Goal: Task Accomplishment & Management: Use online tool/utility

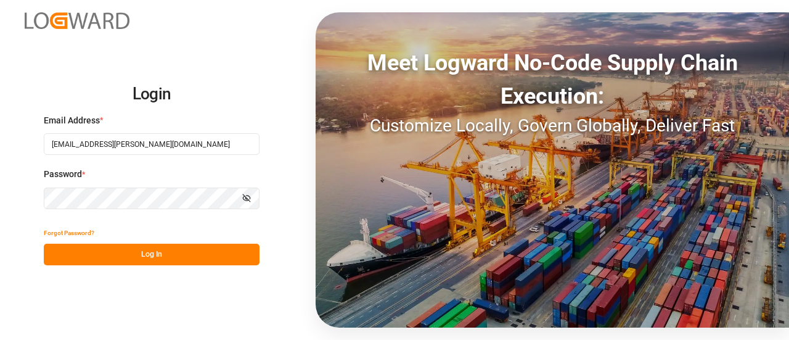
click at [150, 256] on button "Log In" at bounding box center [152, 254] width 216 height 22
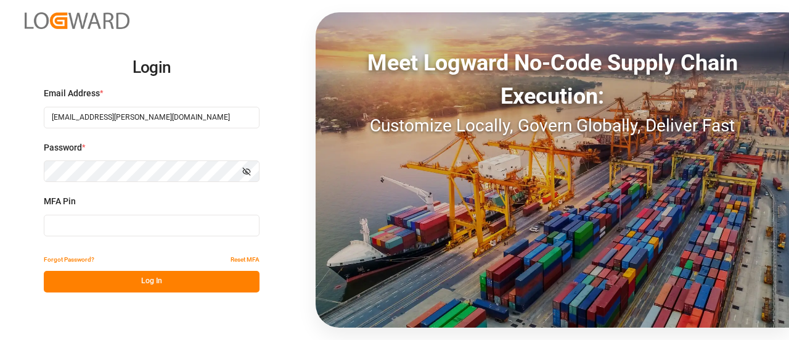
click at [110, 222] on input at bounding box center [152, 225] width 216 height 22
type input "895027"
click at [107, 282] on button "Log In" at bounding box center [152, 282] width 216 height 22
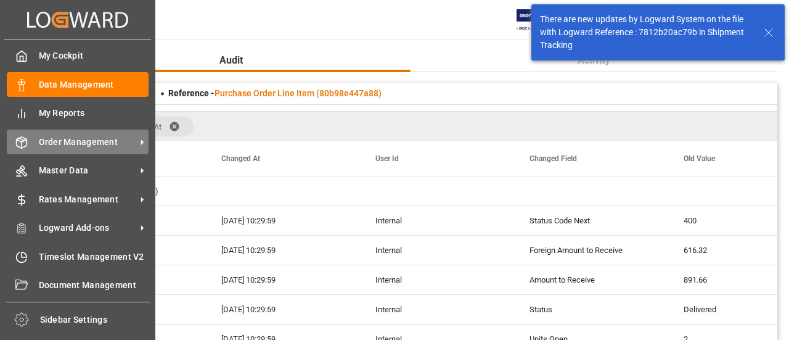
click at [25, 150] on div "Order Management Order Management" at bounding box center [78, 141] width 142 height 24
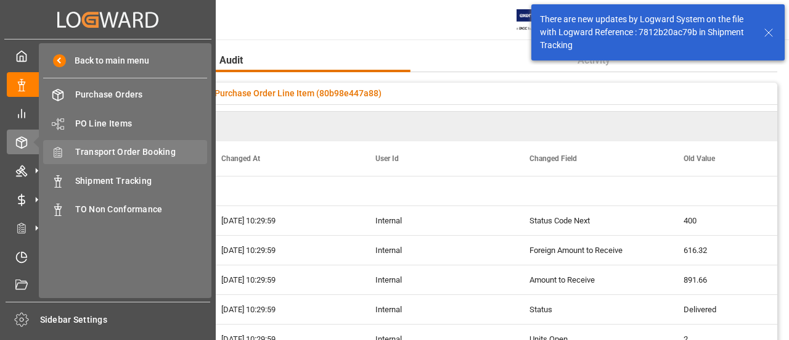
click at [128, 162] on div "Transport Order Booking Transport Order Booking" at bounding box center [125, 152] width 164 height 24
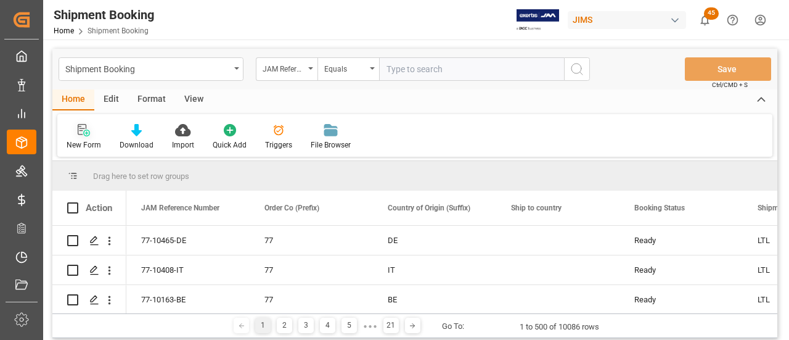
click at [75, 131] on div at bounding box center [84, 129] width 35 height 13
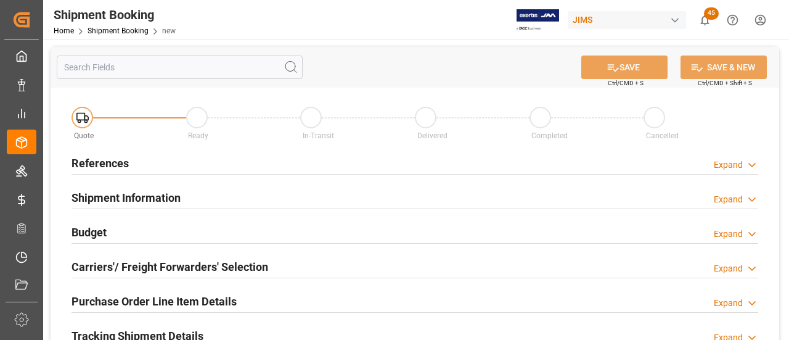
click at [120, 167] on h2 "References" at bounding box center [99, 163] width 57 height 17
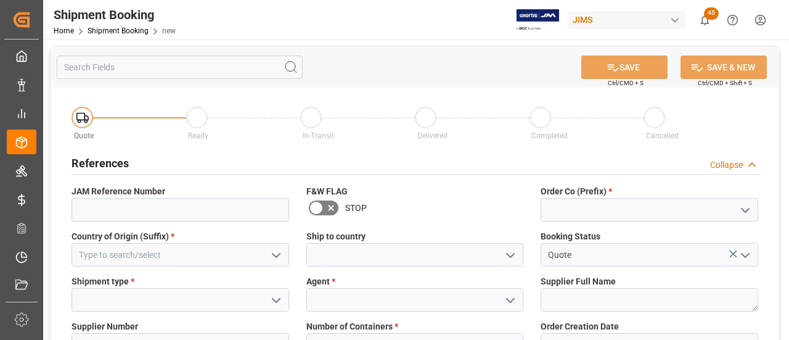
click at [120, 167] on h2 "References" at bounding box center [99, 163] width 57 height 17
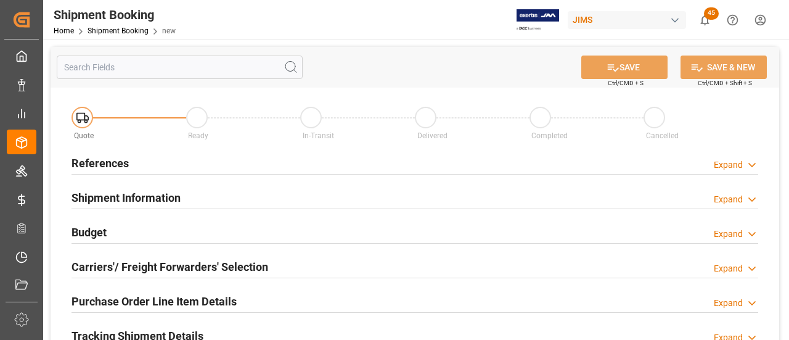
click at [120, 167] on h2 "References" at bounding box center [99, 163] width 57 height 17
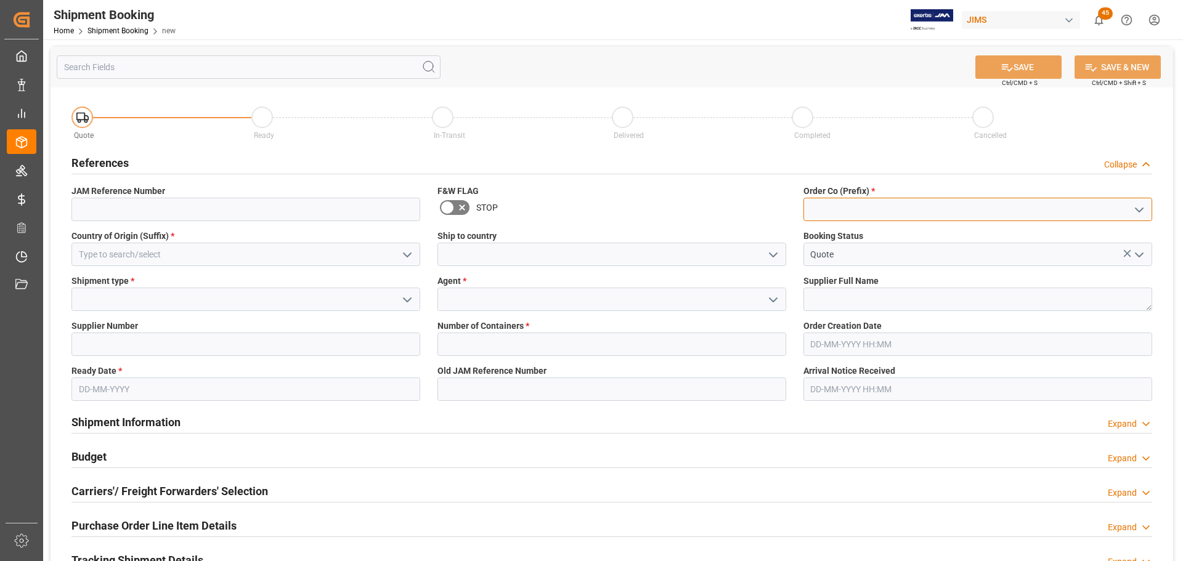
click at [788, 201] on input at bounding box center [978, 209] width 349 height 23
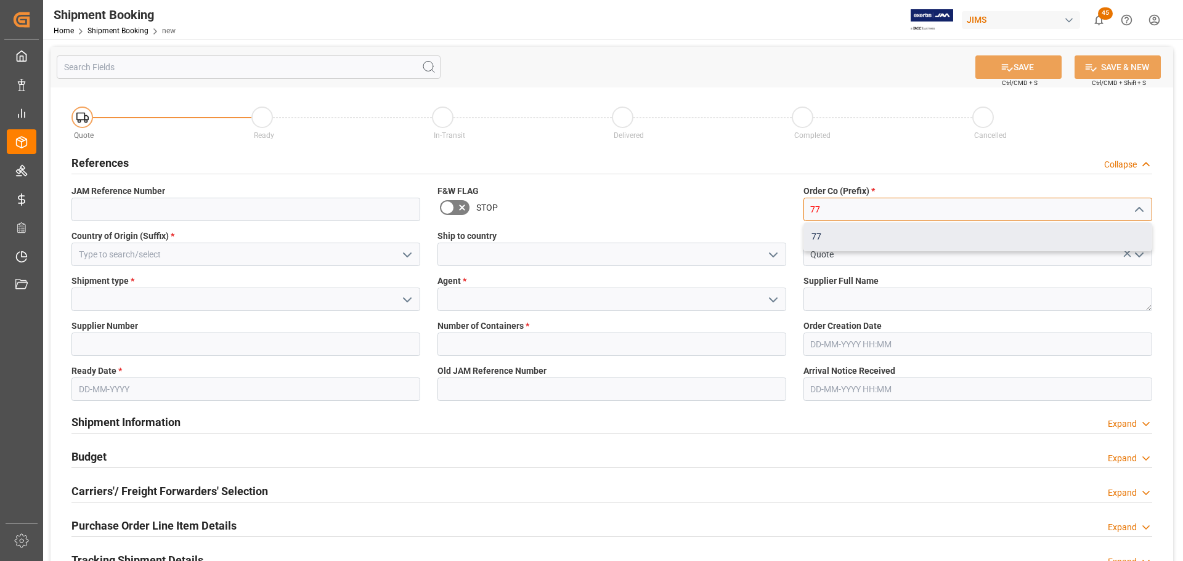
click at [788, 237] on div "77" at bounding box center [978, 237] width 348 height 28
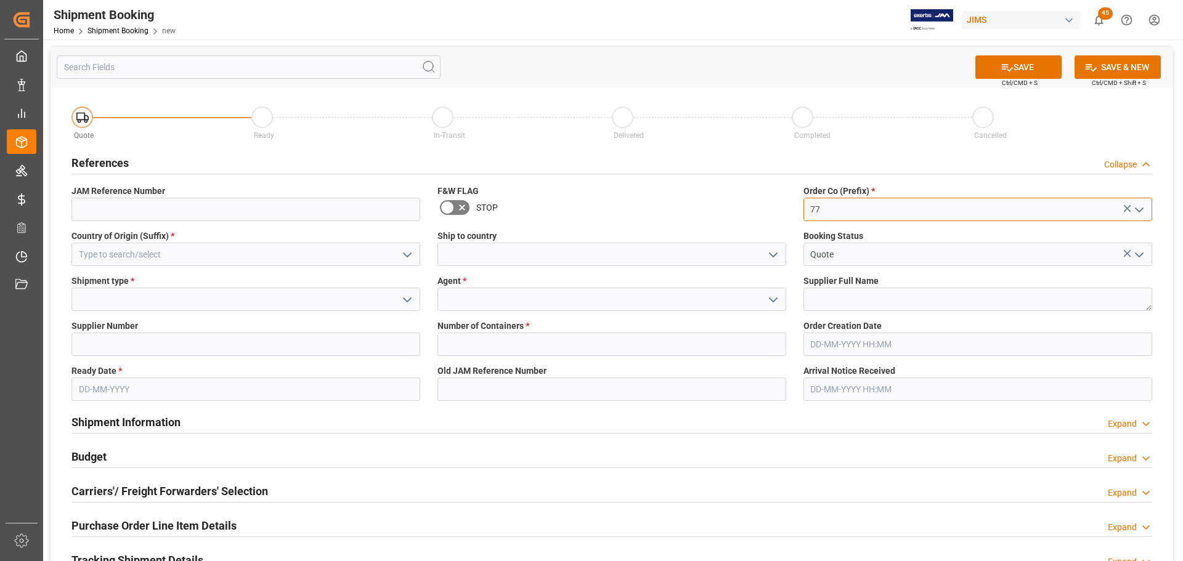
type input "77"
click at [210, 259] on input at bounding box center [245, 254] width 349 height 23
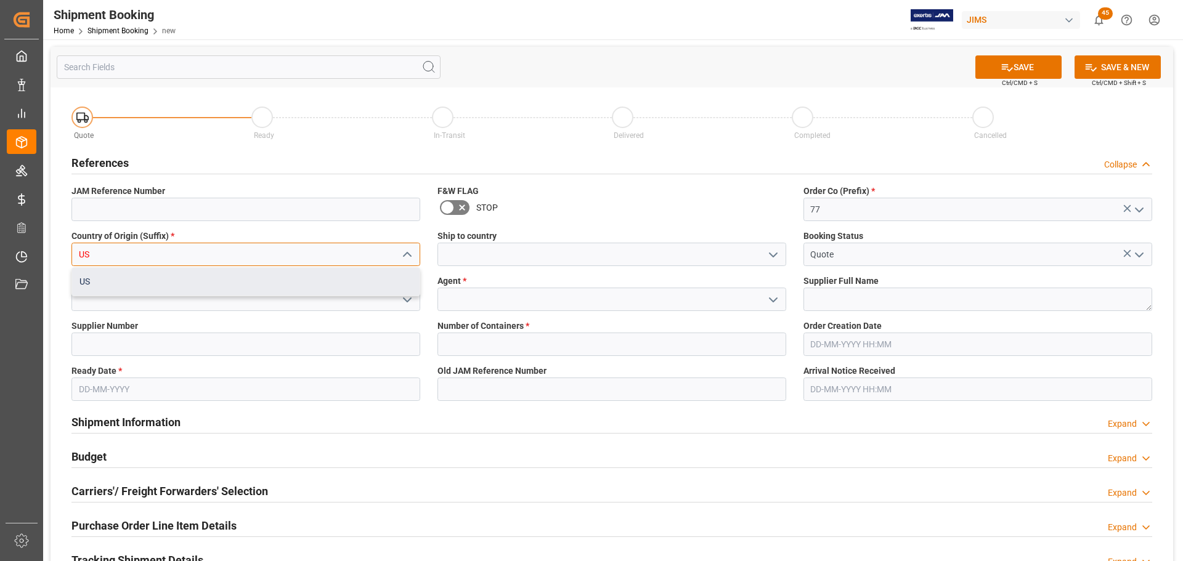
click at [193, 275] on div "US" at bounding box center [246, 282] width 348 height 28
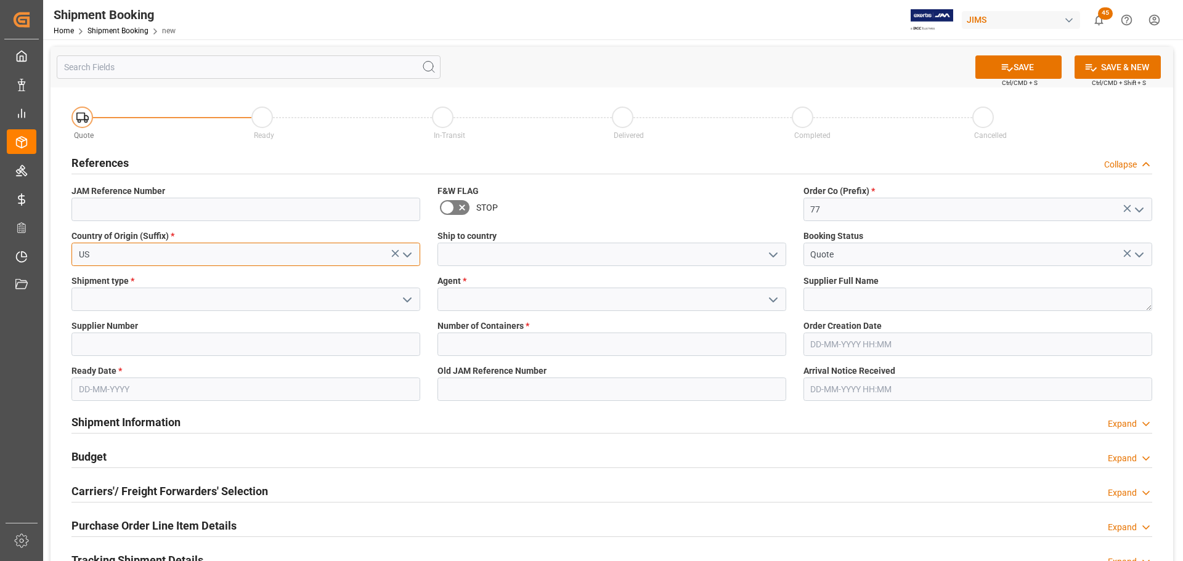
type input "US"
click at [487, 251] on input at bounding box center [612, 254] width 349 height 23
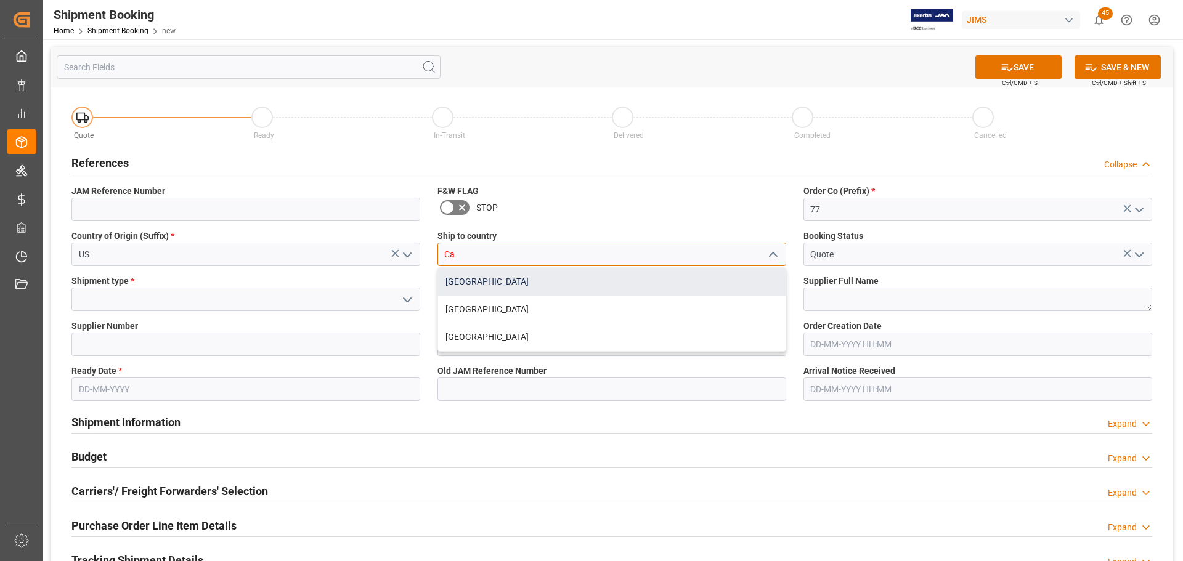
click at [471, 275] on div "Canada" at bounding box center [612, 282] width 348 height 28
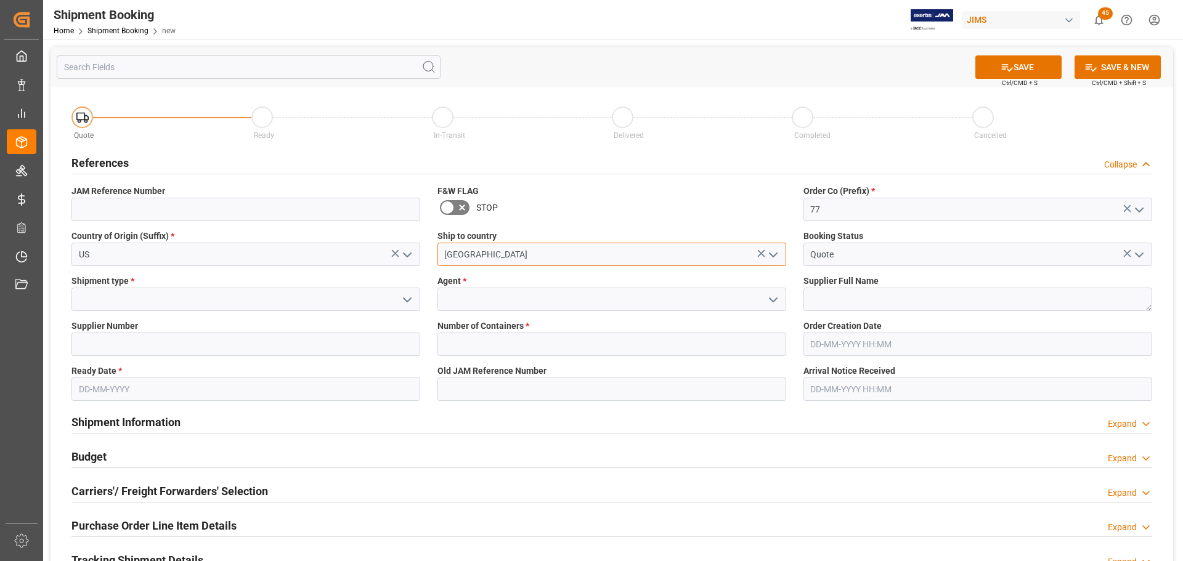
type input "Canada"
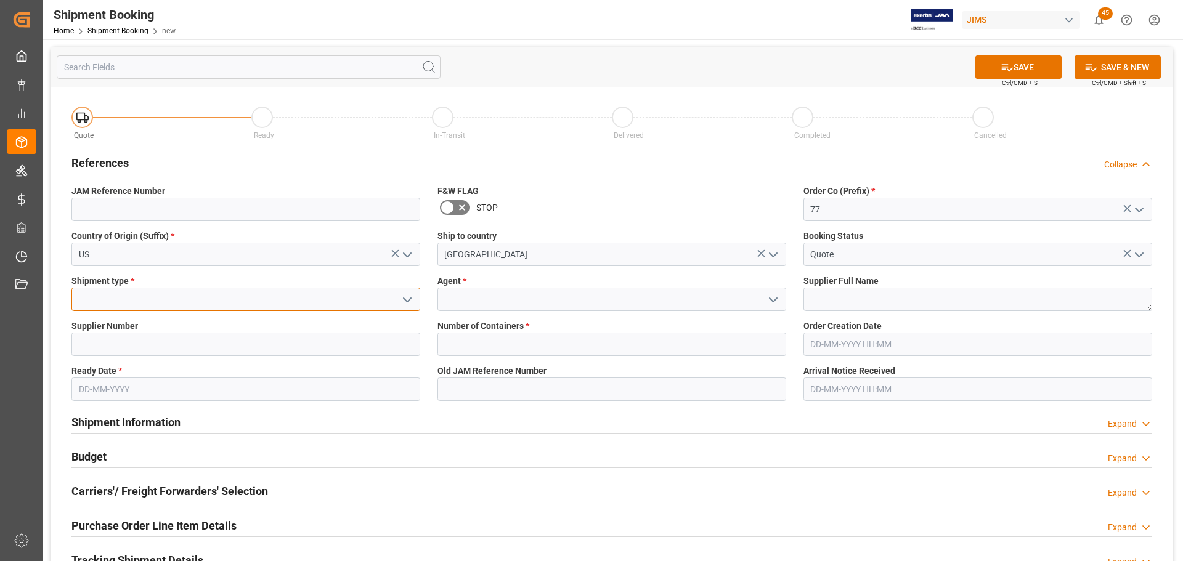
click at [202, 308] on input at bounding box center [245, 299] width 349 height 23
click at [195, 329] on div "LTL" at bounding box center [246, 327] width 348 height 28
type input "LTL"
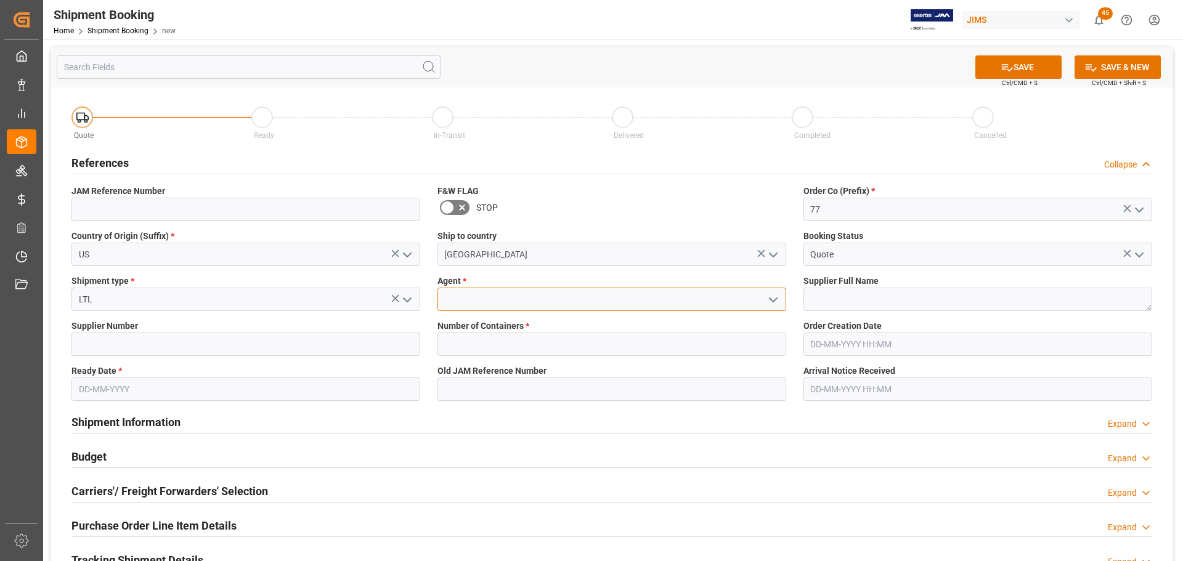
click at [470, 303] on input at bounding box center [612, 299] width 349 height 23
click at [473, 322] on div "[PERSON_NAME]" at bounding box center [612, 327] width 348 height 28
type input "[PERSON_NAME]"
click at [174, 339] on input "text" at bounding box center [245, 389] width 349 height 23
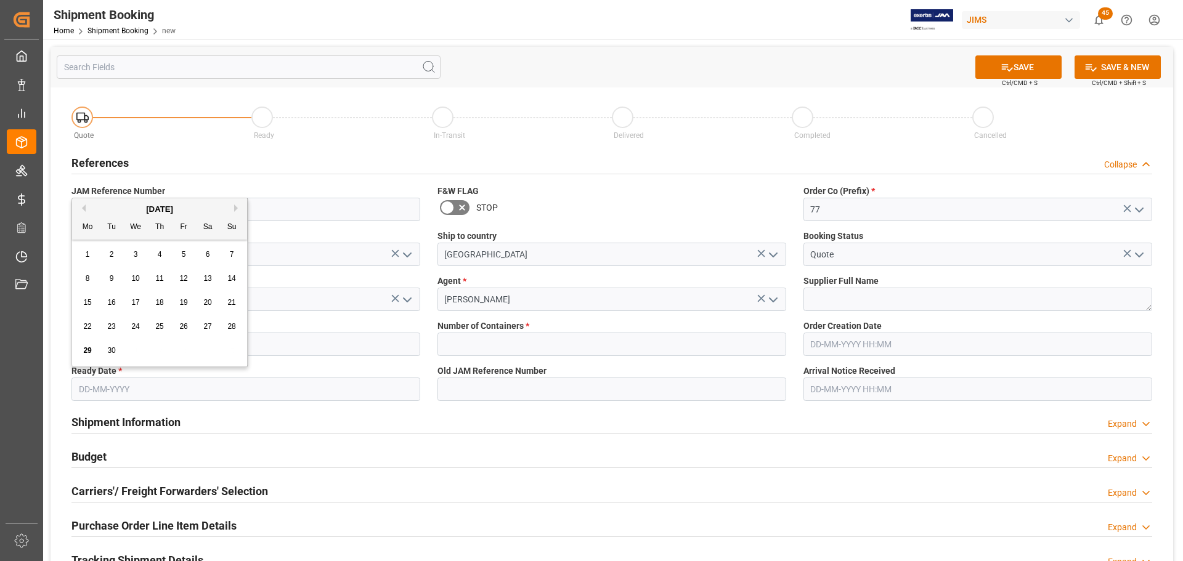
click at [88, 339] on span "29" at bounding box center [87, 350] width 8 height 9
type input "29-09-2025"
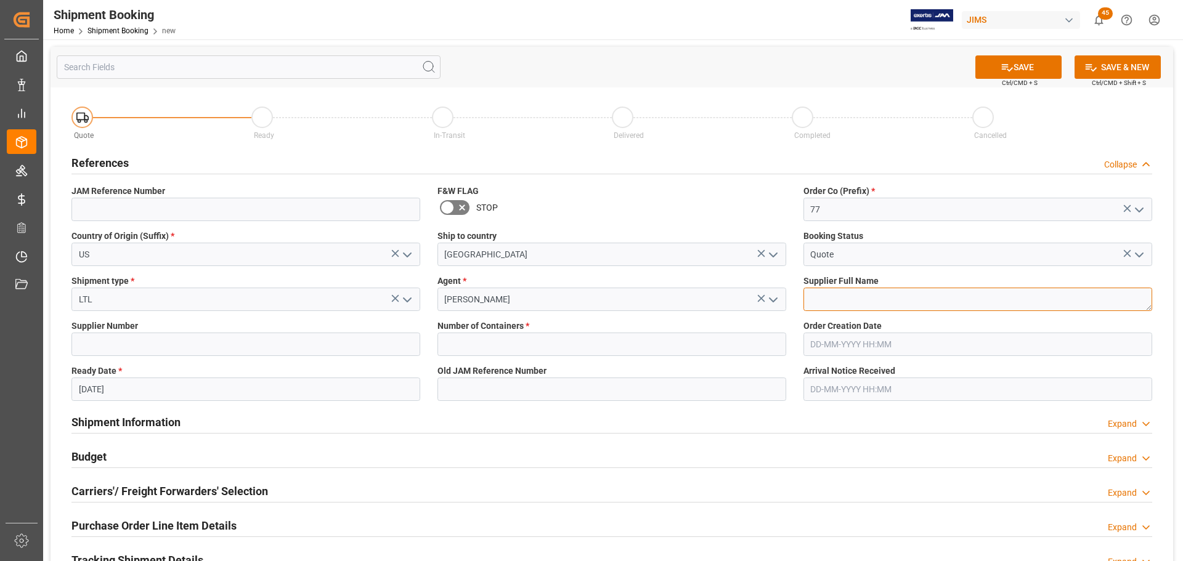
click at [788, 295] on textarea at bounding box center [978, 299] width 349 height 23
paste textarea "Dunlop Manufacturing Inc."
type textarea "Dunlop Manufacturing Inc."
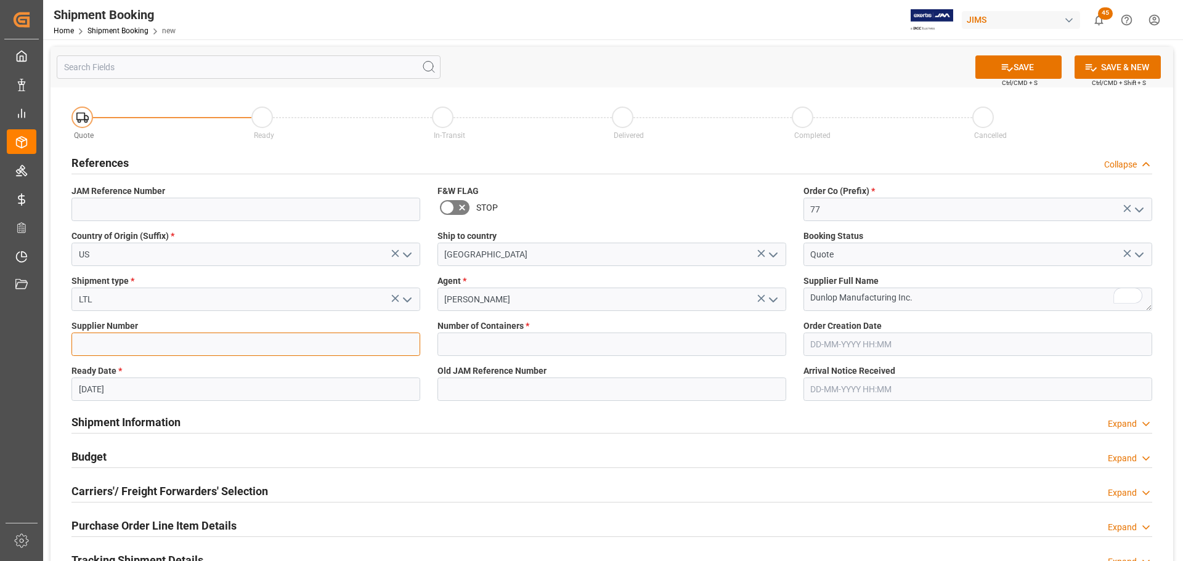
click at [137, 333] on input at bounding box center [245, 344] width 349 height 23
paste input "1130"
type input "1130"
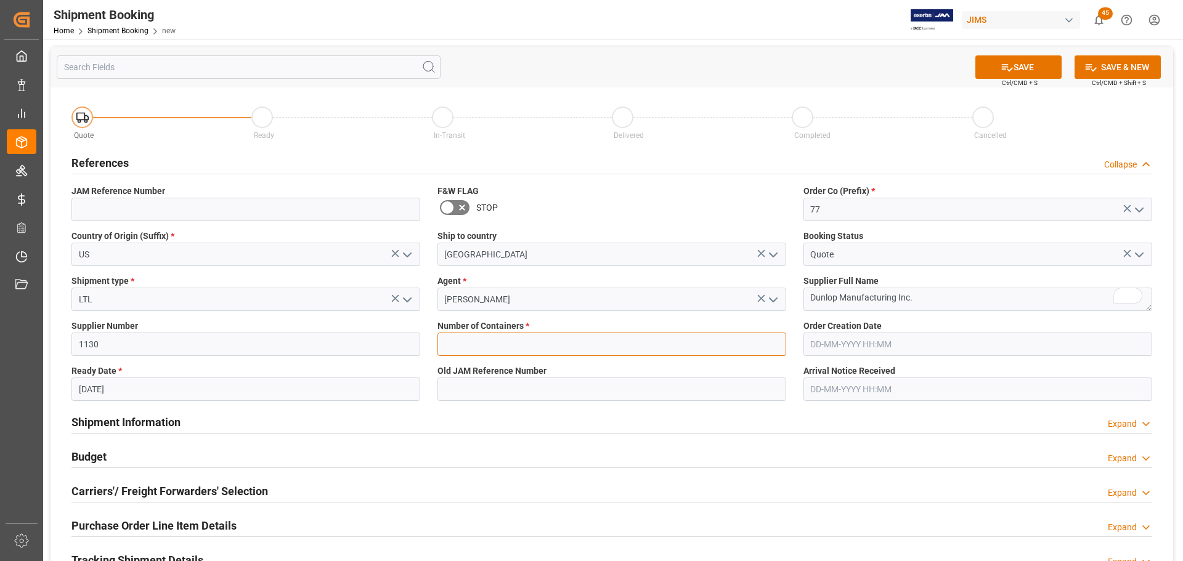
click at [536, 338] on input "text" at bounding box center [612, 344] width 349 height 23
type input "0"
click at [788, 64] on button "SAVE" at bounding box center [1019, 66] width 86 height 23
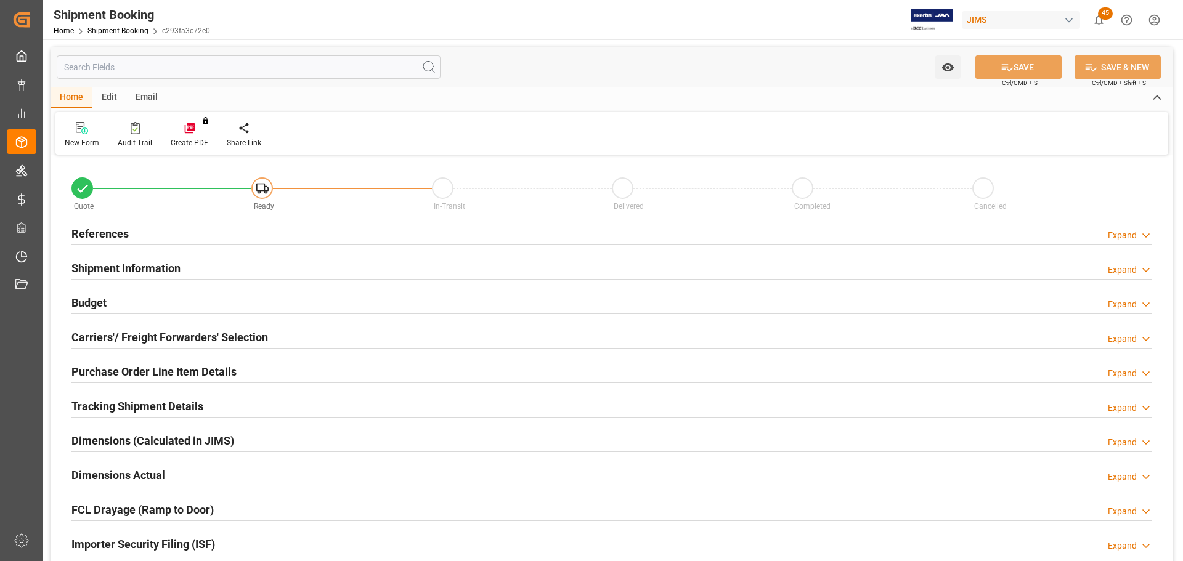
type input "0"
type input "[DATE]"
click at [131, 237] on div "References Expand" at bounding box center [611, 232] width 1081 height 23
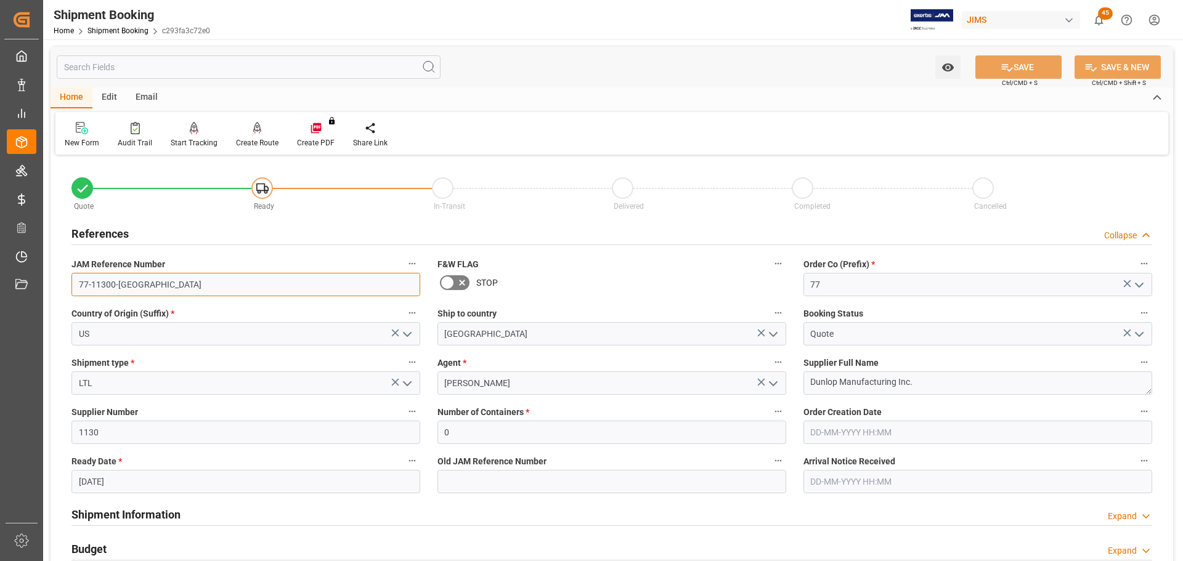
drag, startPoint x: 144, startPoint y: 286, endPoint x: 46, endPoint y: 300, distance: 98.9
click at [46, 300] on div "Watch Option SAVE Ctrl/CMD + S SAVE & NEW Ctrl/CMD + Shift + S Home Edit Email …" at bounding box center [612, 535] width 1138 height 993
click at [160, 282] on input "77-11300-[GEOGRAPHIC_DATA]" at bounding box center [245, 284] width 349 height 23
drag, startPoint x: 148, startPoint y: 283, endPoint x: 43, endPoint y: 292, distance: 105.1
click at [43, 292] on div "Watch Option SAVE Ctrl/CMD + S SAVE & NEW Ctrl/CMD + Shift + S Home Edit Email …" at bounding box center [612, 535] width 1138 height 993
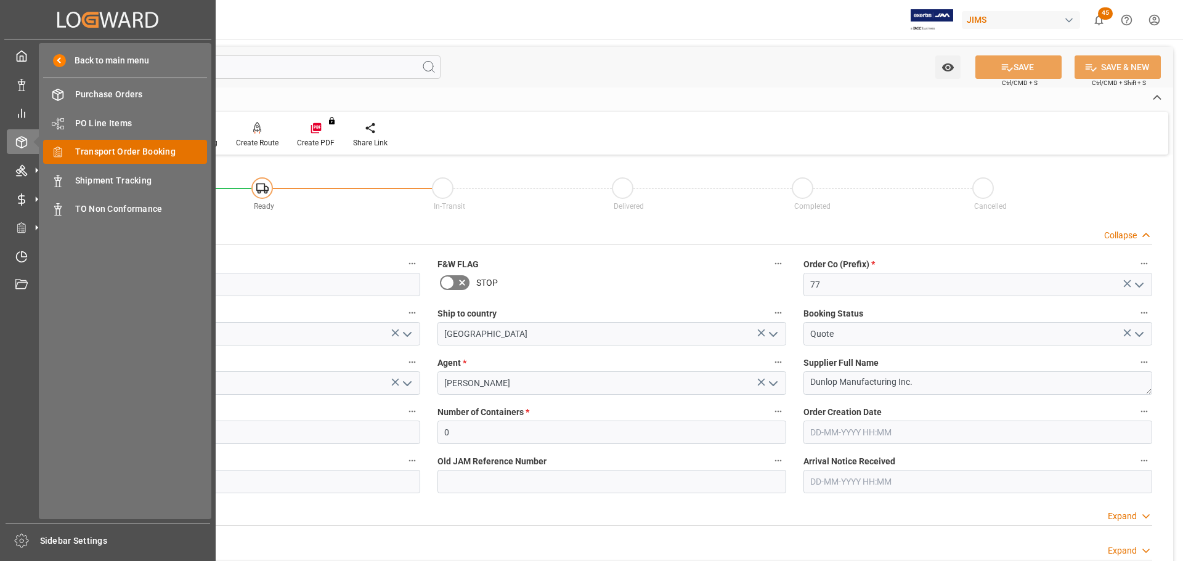
click at [151, 153] on span "Transport Order Booking" at bounding box center [141, 151] width 133 height 13
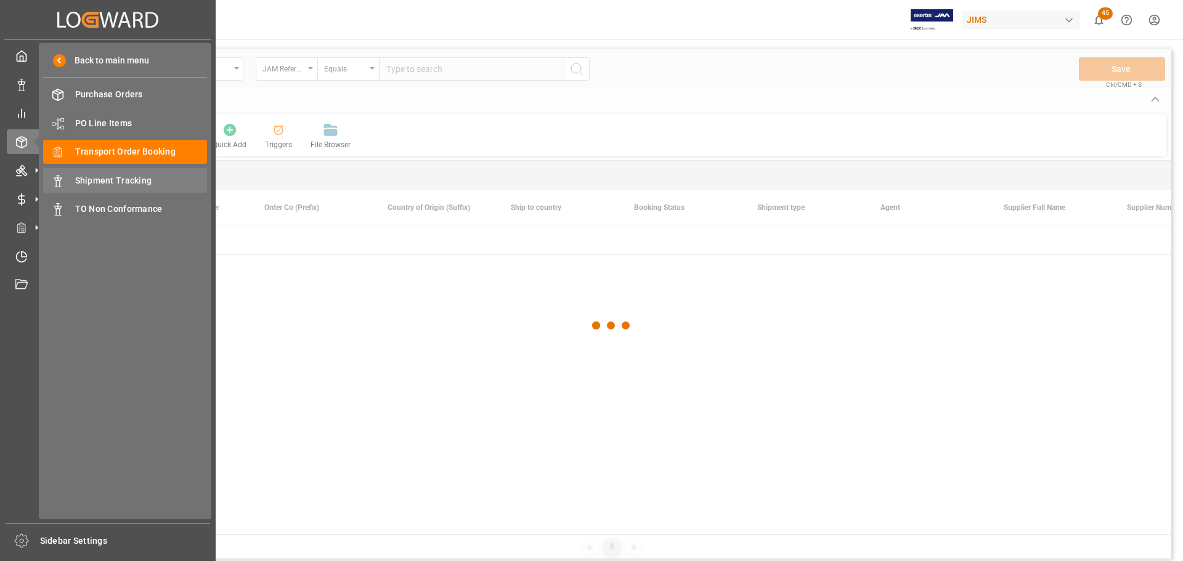
click at [131, 183] on span "Shipment Tracking" at bounding box center [141, 180] width 133 height 13
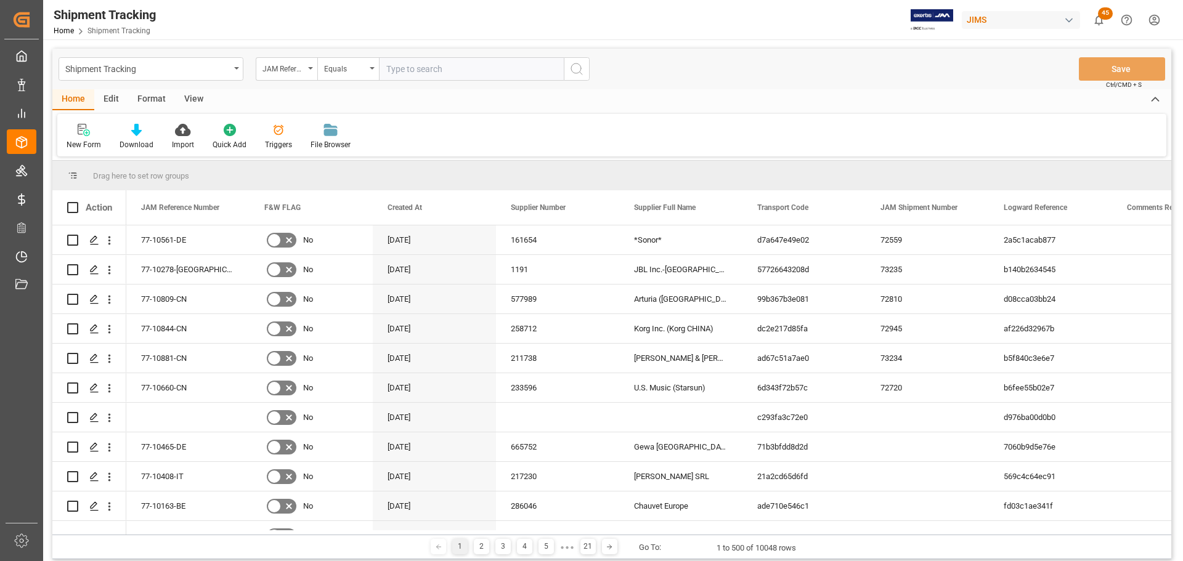
click at [484, 71] on input "text" at bounding box center [471, 68] width 185 height 23
paste input "77-11273-US"
type input "77-11273-US"
click at [574, 67] on icon "search button" at bounding box center [576, 69] width 15 height 15
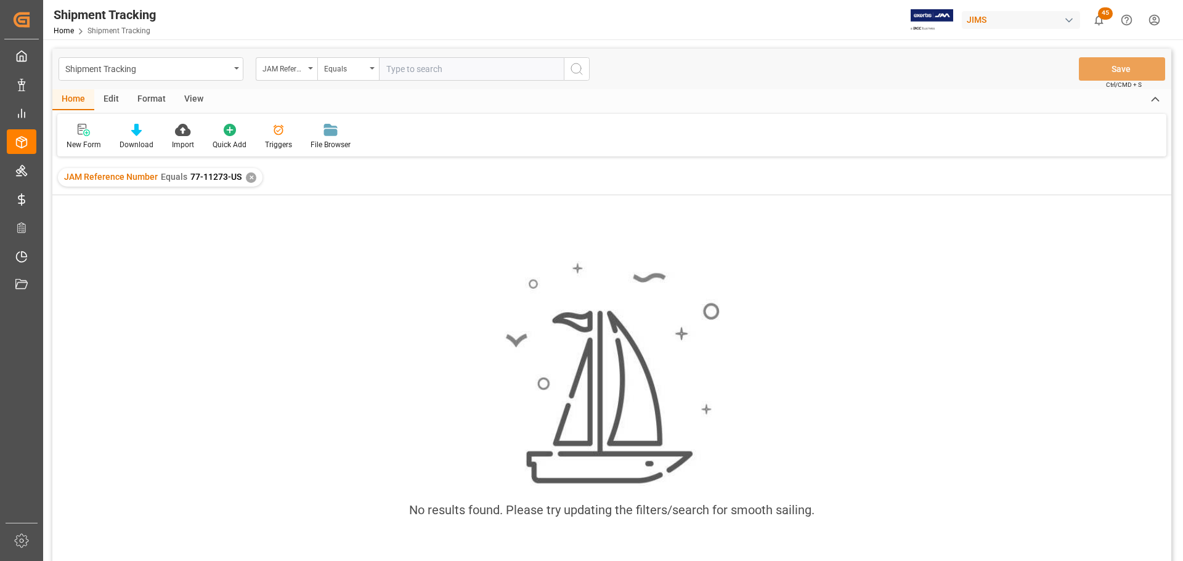
click at [251, 178] on div "✕" at bounding box center [251, 178] width 10 height 10
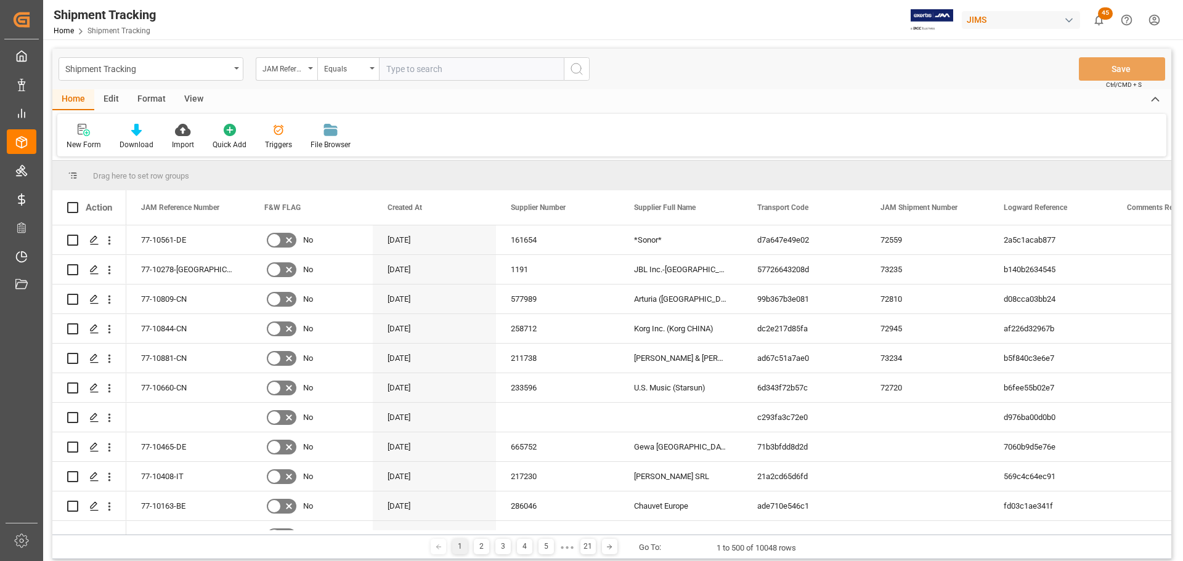
click at [431, 73] on input "text" at bounding box center [471, 68] width 185 height 23
paste input "77-11273-US"
click at [385, 70] on input "77-11273-US" at bounding box center [471, 68] width 185 height 23
type input "77-11273-US"
click at [577, 71] on icon "search button" at bounding box center [576, 69] width 15 height 15
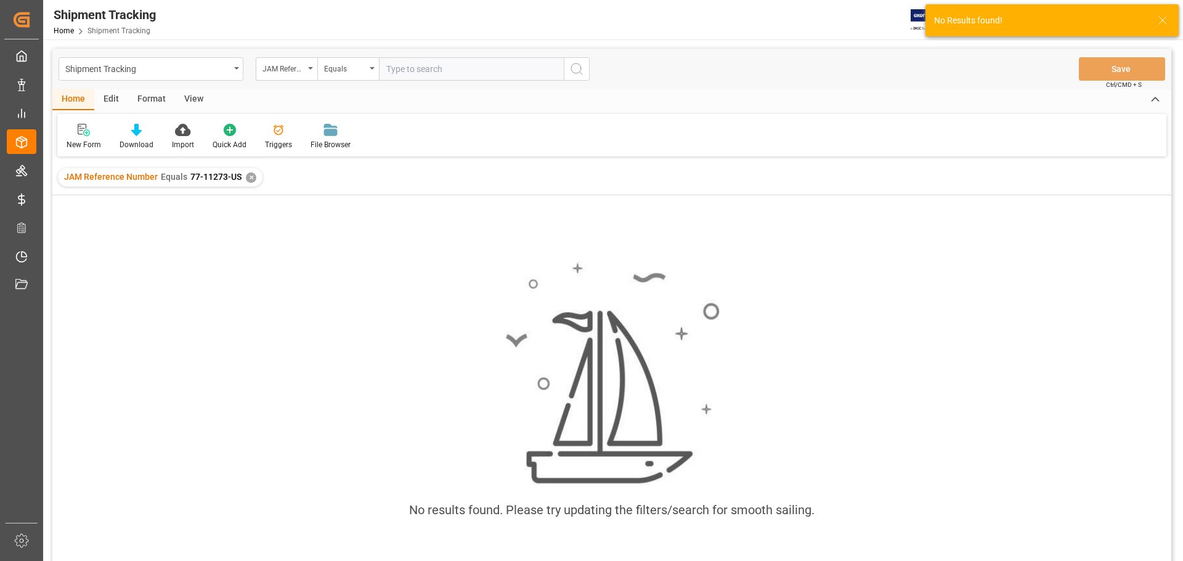
click at [249, 176] on div "✕" at bounding box center [251, 178] width 10 height 10
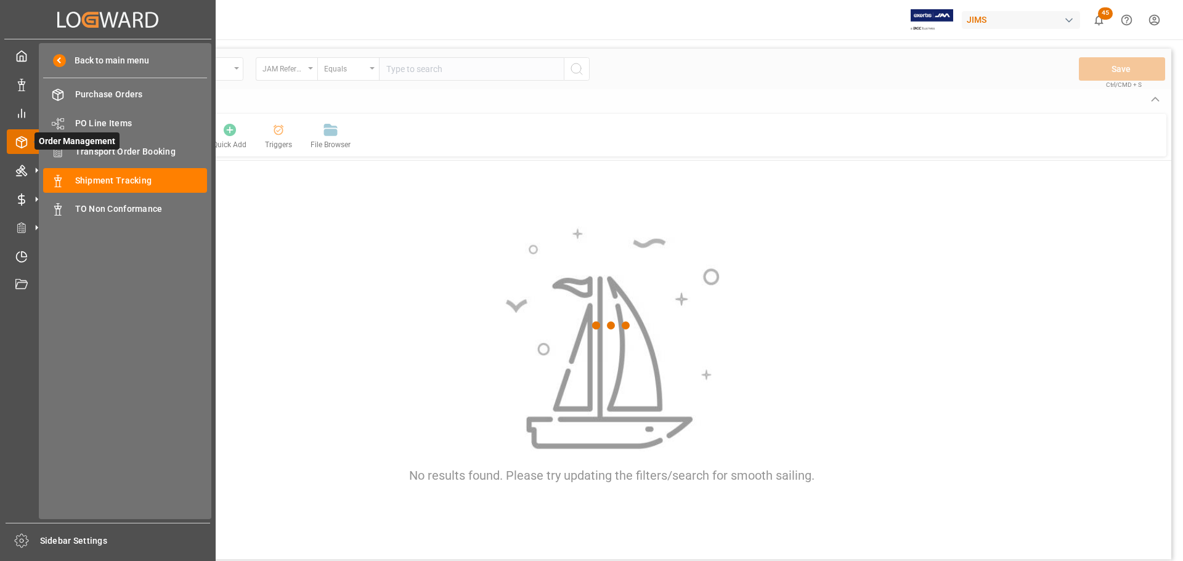
click at [160, 148] on span "Transport Order Booking" at bounding box center [141, 151] width 133 height 13
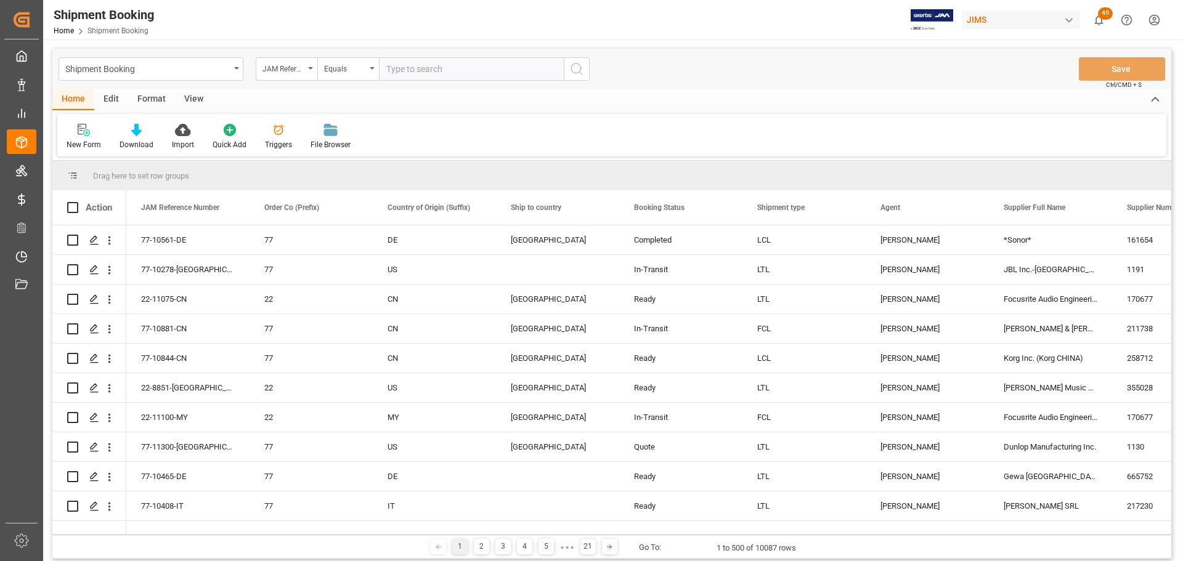
click at [426, 68] on input "text" at bounding box center [471, 68] width 185 height 23
paste input "77-11273-US"
type input "77-11273-US"
click at [568, 72] on button "search button" at bounding box center [577, 68] width 26 height 23
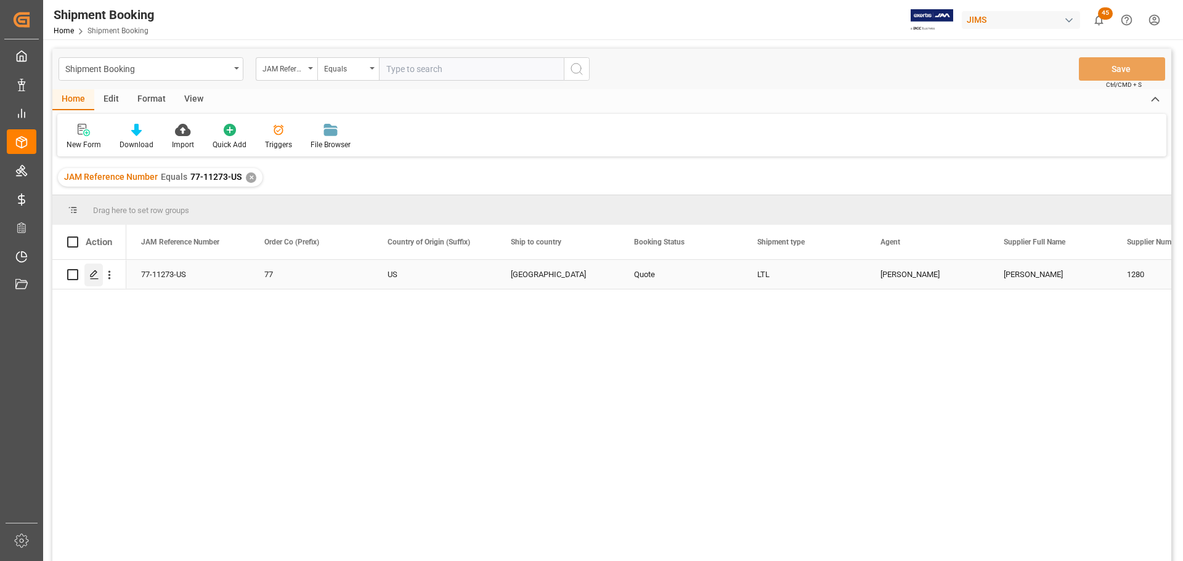
click at [92, 276] on icon "Press SPACE to select this row." at bounding box center [94, 275] width 10 height 10
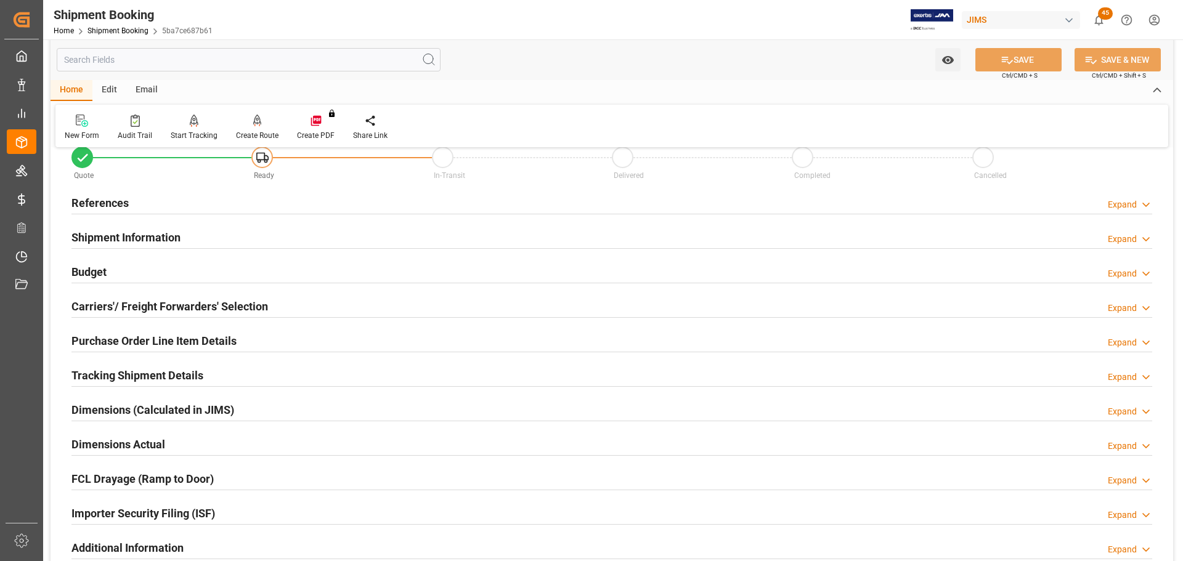
scroll to position [62, 0]
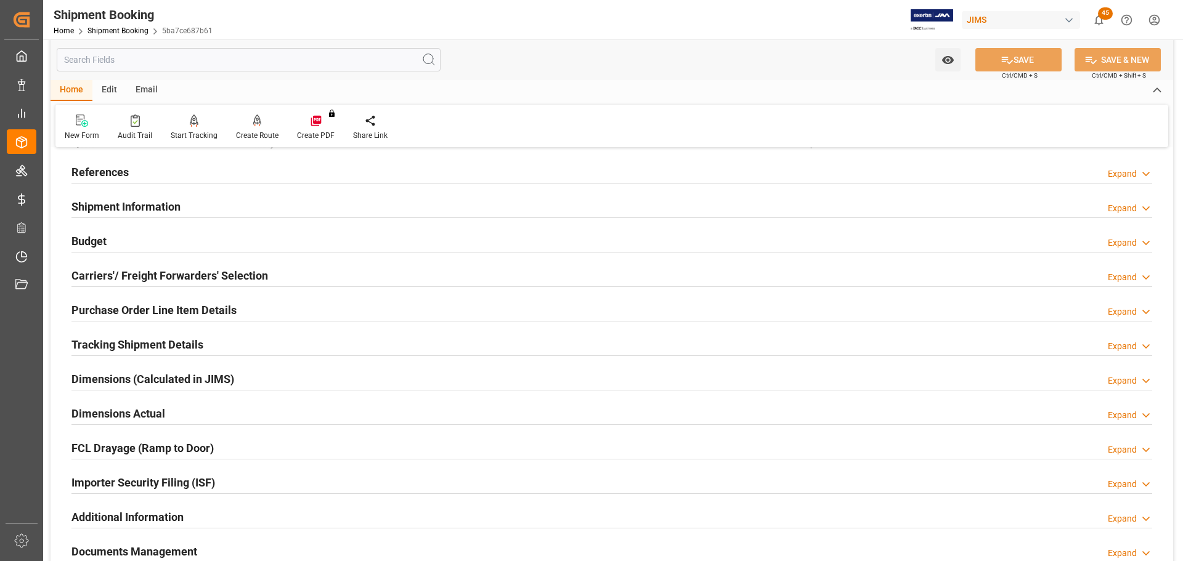
click at [178, 346] on h2 "Tracking Shipment Details" at bounding box center [137, 344] width 132 height 17
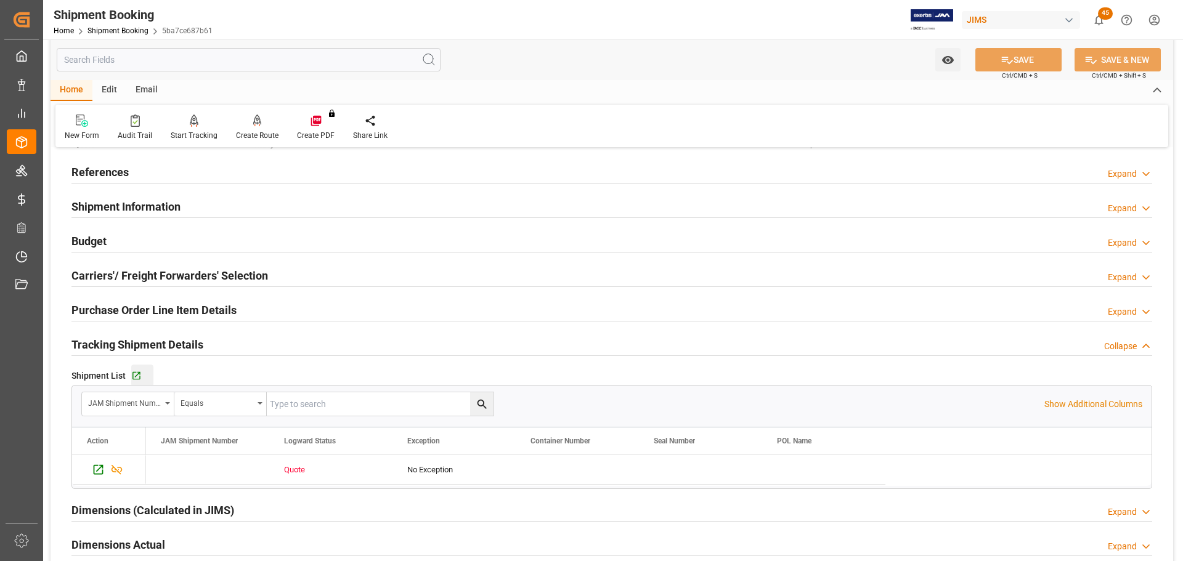
click at [141, 378] on div "Go to Shipment Tracking Grid" at bounding box center [142, 376] width 22 height 10
click at [113, 356] on div at bounding box center [611, 356] width 1081 height 1
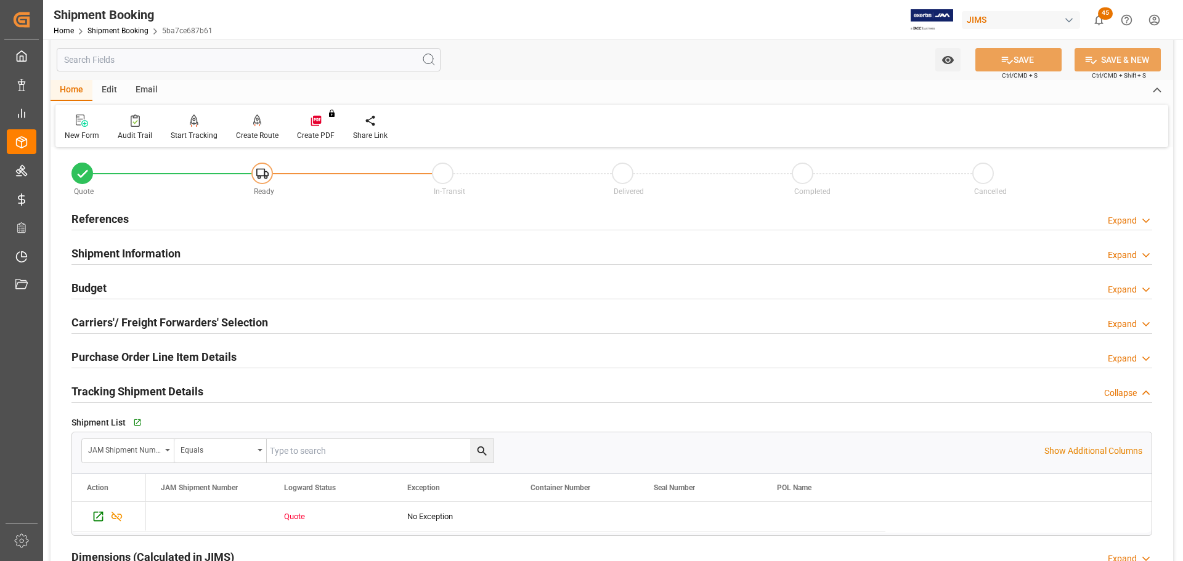
scroll to position [0, 0]
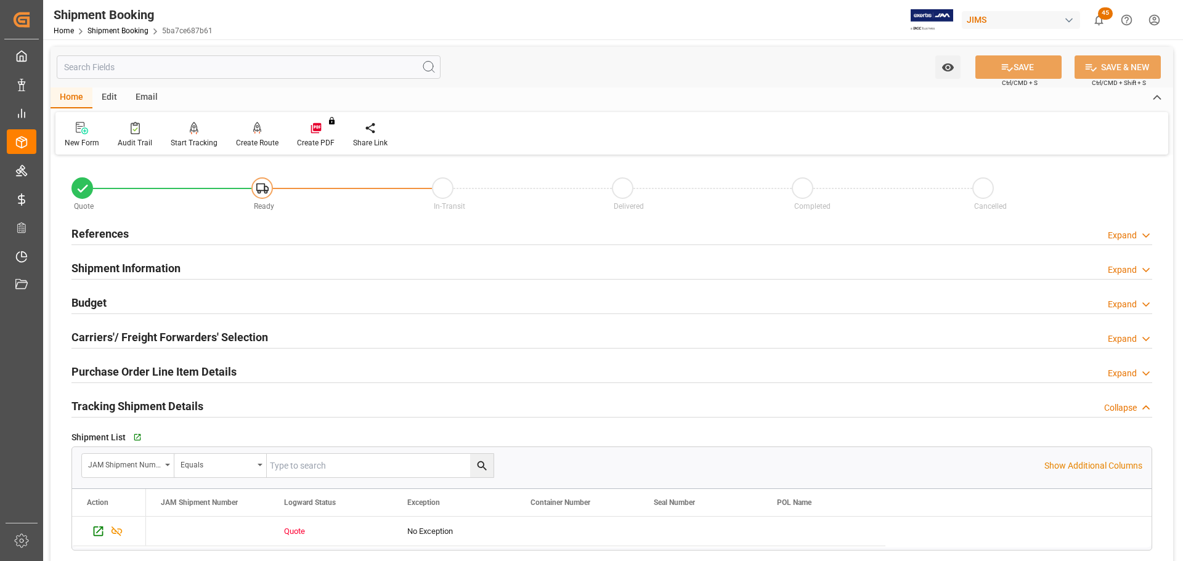
click at [127, 226] on h2 "References" at bounding box center [99, 234] width 57 height 17
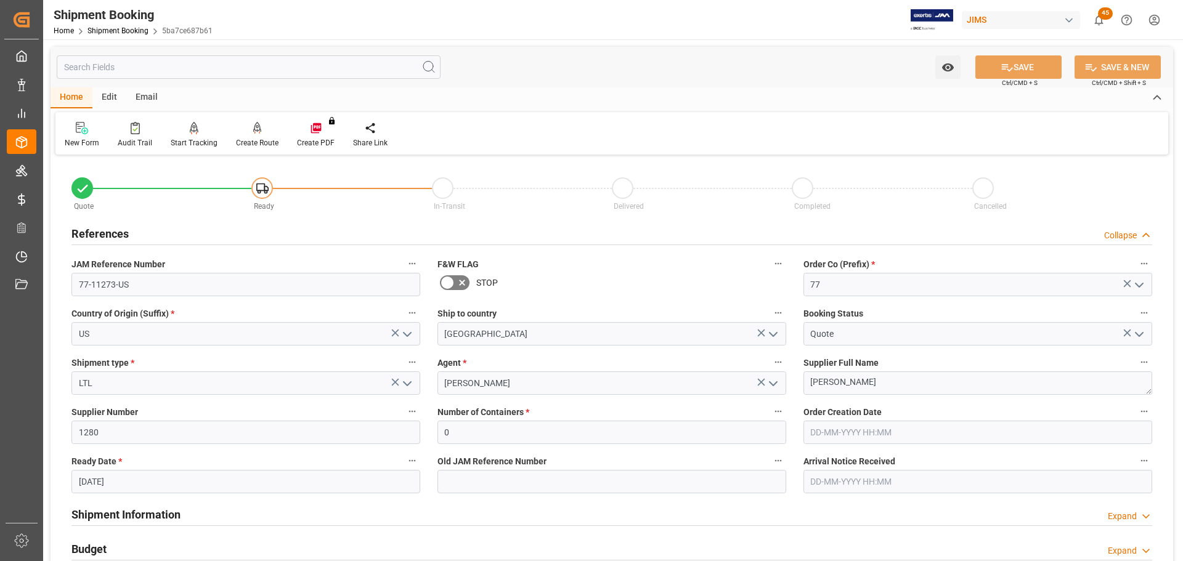
click at [130, 230] on div "References Collapse" at bounding box center [611, 232] width 1081 height 23
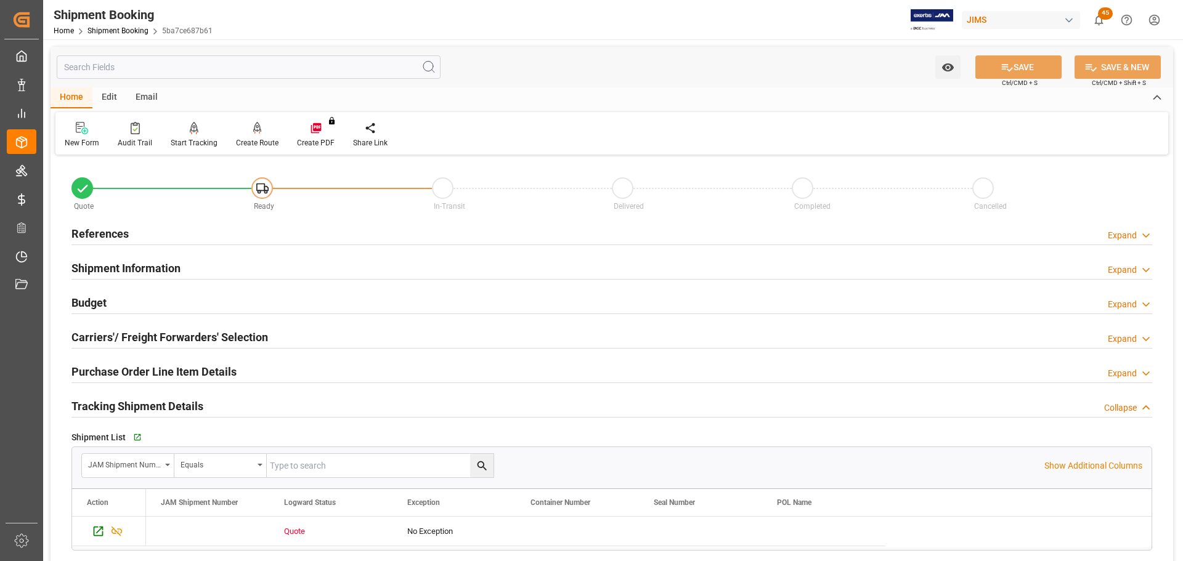
click at [143, 261] on h2 "Shipment Information" at bounding box center [125, 268] width 109 height 17
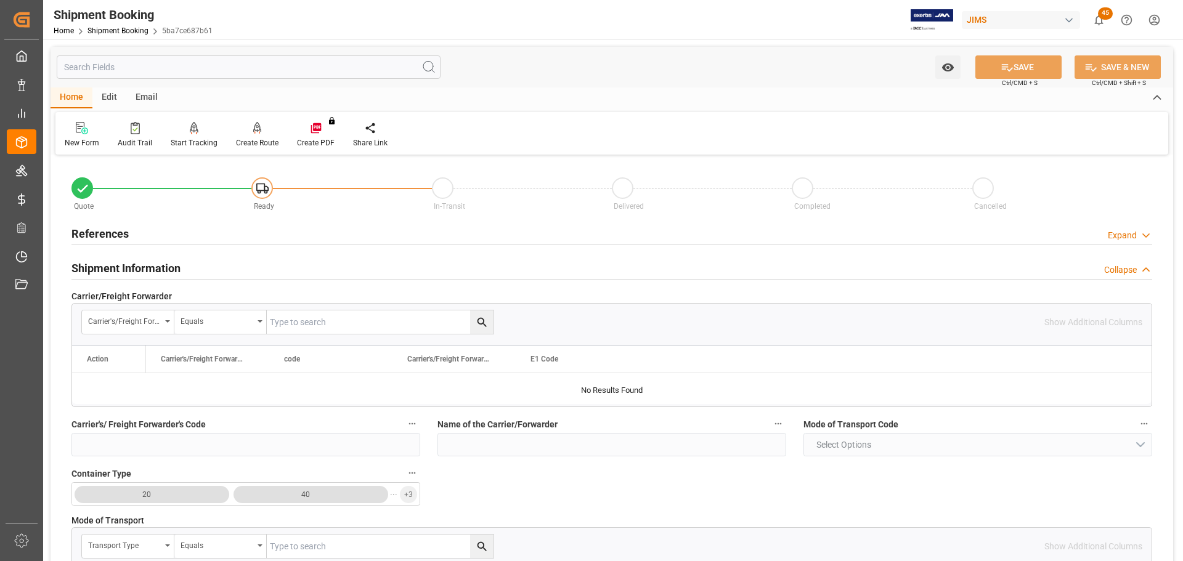
click at [143, 261] on h2 "Shipment Information" at bounding box center [125, 268] width 109 height 17
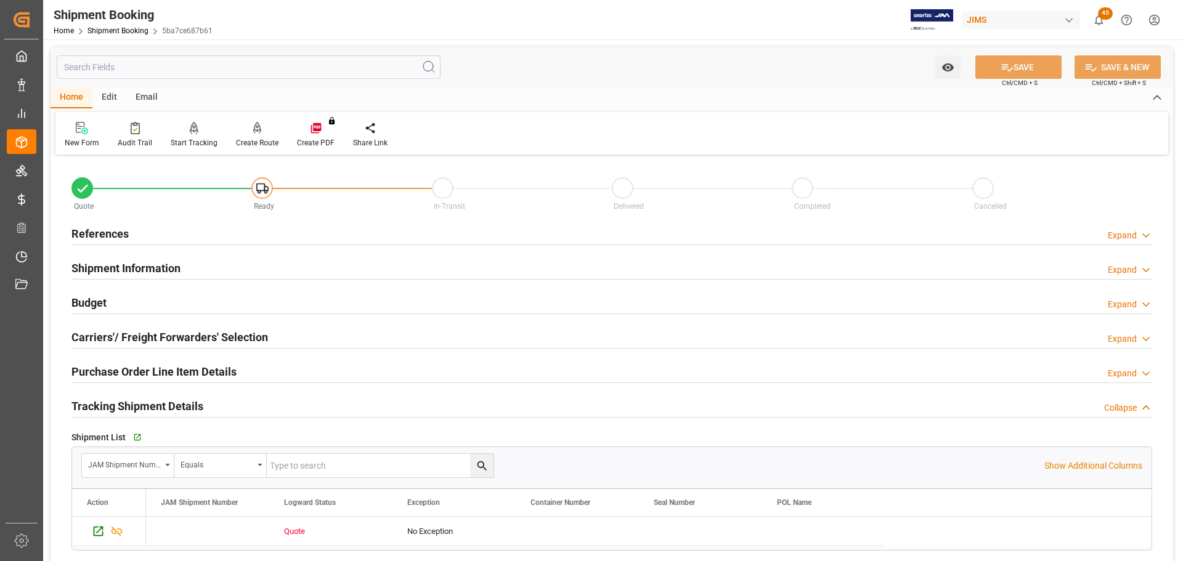
click at [134, 335] on h2 "Carriers'/ Freight Forwarders' Selection" at bounding box center [169, 337] width 197 height 17
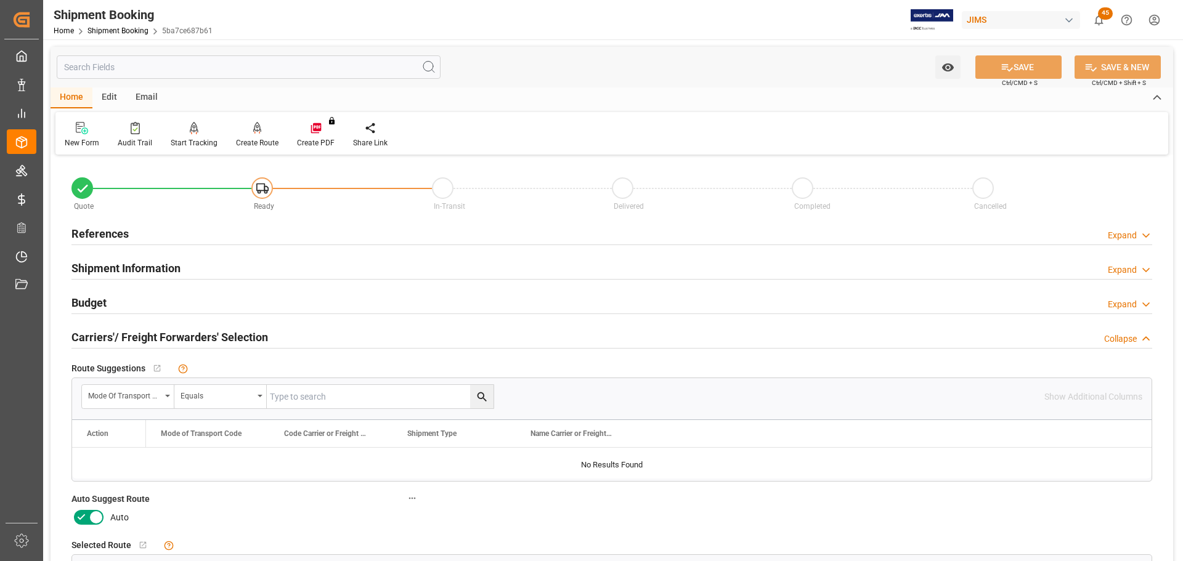
click at [83, 518] on icon at bounding box center [81, 517] width 15 height 15
click at [0, 0] on input "checkbox" at bounding box center [0, 0] width 0 height 0
click at [1010, 63] on icon at bounding box center [1007, 67] width 13 height 13
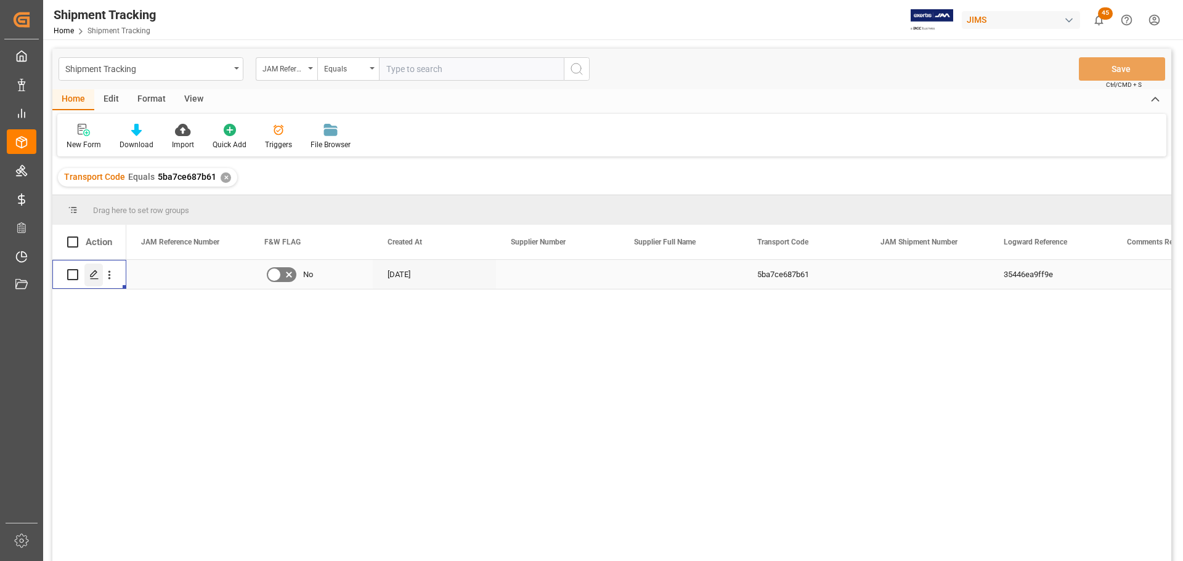
click at [94, 279] on line "Press SPACE to select this row." at bounding box center [94, 279] width 7 height 0
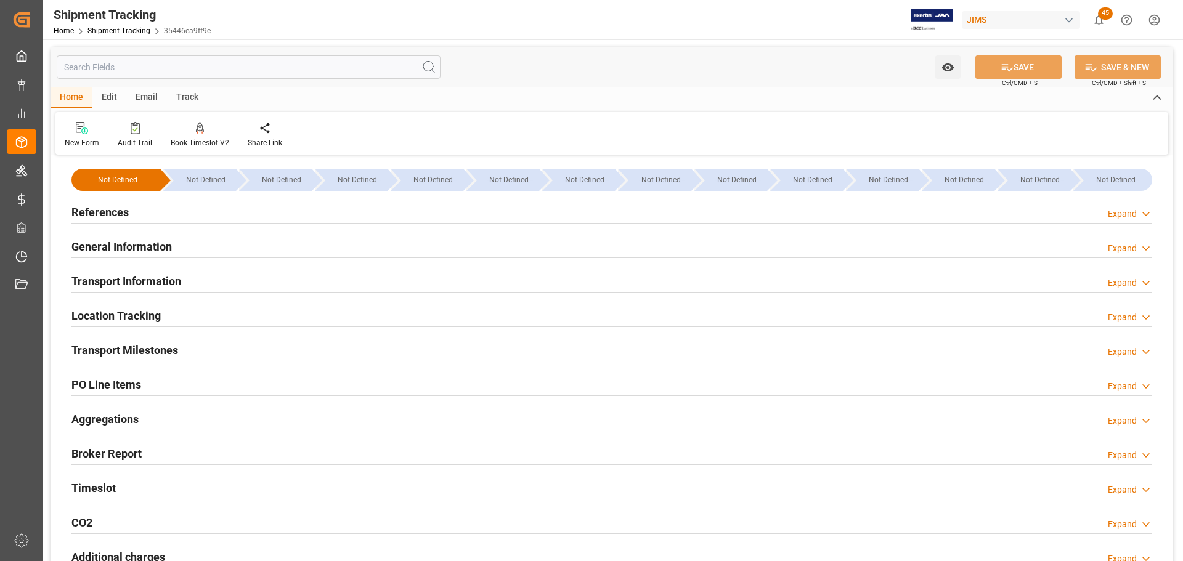
click at [161, 351] on h2 "Transport Milestones" at bounding box center [124, 350] width 107 height 17
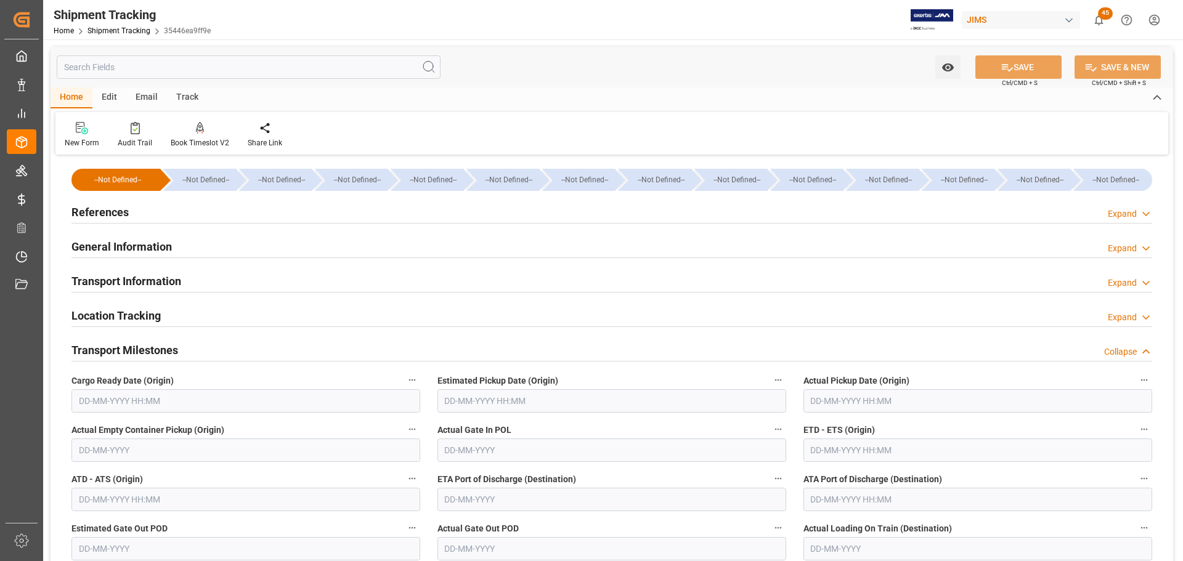
click at [161, 349] on h2 "Transport Milestones" at bounding box center [124, 350] width 107 height 17
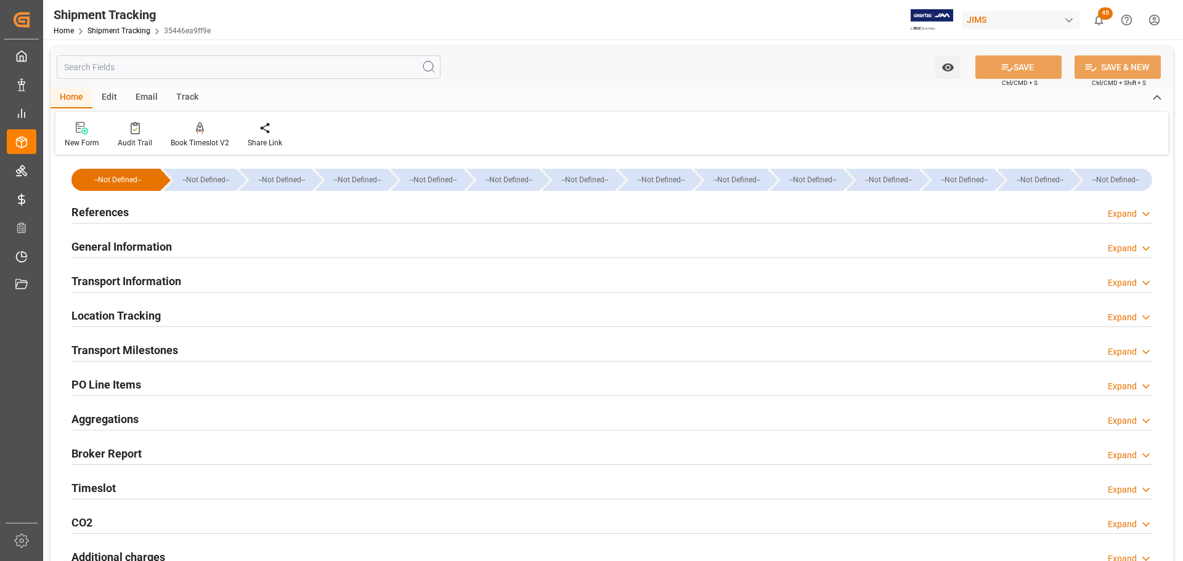
click at [167, 285] on h2 "Transport Information" at bounding box center [126, 281] width 110 height 17
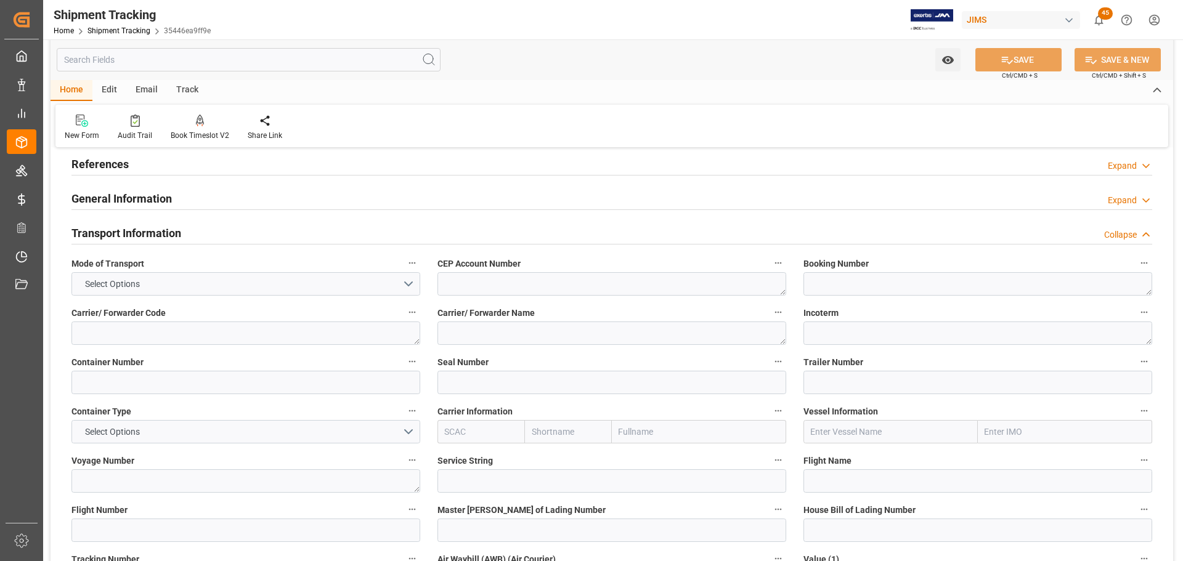
scroll to position [185, 0]
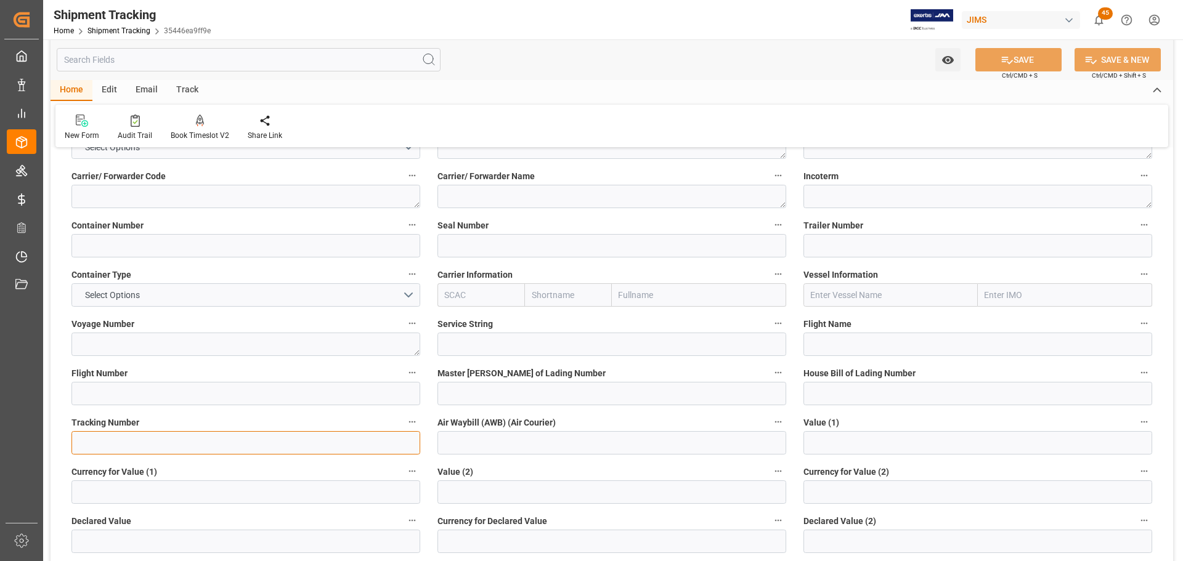
click at [110, 439] on input at bounding box center [245, 442] width 349 height 23
paste input "1Z8880286857658443"
type input "1Z8880286857658443"
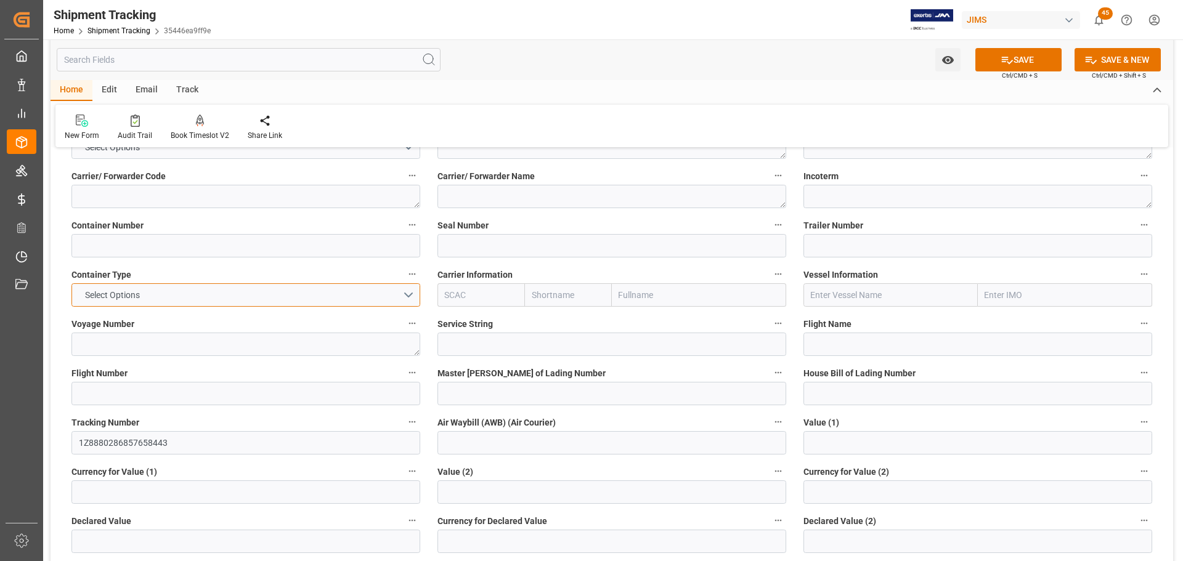
click at [173, 299] on button "Select Options" at bounding box center [245, 294] width 349 height 23
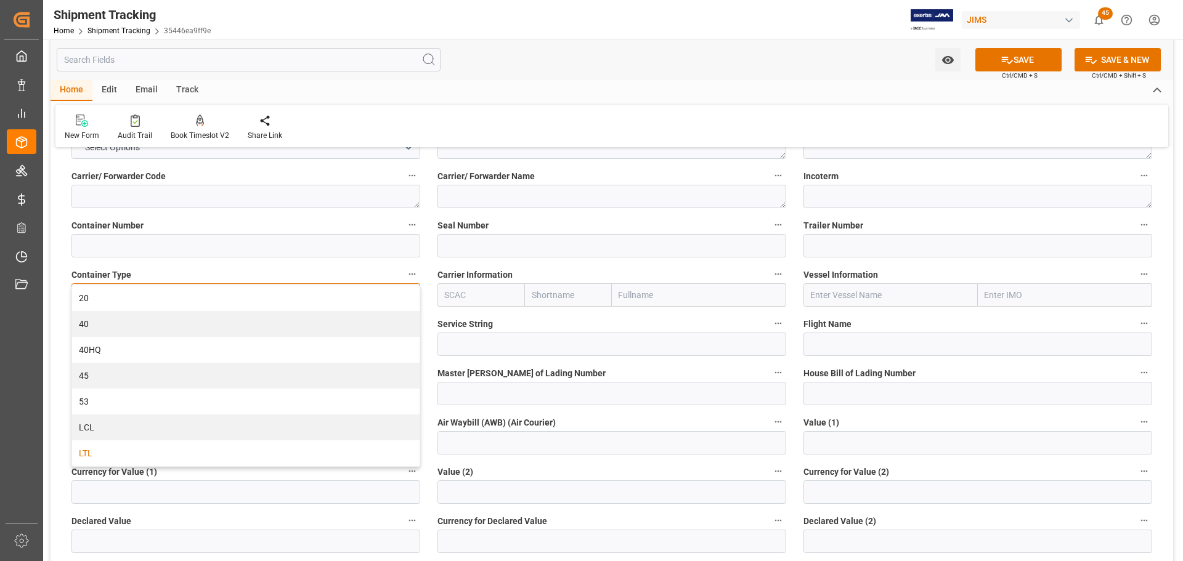
click at [107, 447] on div "LTL" at bounding box center [246, 454] width 348 height 26
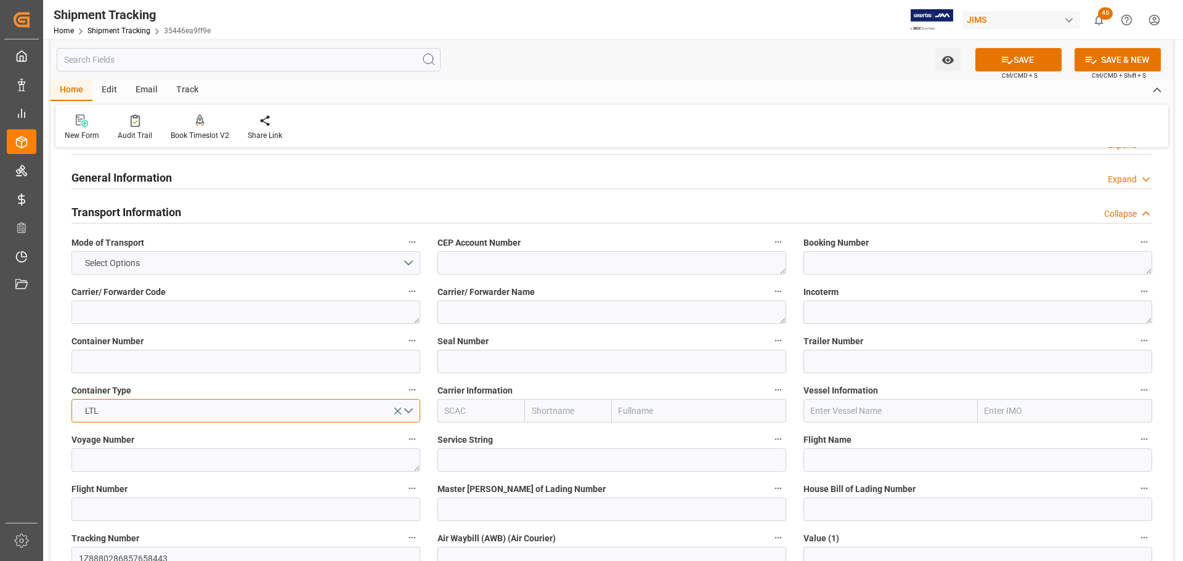
scroll to position [62, 0]
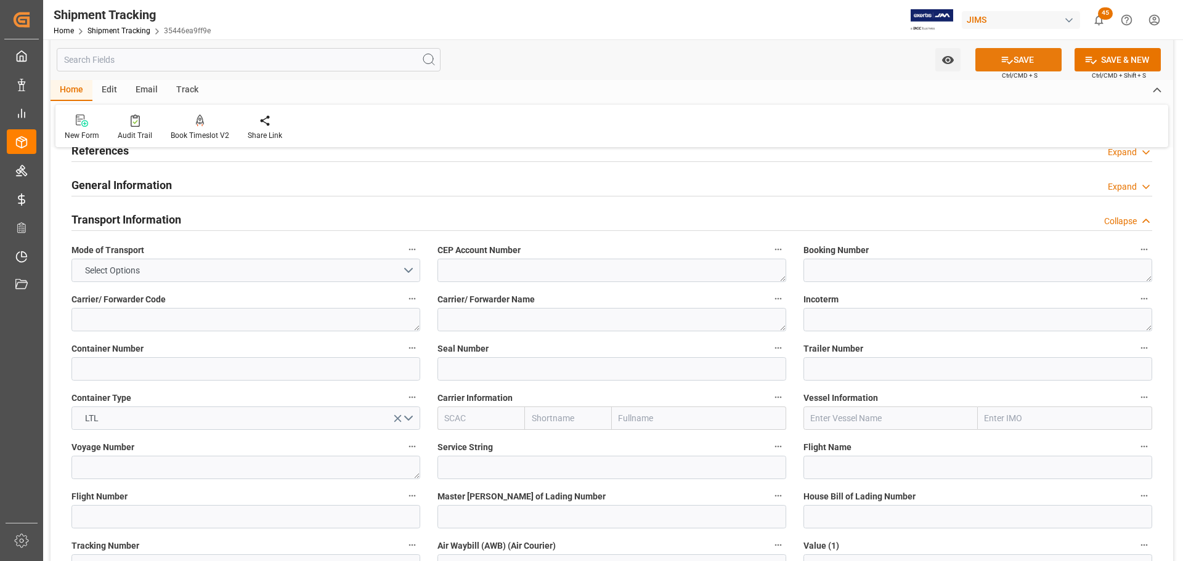
click at [1024, 62] on button "SAVE" at bounding box center [1019, 59] width 86 height 23
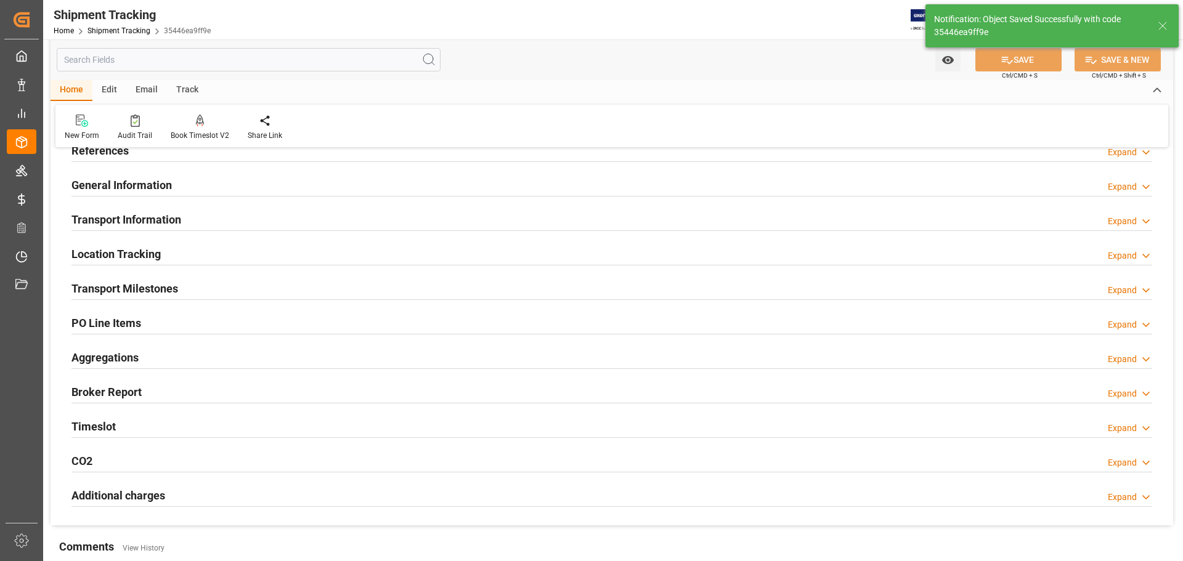
click at [152, 295] on h2 "Transport Milestones" at bounding box center [124, 288] width 107 height 17
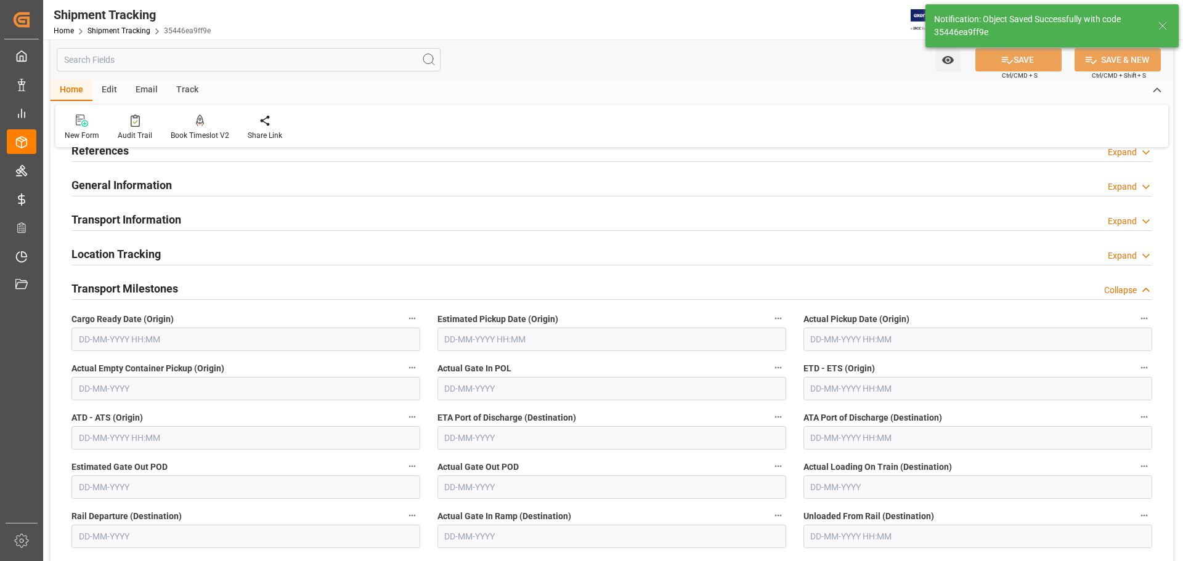
click at [152, 288] on h2 "Transport Milestones" at bounding box center [124, 288] width 107 height 17
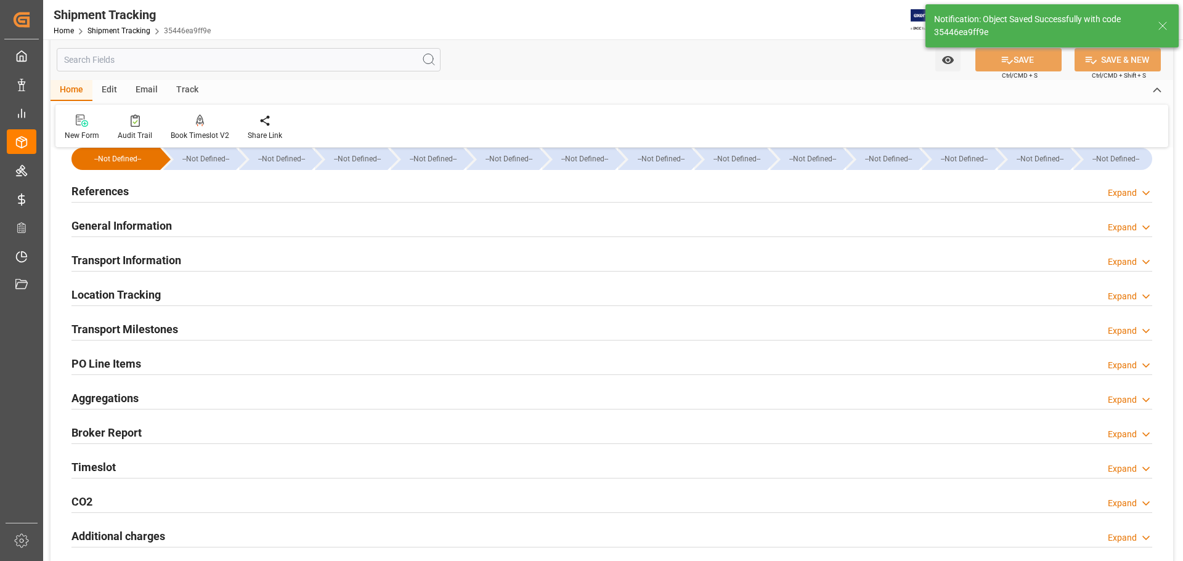
scroll to position [0, 0]
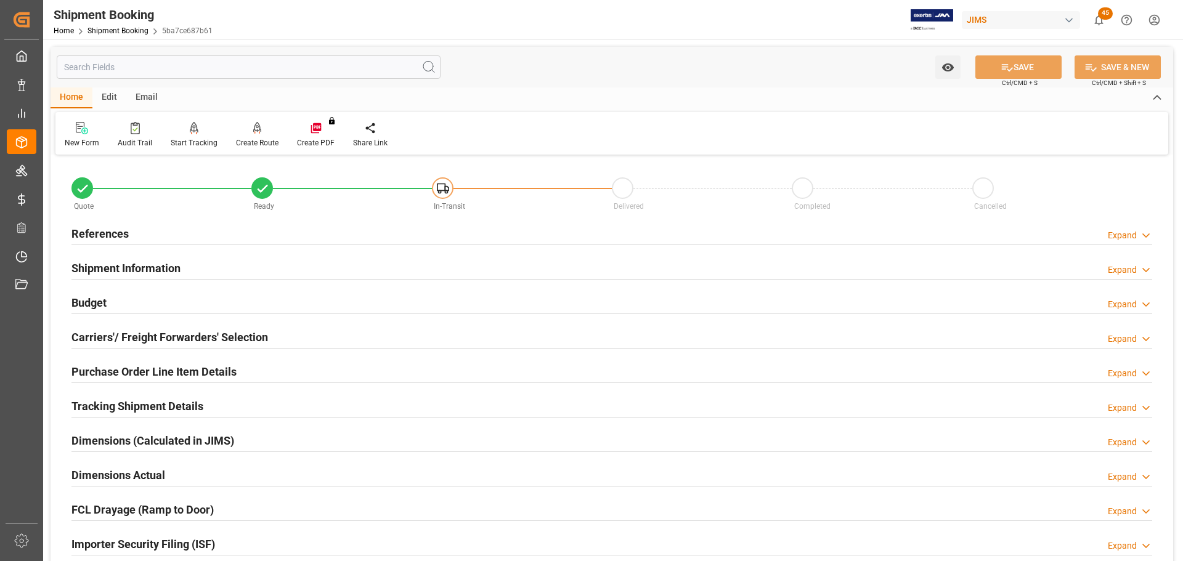
click at [136, 338] on h2 "Carriers'/ Freight Forwarders' Selection" at bounding box center [169, 337] width 197 height 17
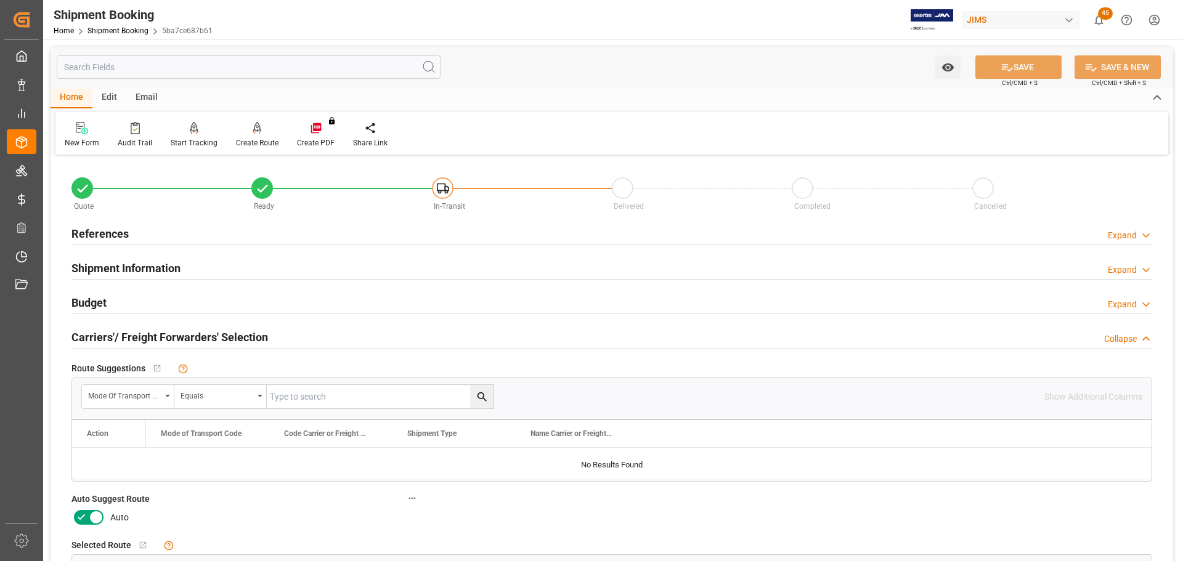
click at [85, 513] on icon at bounding box center [81, 517] width 15 height 15
click at [0, 0] on input "checkbox" at bounding box center [0, 0] width 0 height 0
click at [1008, 71] on icon at bounding box center [1007, 67] width 13 height 13
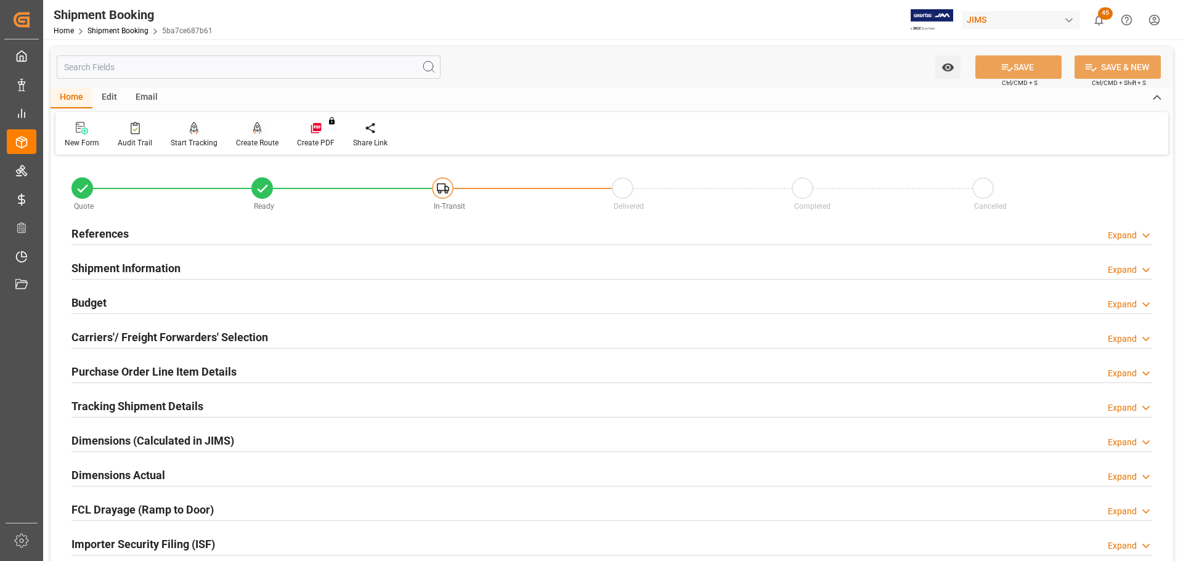
click at [258, 143] on div "Create Route" at bounding box center [257, 142] width 43 height 11
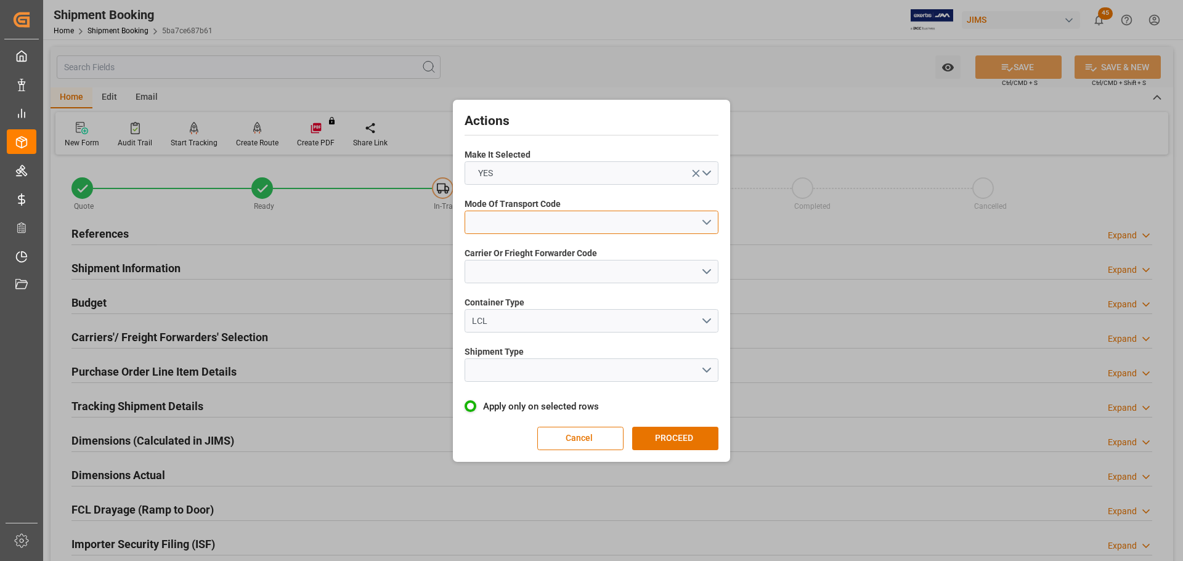
click at [521, 226] on button "open menu" at bounding box center [592, 222] width 254 height 23
click at [525, 332] on div "5- COURIER GROUND" at bounding box center [591, 329] width 253 height 26
click at [536, 266] on button "open menu" at bounding box center [592, 271] width 254 height 23
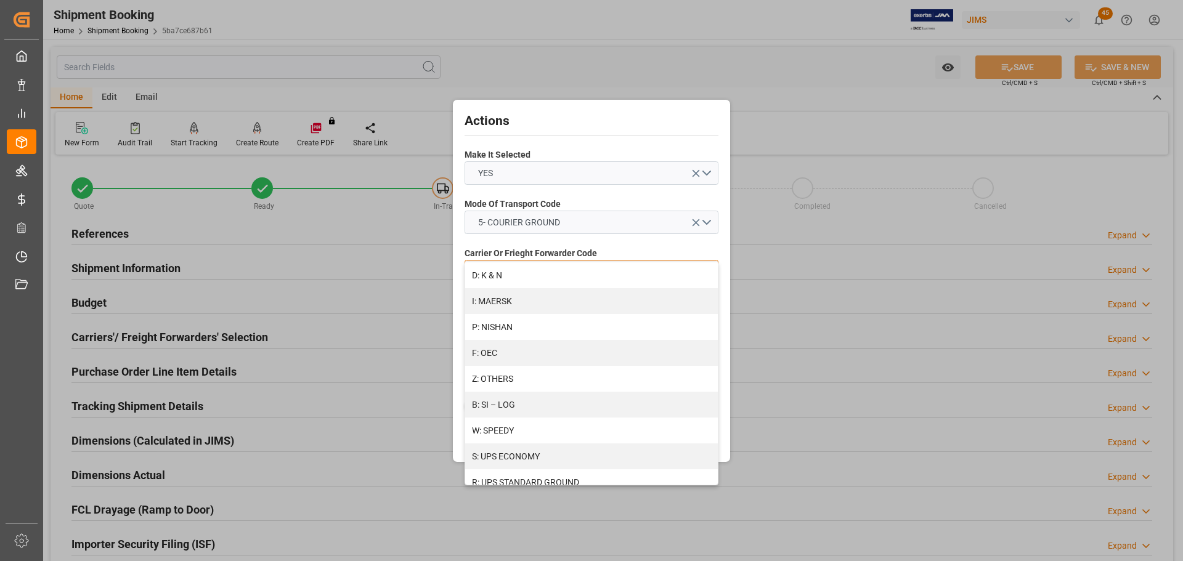
scroll to position [670, 0]
click at [527, 434] on div "R: UPS STANDARD GROUND" at bounding box center [591, 433] width 253 height 26
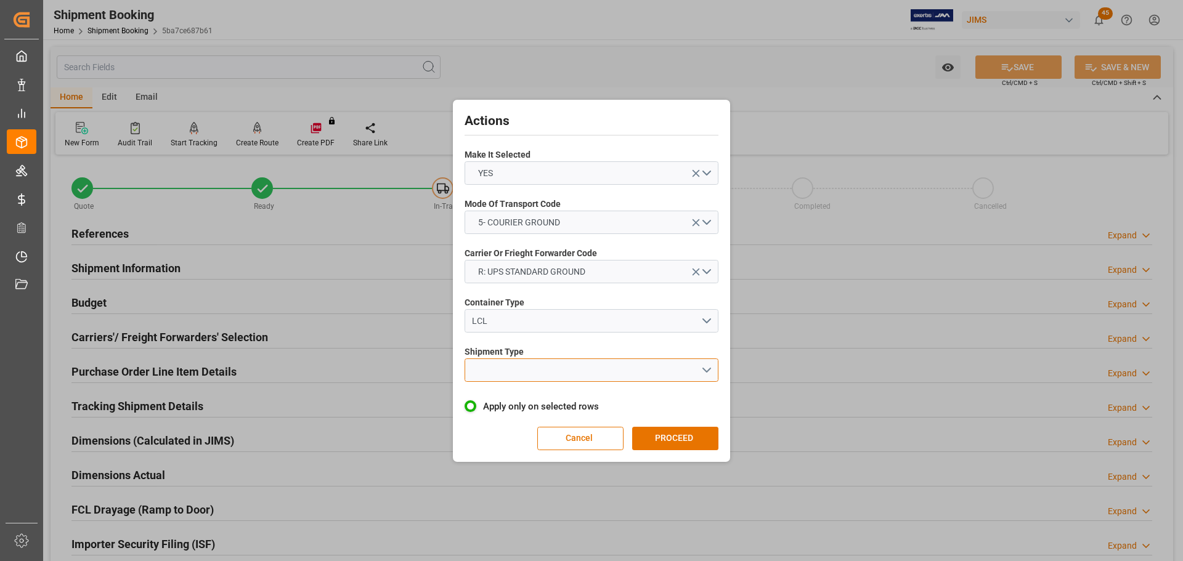
click at [527, 364] on button "open menu" at bounding box center [592, 370] width 254 height 23
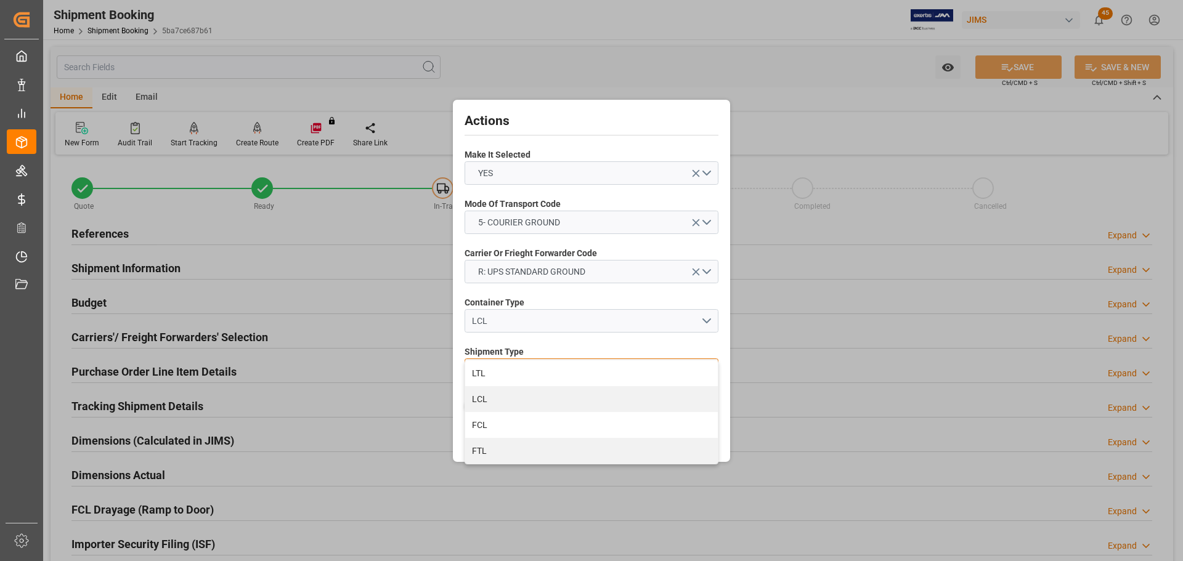
click at [527, 364] on div "LTL" at bounding box center [591, 374] width 253 height 26
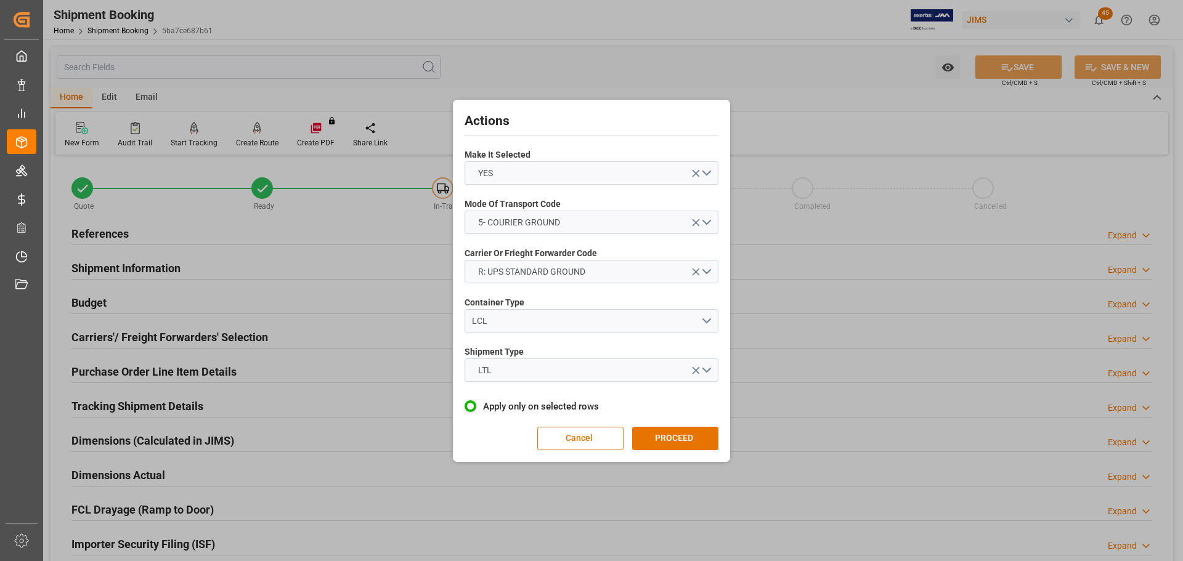
click at [637, 439] on button "PROCEED" at bounding box center [675, 438] width 86 height 23
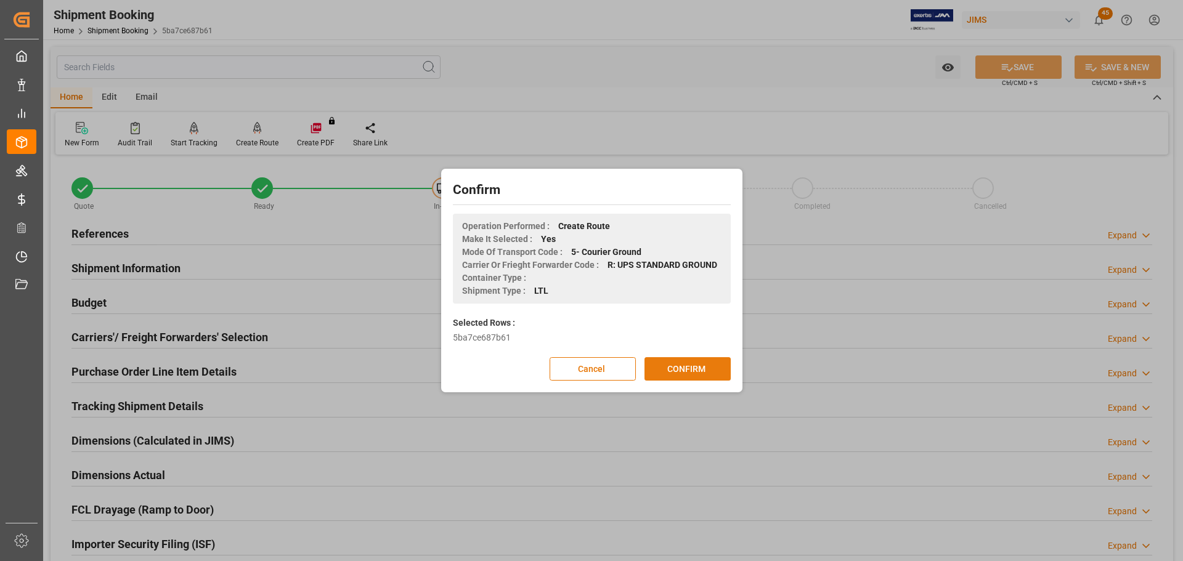
click at [689, 371] on button "CONFIRM" at bounding box center [688, 368] width 86 height 23
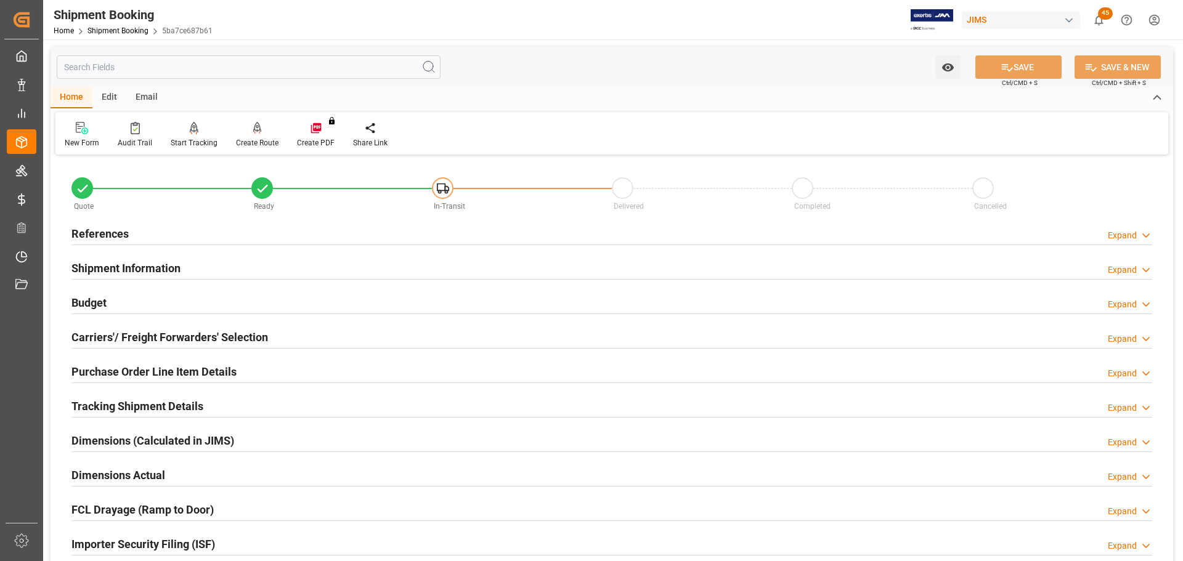
click at [123, 274] on h2 "Shipment Information" at bounding box center [125, 268] width 109 height 17
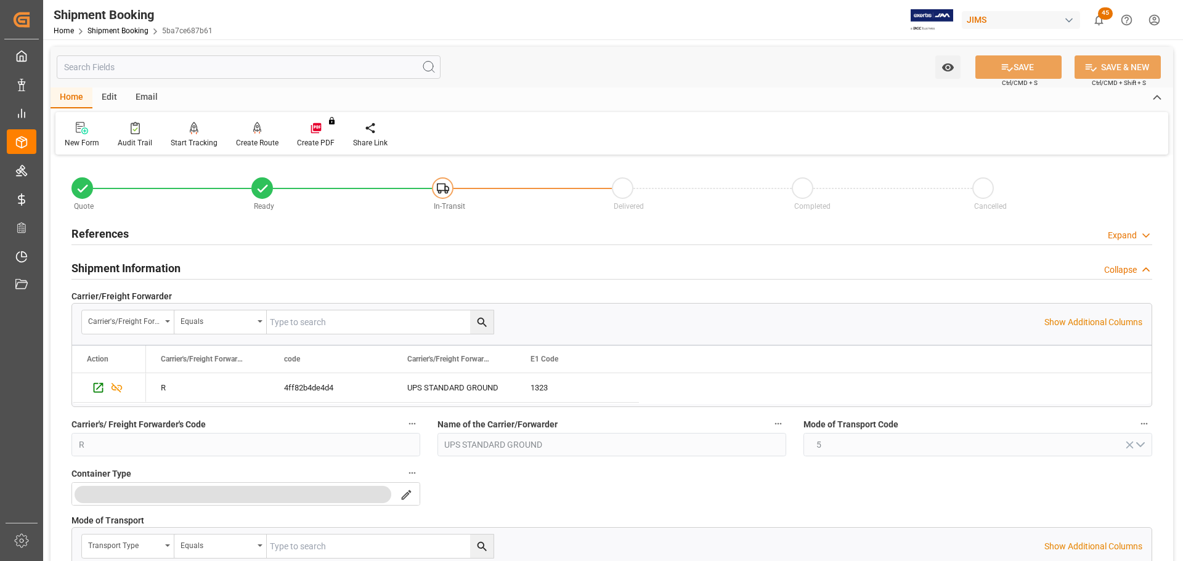
click at [165, 274] on h2 "Shipment Information" at bounding box center [125, 268] width 109 height 17
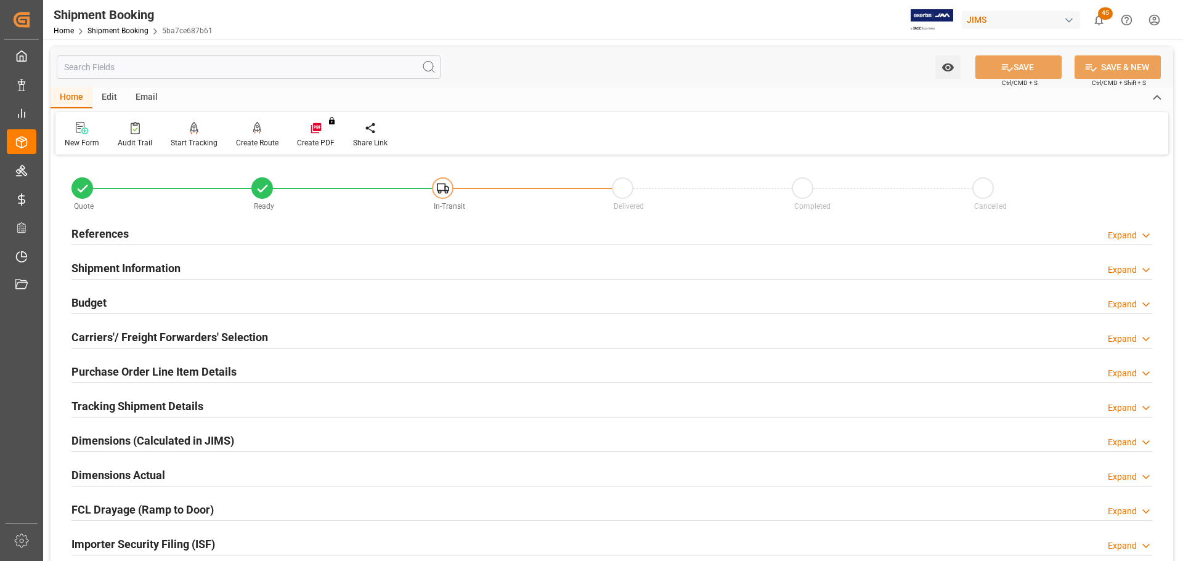
click at [169, 306] on div "Budget Expand" at bounding box center [611, 301] width 1081 height 23
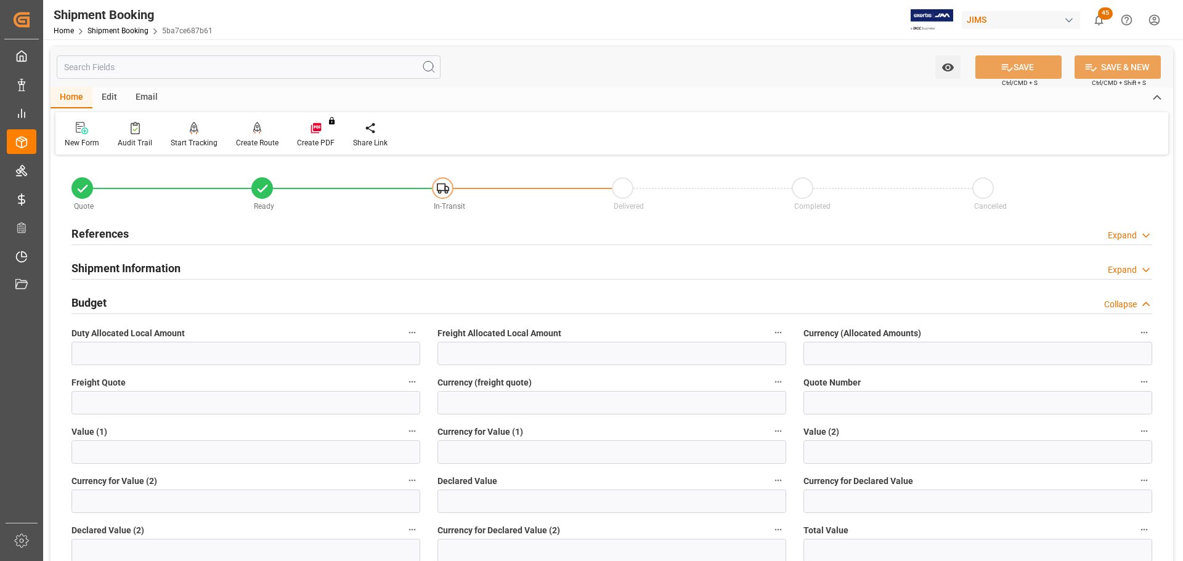
click at [171, 307] on div "Budget Collapse" at bounding box center [611, 301] width 1081 height 23
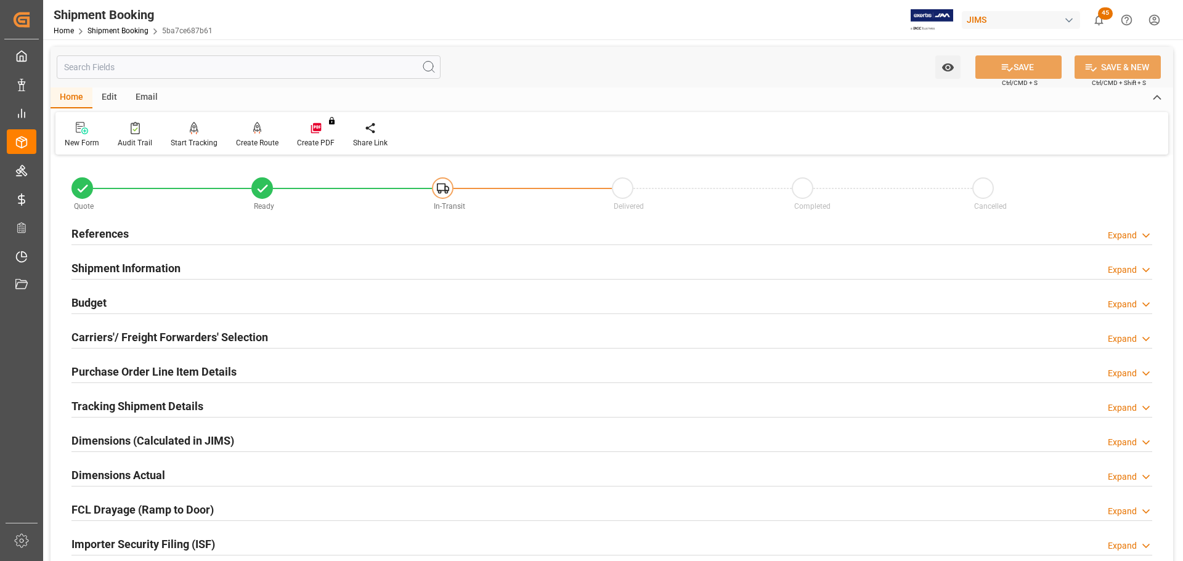
click at [174, 332] on h2 "Carriers'/ Freight Forwarders' Selection" at bounding box center [169, 337] width 197 height 17
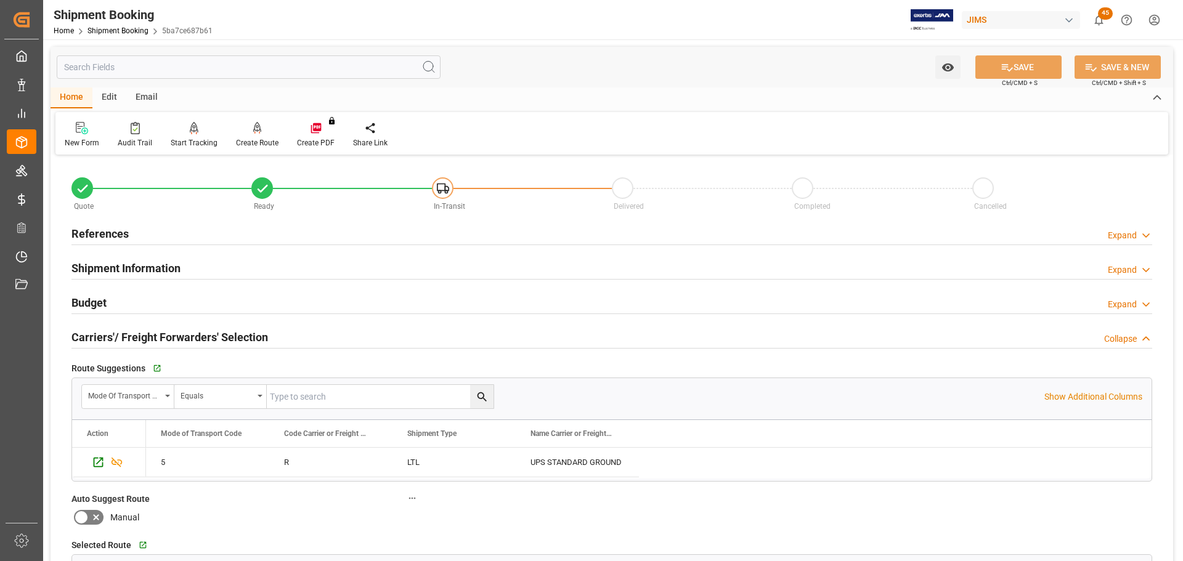
click at [174, 332] on h2 "Carriers'/ Freight Forwarders' Selection" at bounding box center [169, 337] width 197 height 17
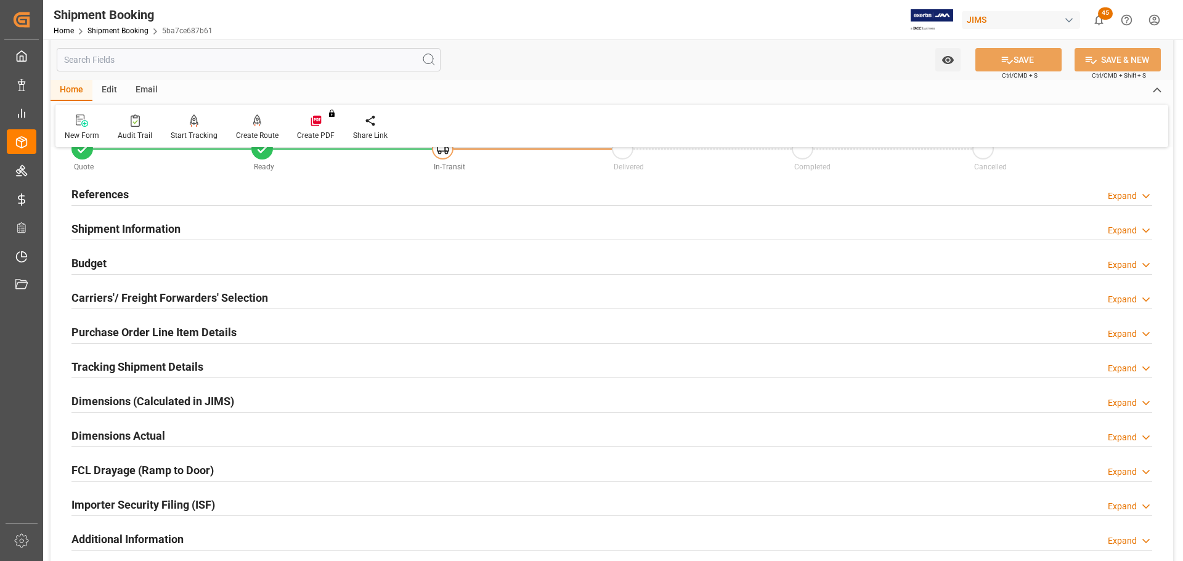
scroll to position [62, 0]
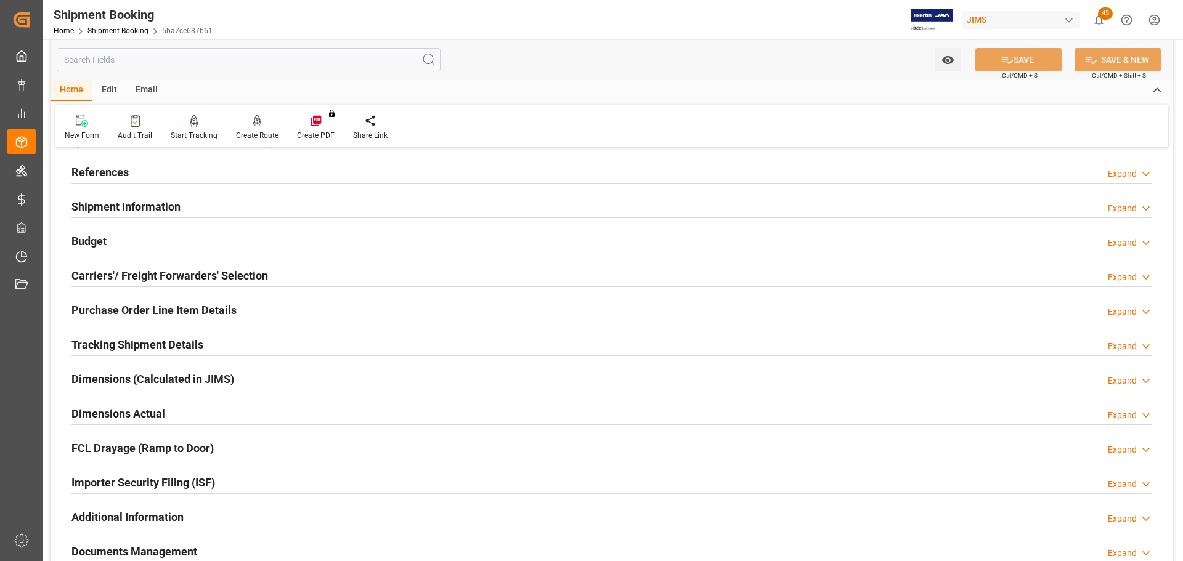
click at [186, 309] on h2 "Purchase Order Line Item Details" at bounding box center [153, 310] width 165 height 17
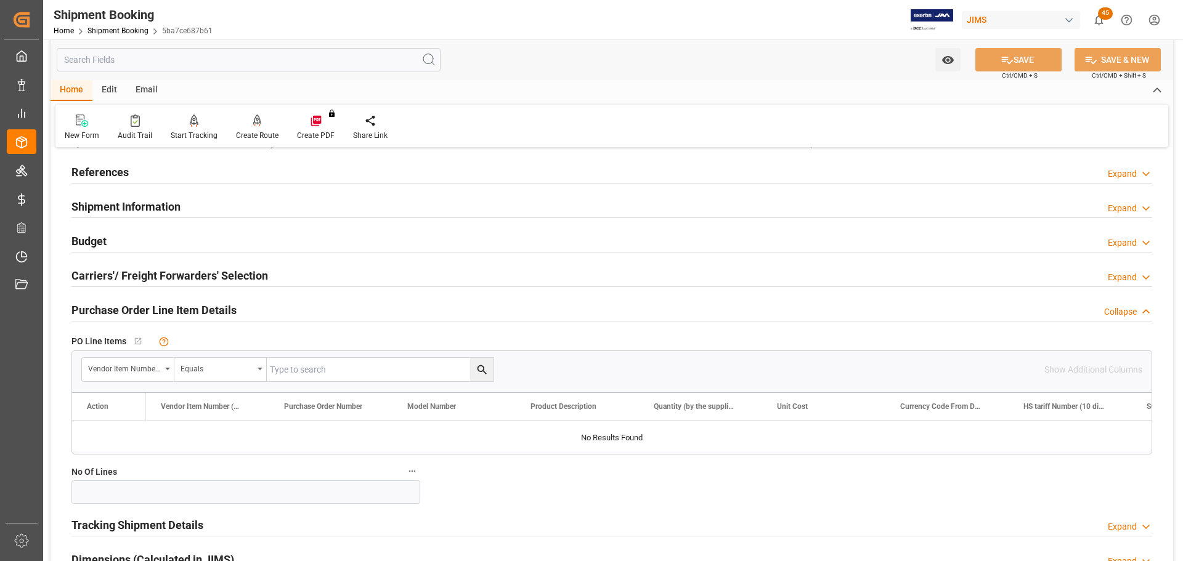
click at [243, 309] on div "Purchase Order Line Item Details Collapse" at bounding box center [611, 309] width 1081 height 23
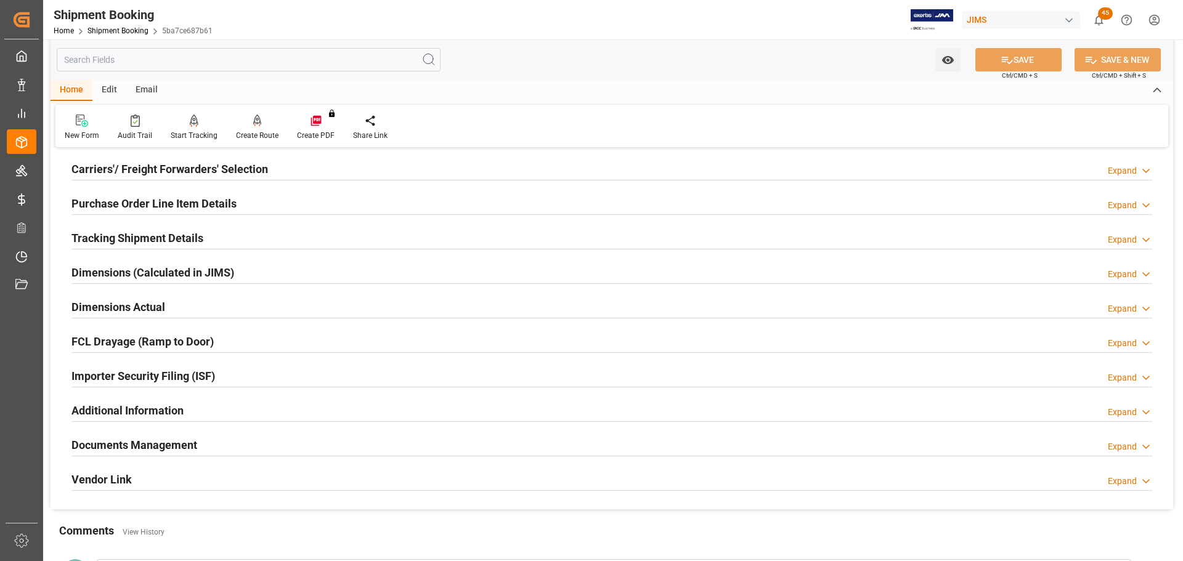
scroll to position [185, 0]
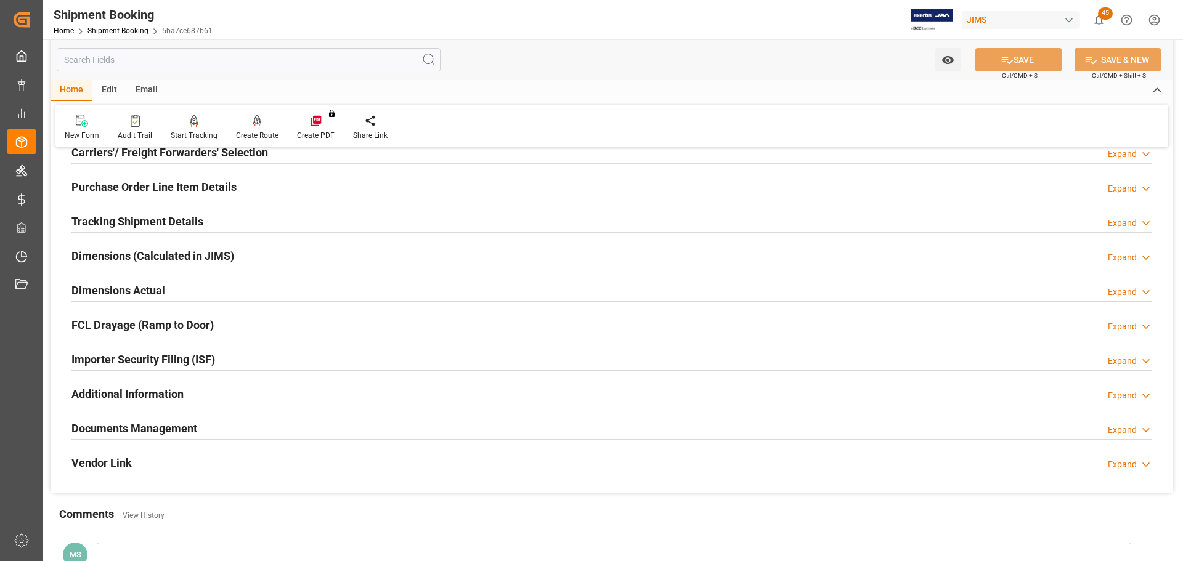
click at [218, 219] on div "Tracking Shipment Details Expand" at bounding box center [611, 220] width 1081 height 23
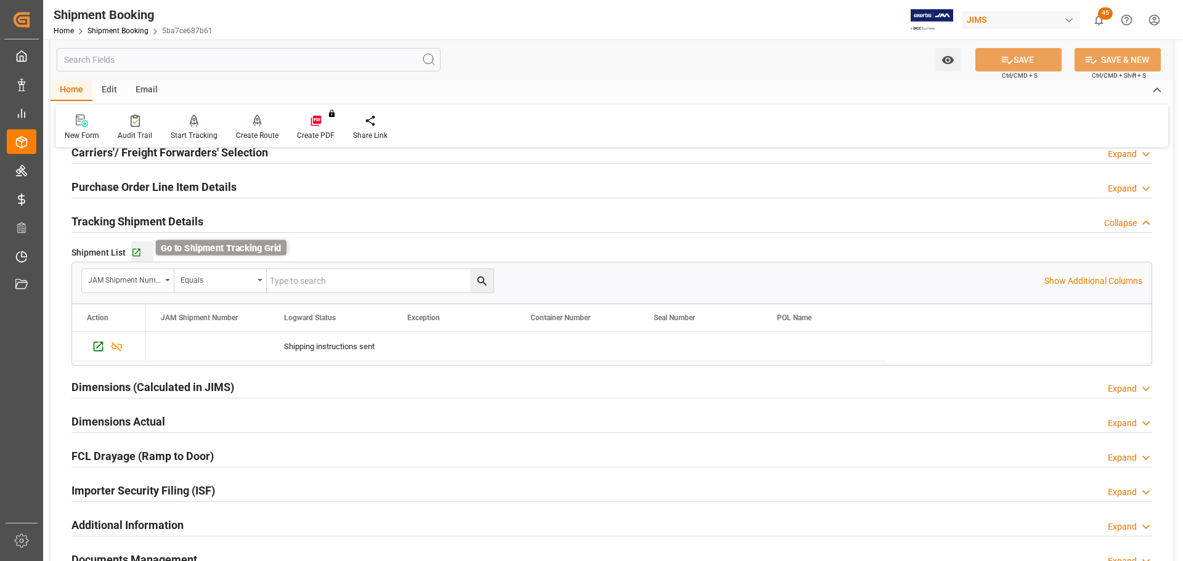
click at [139, 251] on icon "button" at bounding box center [136, 253] width 10 height 10
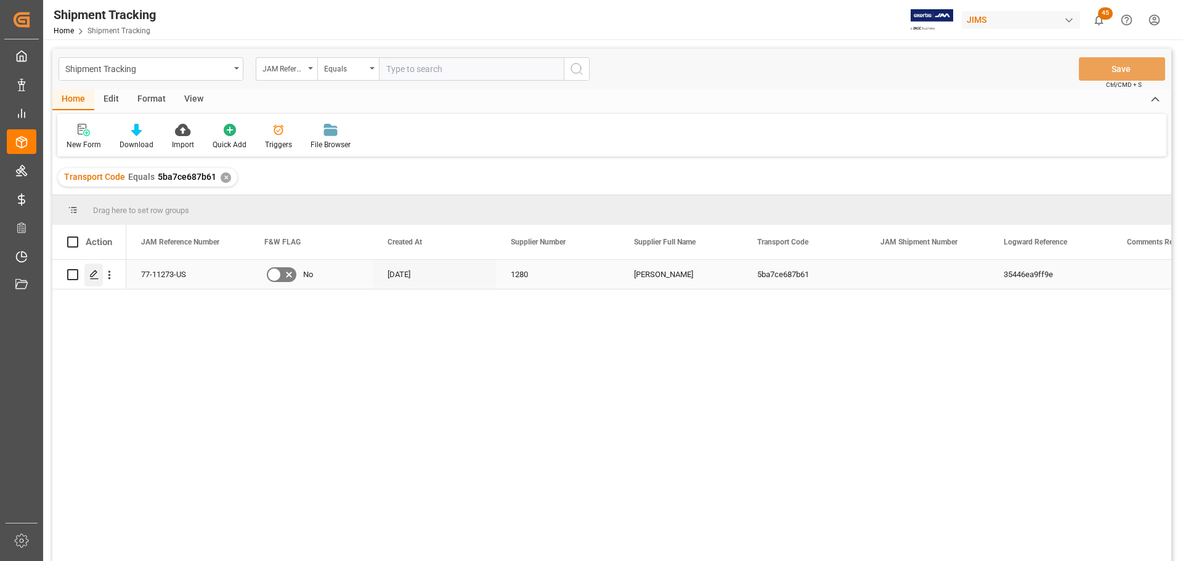
click at [100, 275] on div "Press SPACE to select this row." at bounding box center [93, 275] width 18 height 23
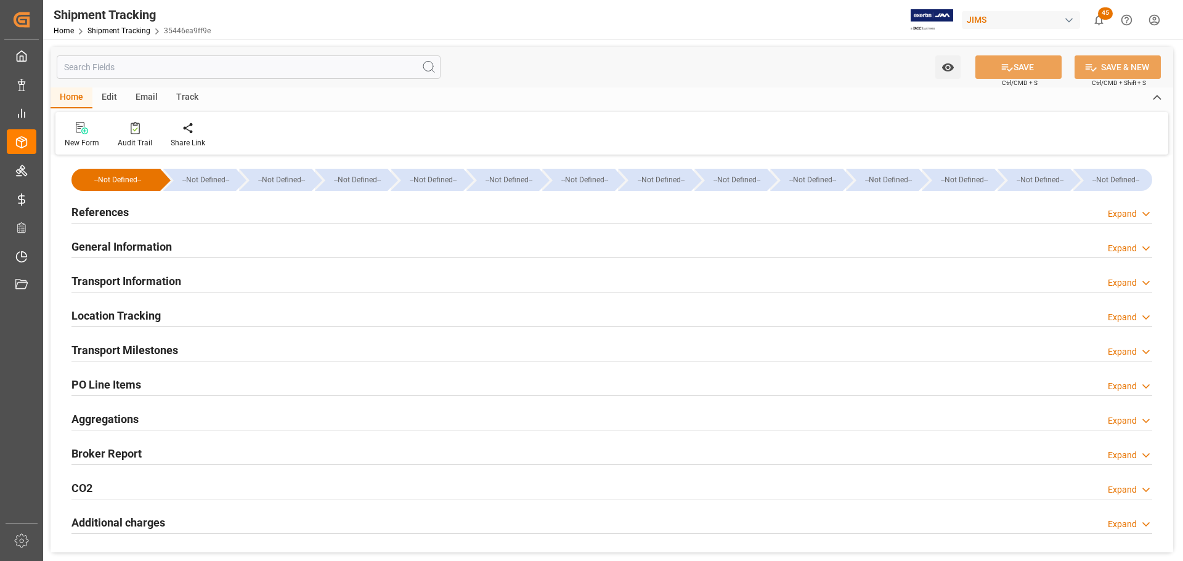
type input "[DATE]"
click at [121, 216] on h2 "References" at bounding box center [99, 212] width 57 height 17
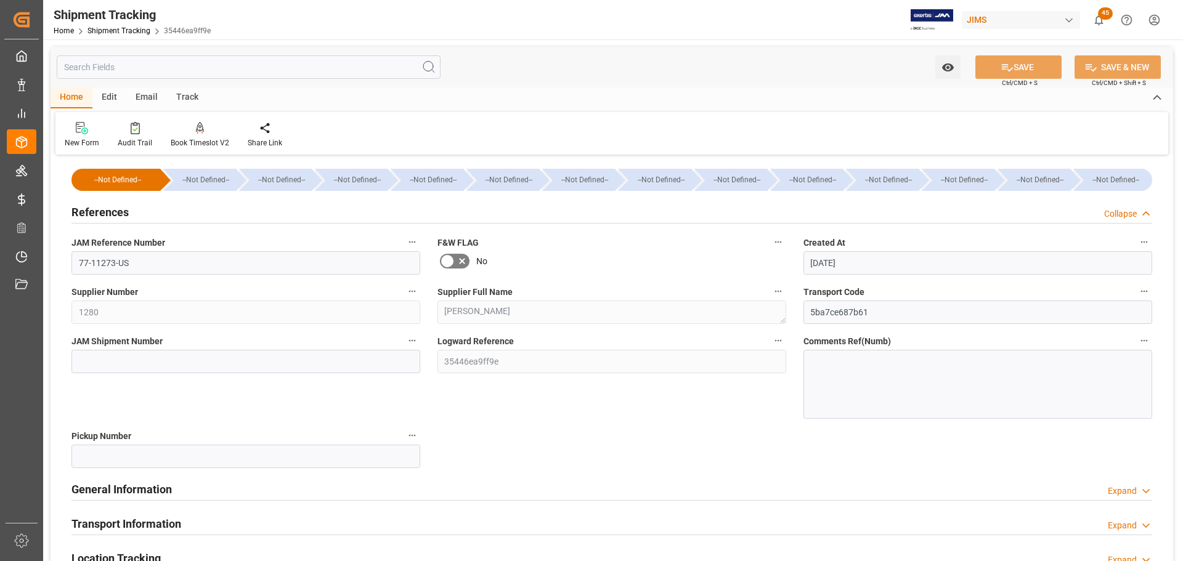
click at [126, 211] on h2 "References" at bounding box center [99, 212] width 57 height 17
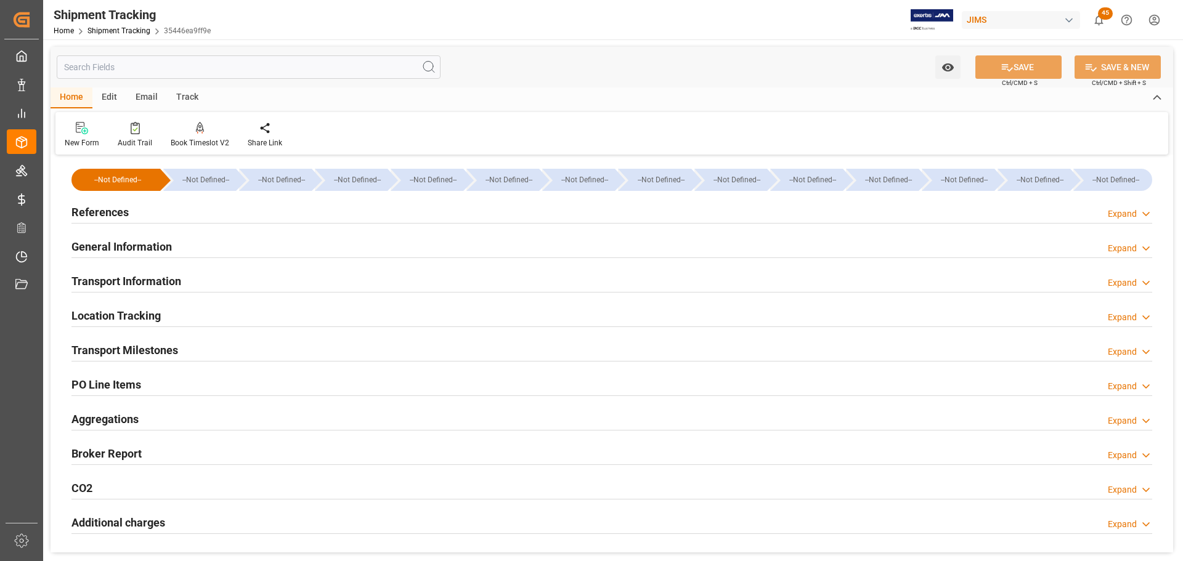
click at [145, 213] on div "References Expand" at bounding box center [611, 211] width 1081 height 23
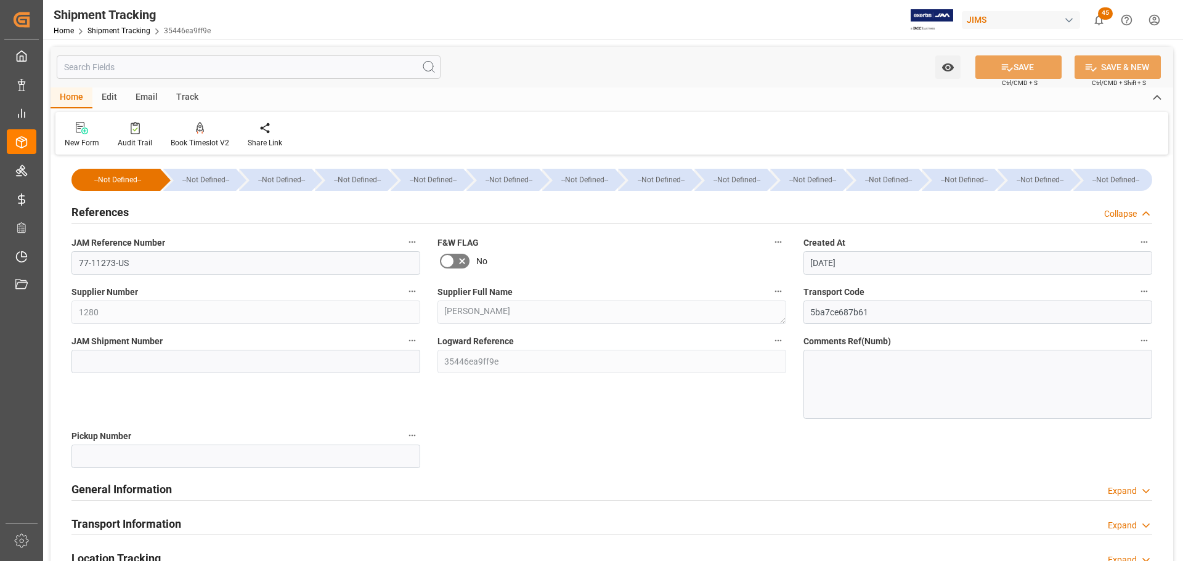
click at [145, 213] on div "References Collapse" at bounding box center [611, 211] width 1081 height 23
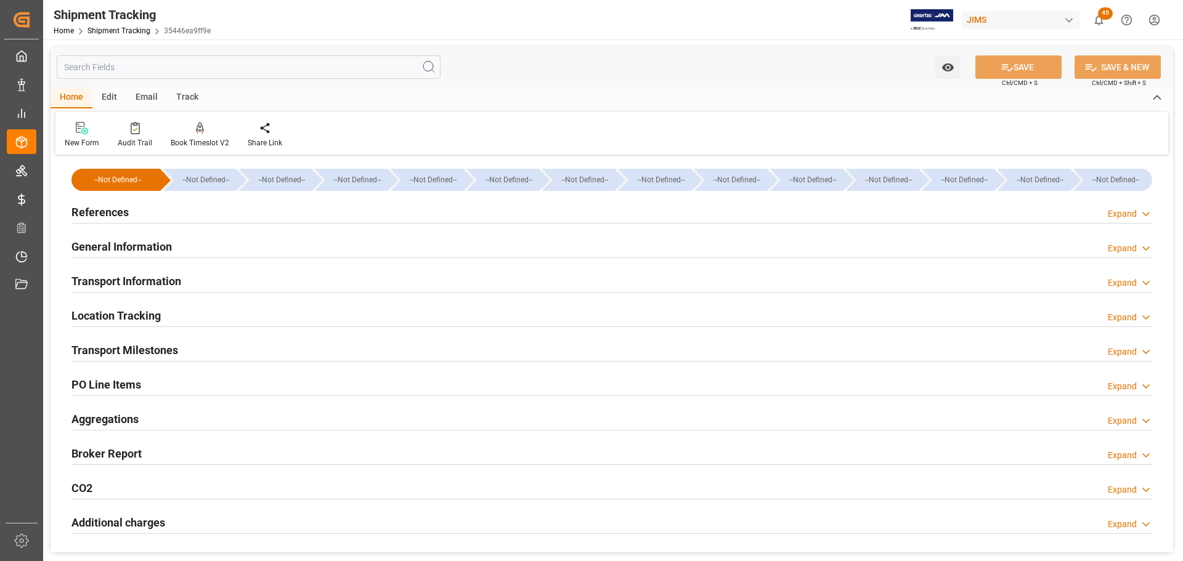
click at [163, 247] on h2 "General Information" at bounding box center [121, 247] width 100 height 17
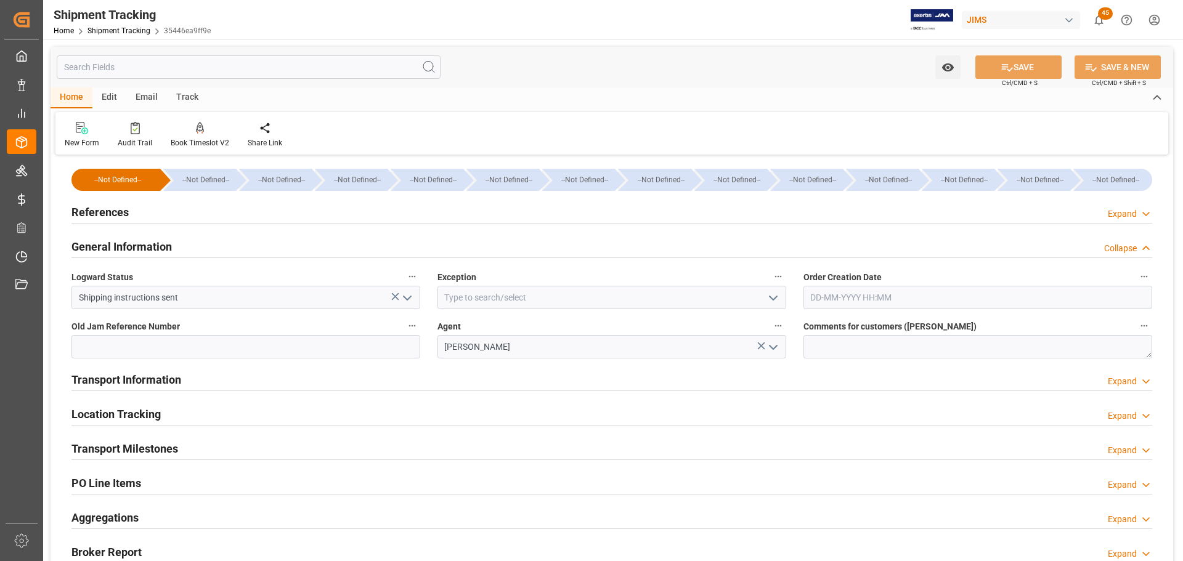
click at [163, 247] on h2 "General Information" at bounding box center [121, 247] width 100 height 17
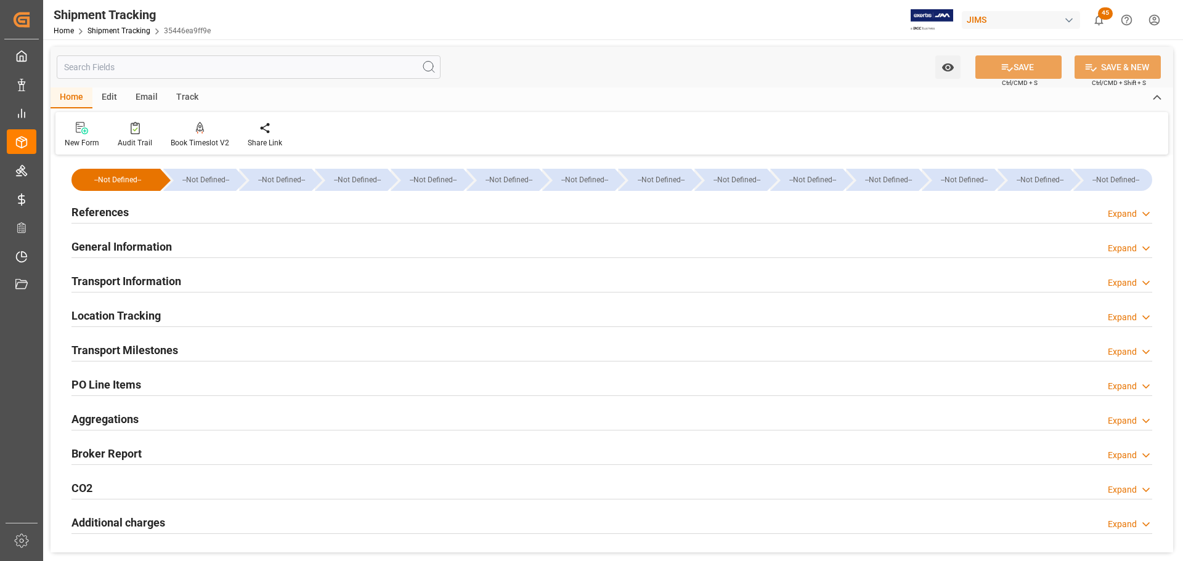
click at [168, 271] on div "Transport Information" at bounding box center [126, 280] width 110 height 23
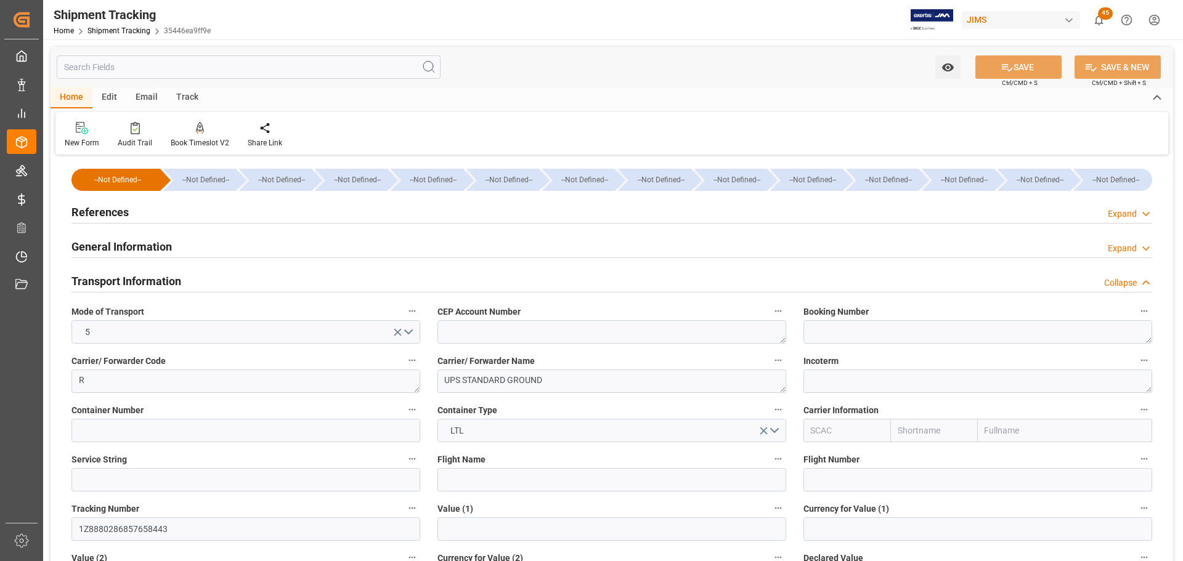
click at [168, 271] on div "Transport Information" at bounding box center [126, 280] width 110 height 23
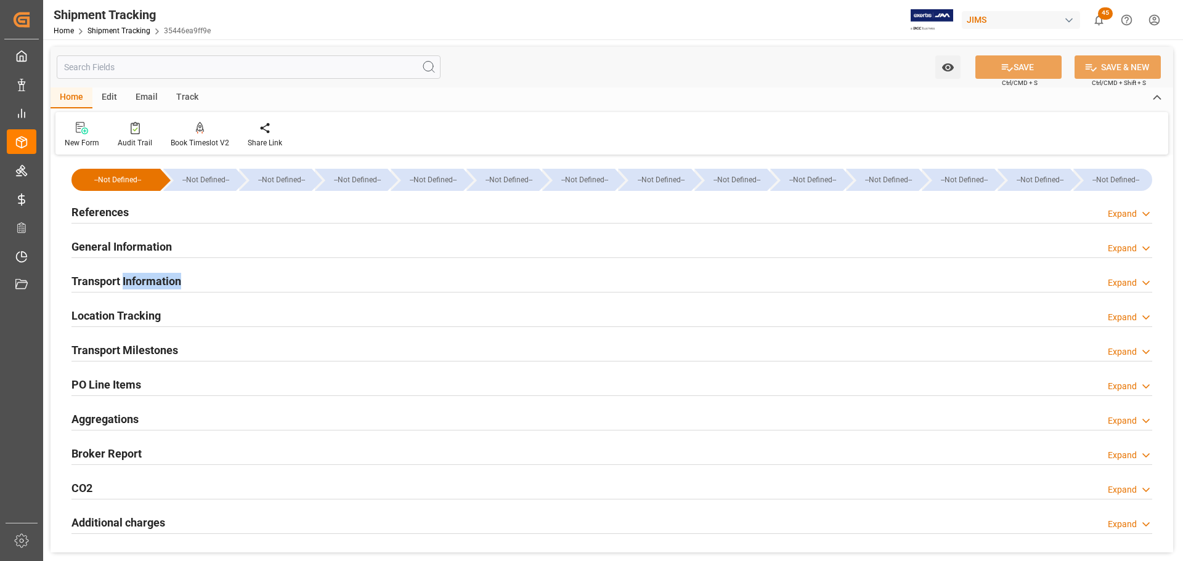
click at [168, 271] on div "Transport Information" at bounding box center [126, 280] width 110 height 23
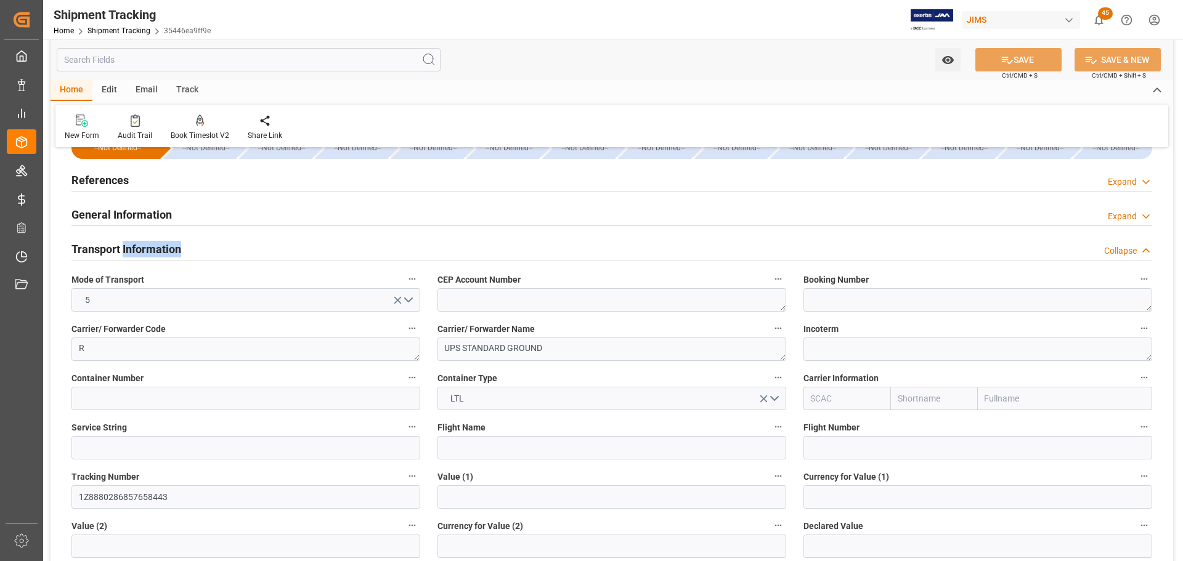
scroll to position [62, 0]
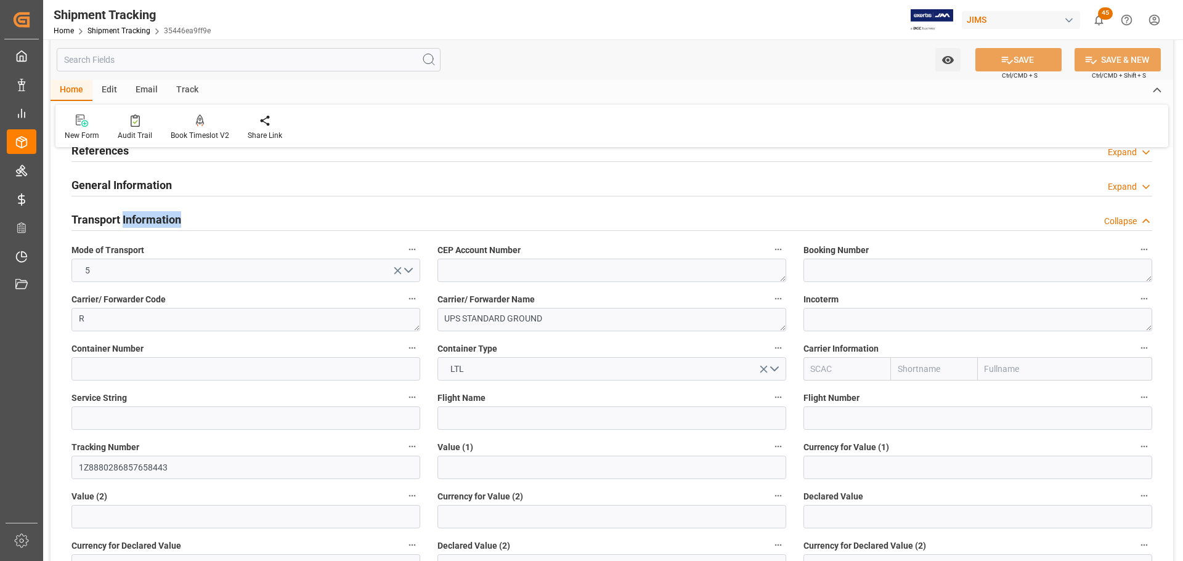
click at [232, 224] on div "Transport Information Collapse" at bounding box center [611, 218] width 1081 height 23
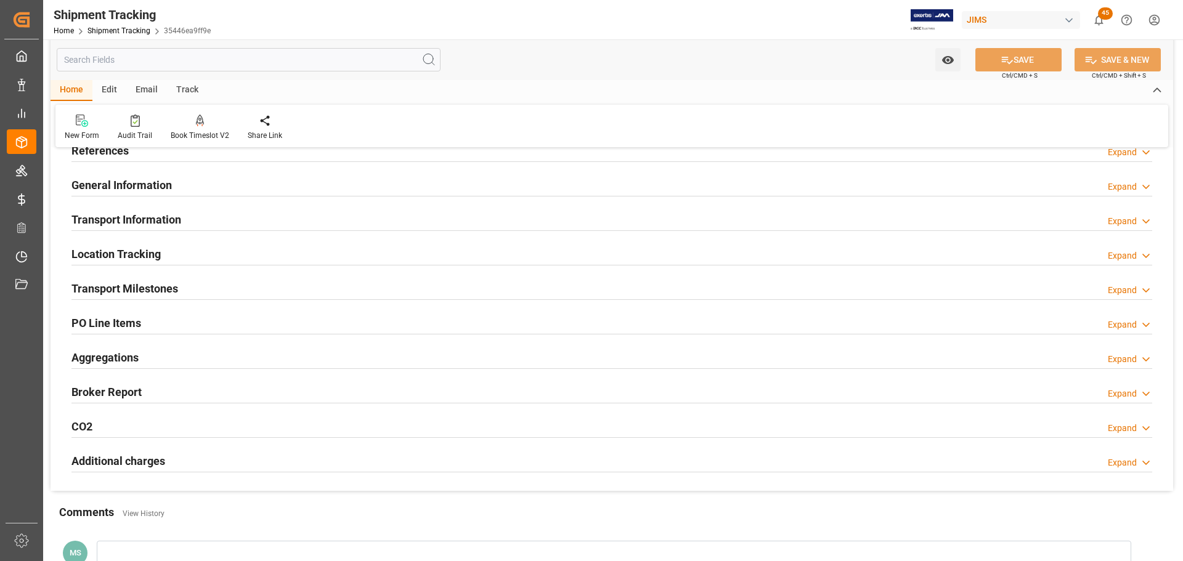
click at [223, 216] on div "Transport Information Expand" at bounding box center [611, 218] width 1081 height 23
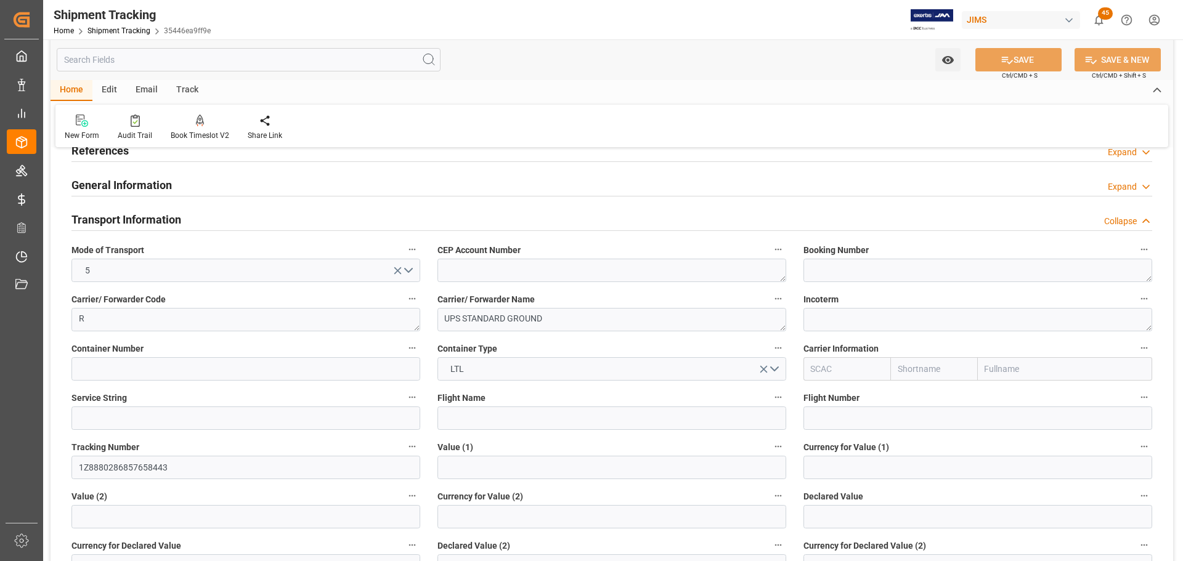
click at [195, 210] on div "Transport Information Collapse" at bounding box center [611, 218] width 1081 height 23
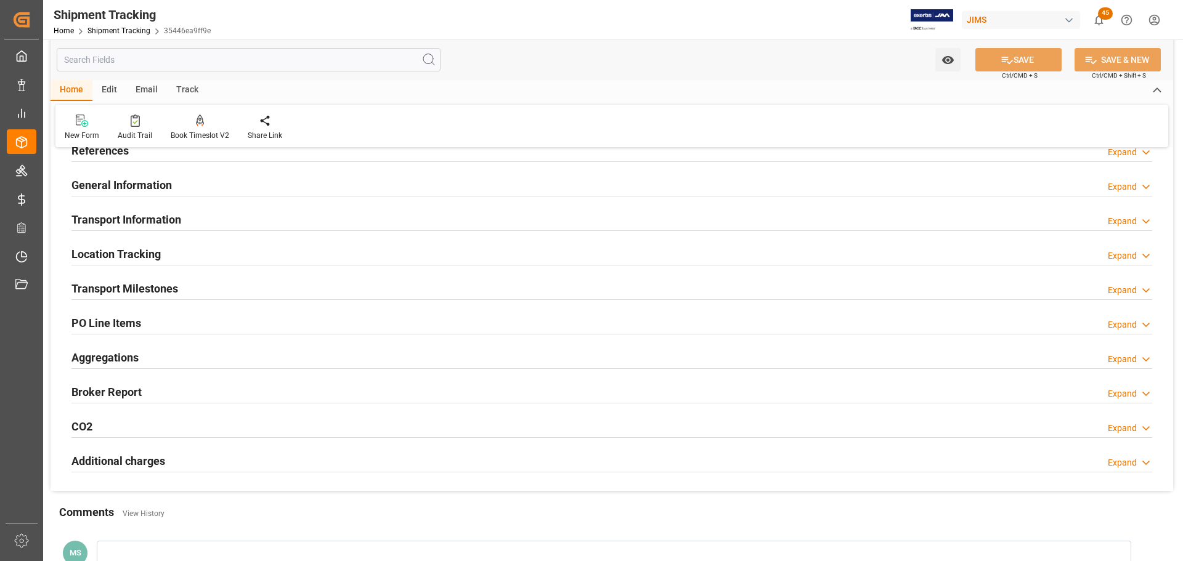
click at [195, 210] on div "Transport Information Expand" at bounding box center [611, 218] width 1081 height 23
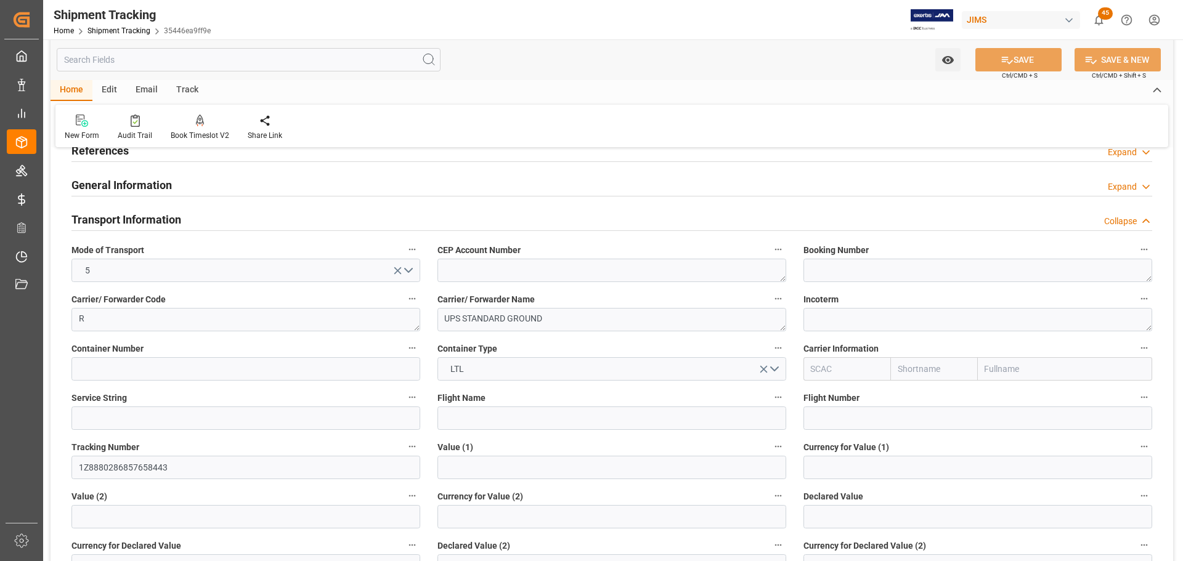
click at [198, 219] on div "Transport Information Collapse" at bounding box center [611, 218] width 1081 height 23
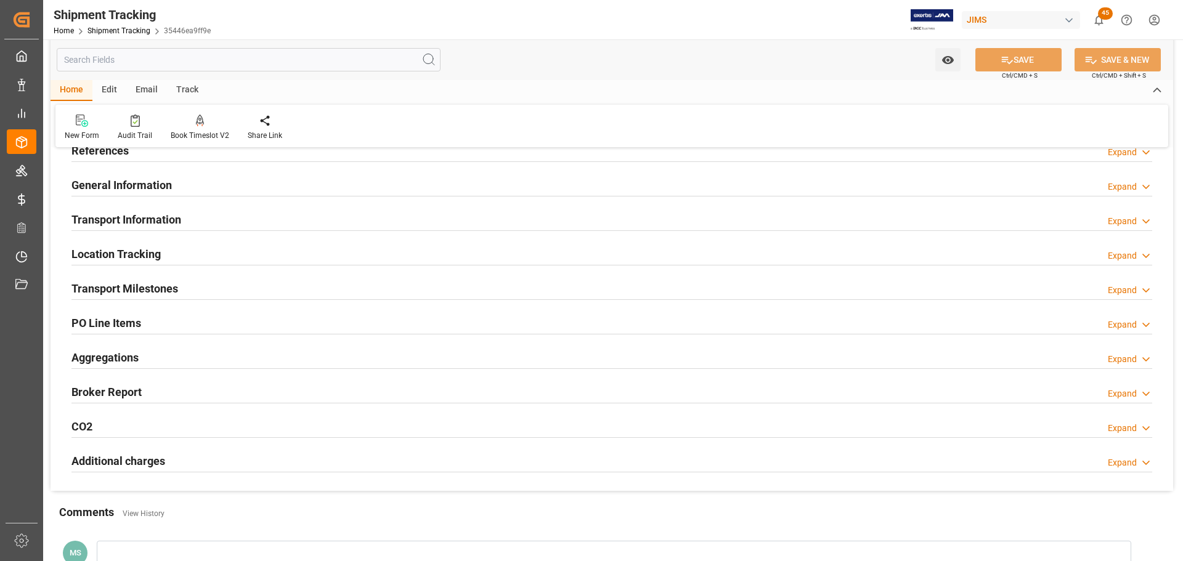
click at [198, 218] on div "Transport Information Expand" at bounding box center [611, 218] width 1081 height 23
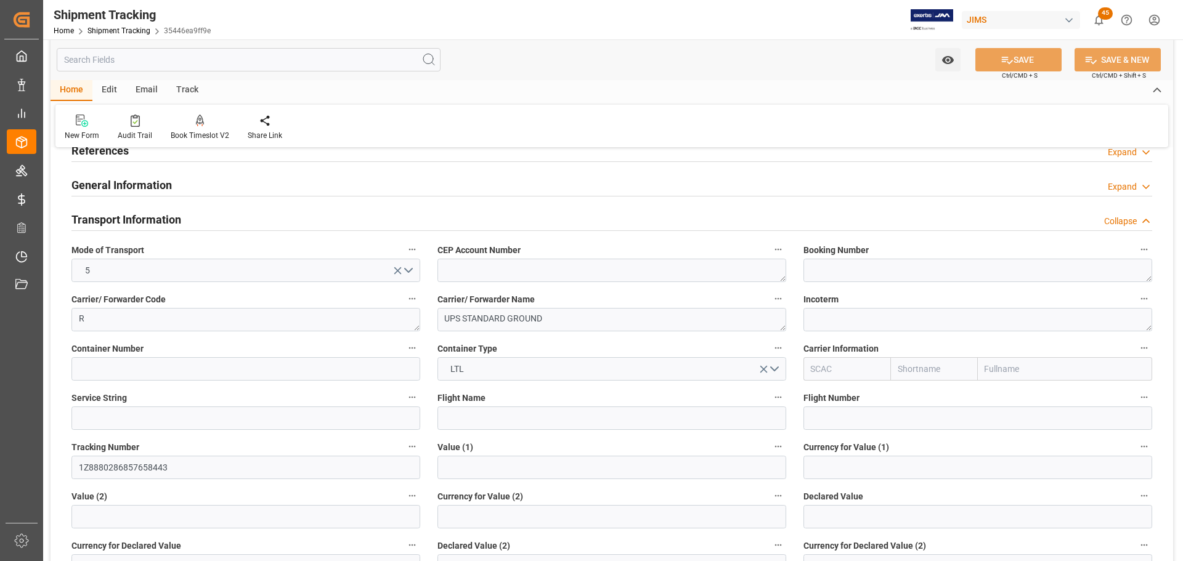
click at [198, 218] on div "Transport Information Collapse" at bounding box center [611, 218] width 1081 height 23
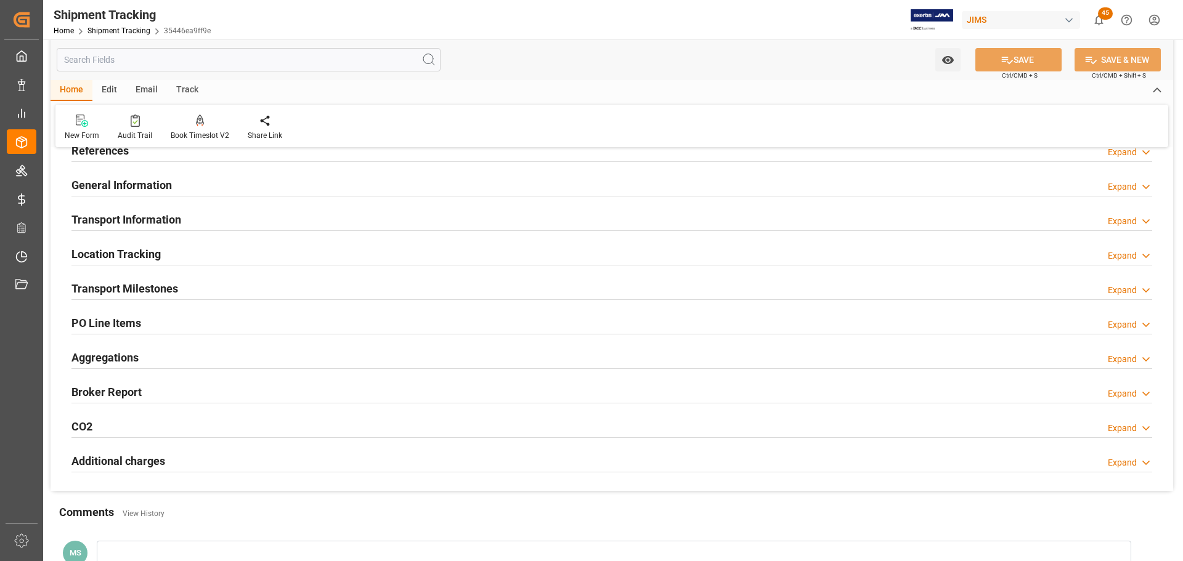
click at [198, 218] on div "Transport Information Expand" at bounding box center [611, 218] width 1081 height 23
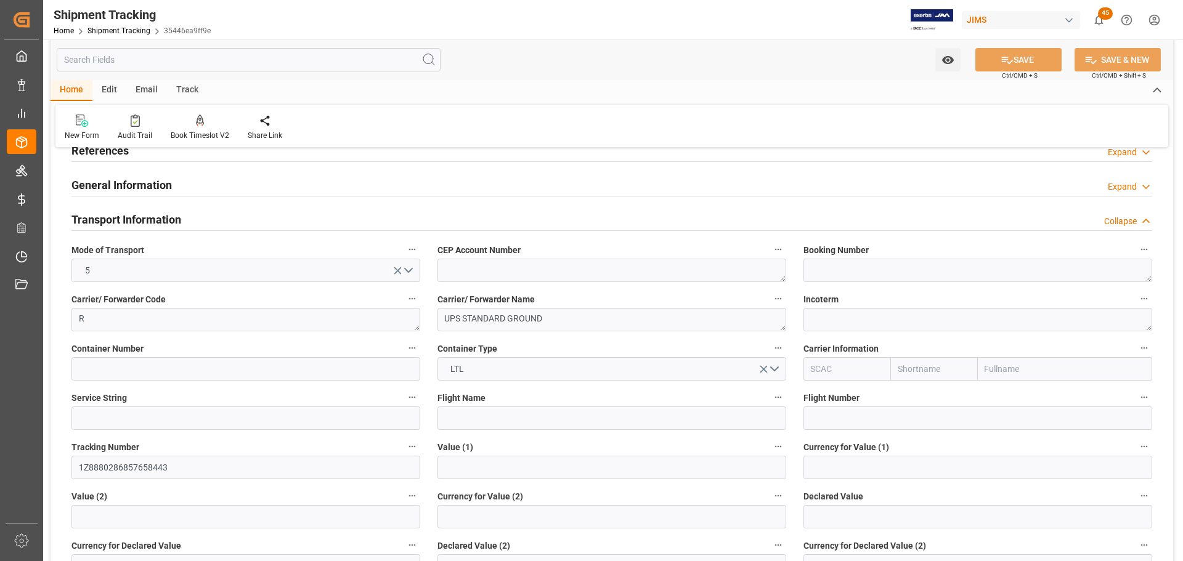
click at [198, 218] on div "Transport Information Collapse" at bounding box center [611, 218] width 1081 height 23
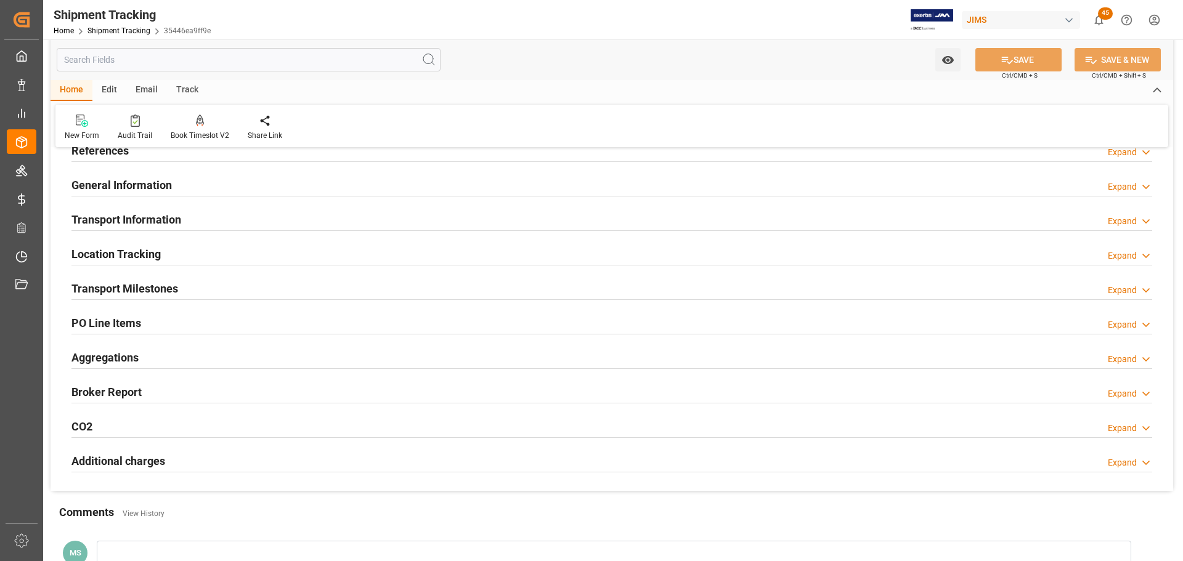
click at [198, 218] on div "Transport Information Expand" at bounding box center [611, 218] width 1081 height 23
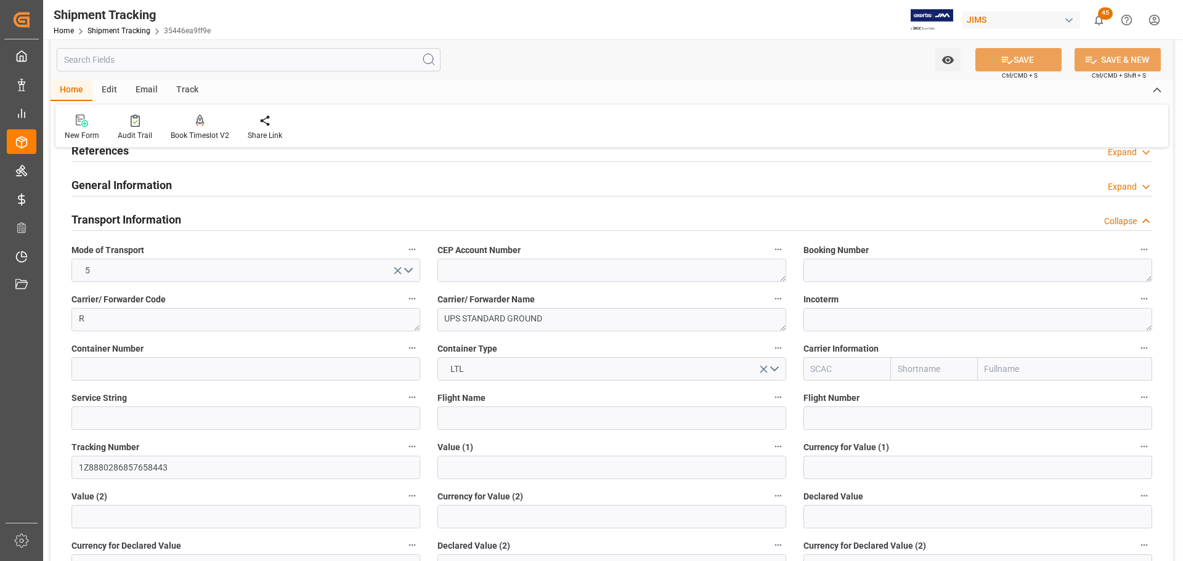
click at [198, 218] on div "Transport Information Collapse" at bounding box center [611, 218] width 1081 height 23
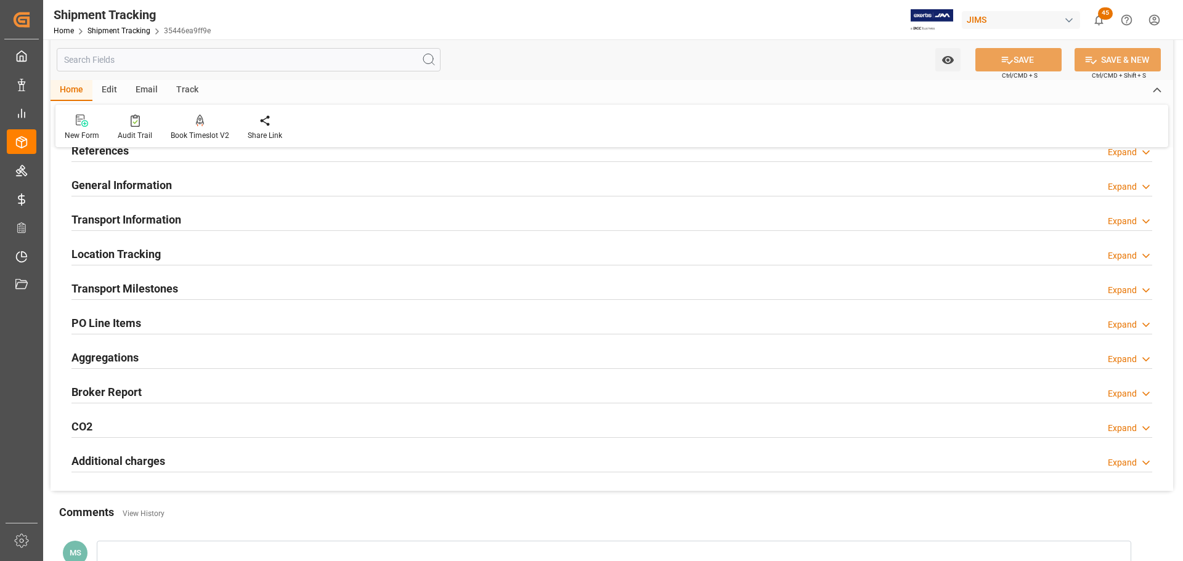
click at [198, 218] on div "Transport Information Expand" at bounding box center [611, 218] width 1081 height 23
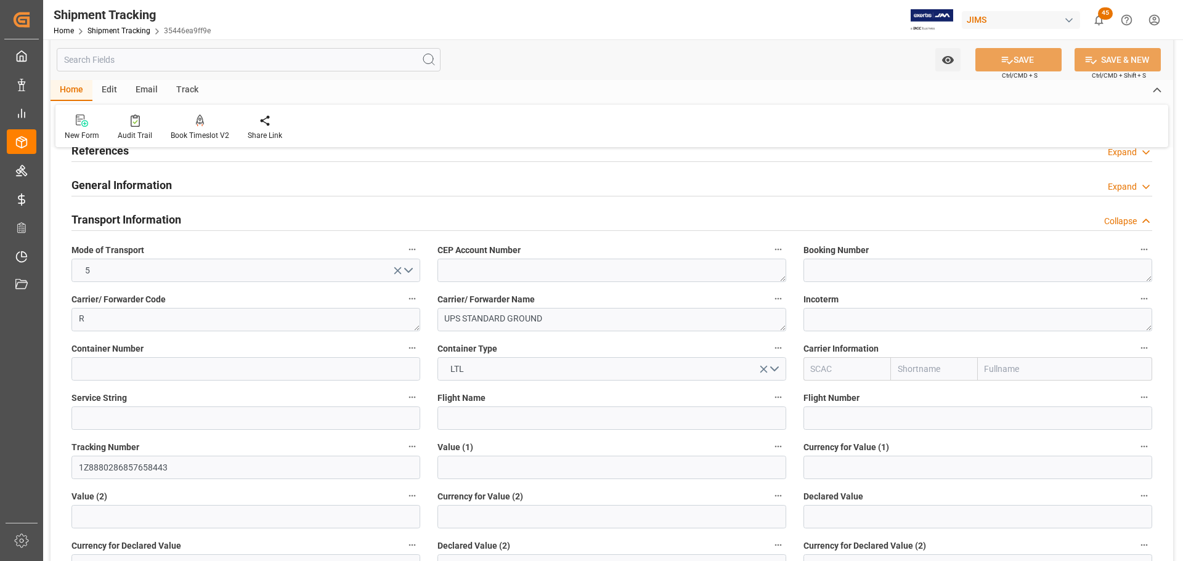
click at [198, 218] on div "Transport Information Collapse" at bounding box center [611, 218] width 1081 height 23
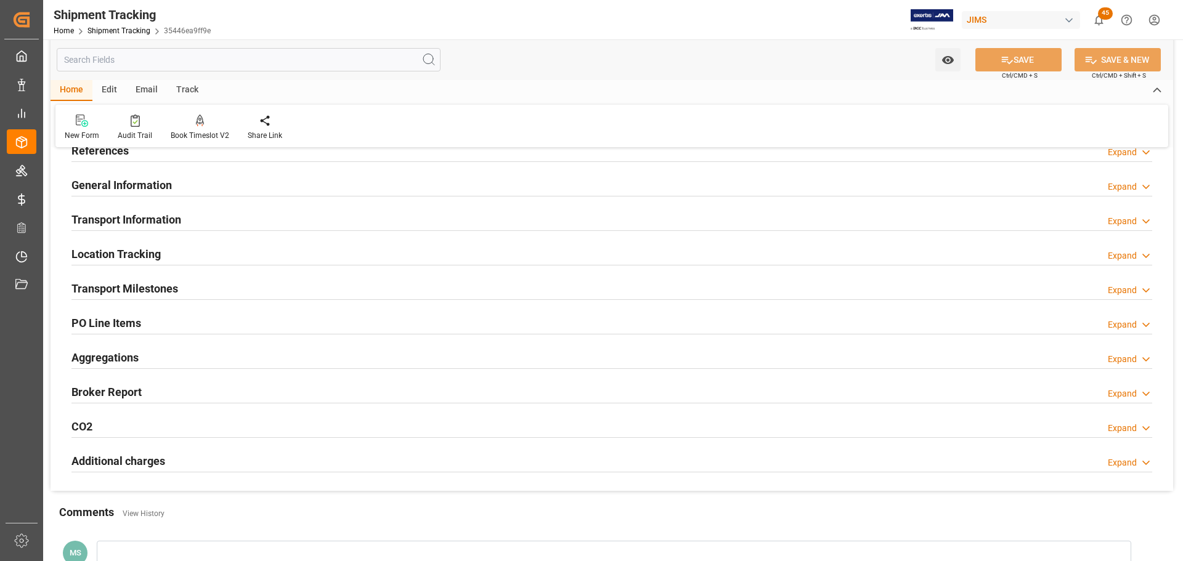
click at [189, 281] on div "Transport Milestones Expand" at bounding box center [611, 287] width 1081 height 23
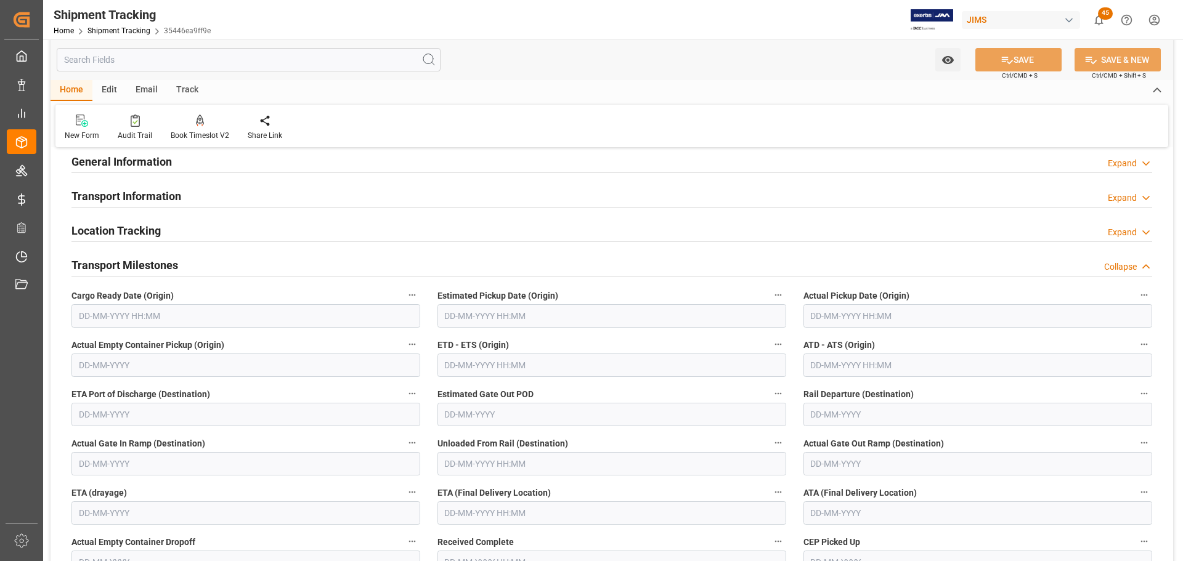
scroll to position [123, 0]
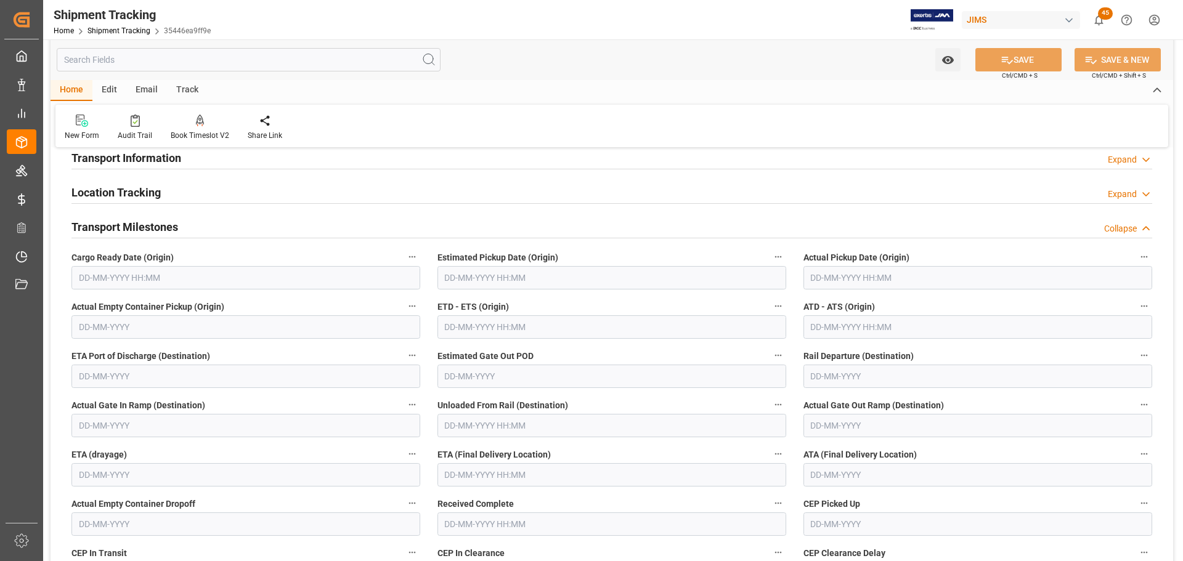
click at [157, 280] on input "text" at bounding box center [245, 277] width 349 height 23
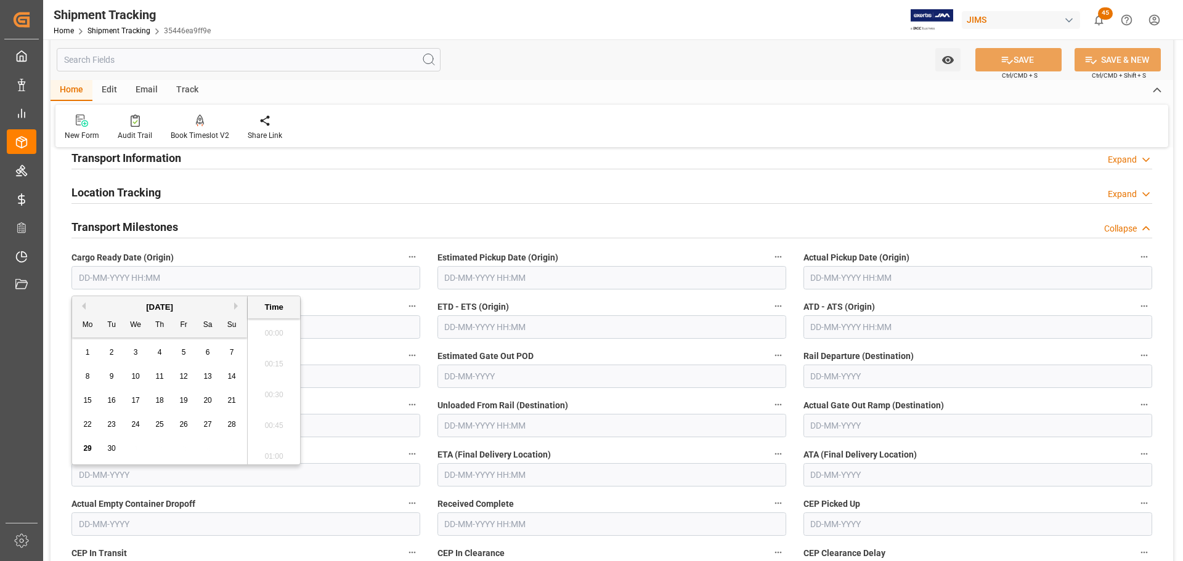
scroll to position [2069, 0]
click at [88, 448] on span "29" at bounding box center [87, 448] width 8 height 9
type input "29-09-2025 00:00"
click at [559, 277] on input "text" at bounding box center [612, 277] width 349 height 23
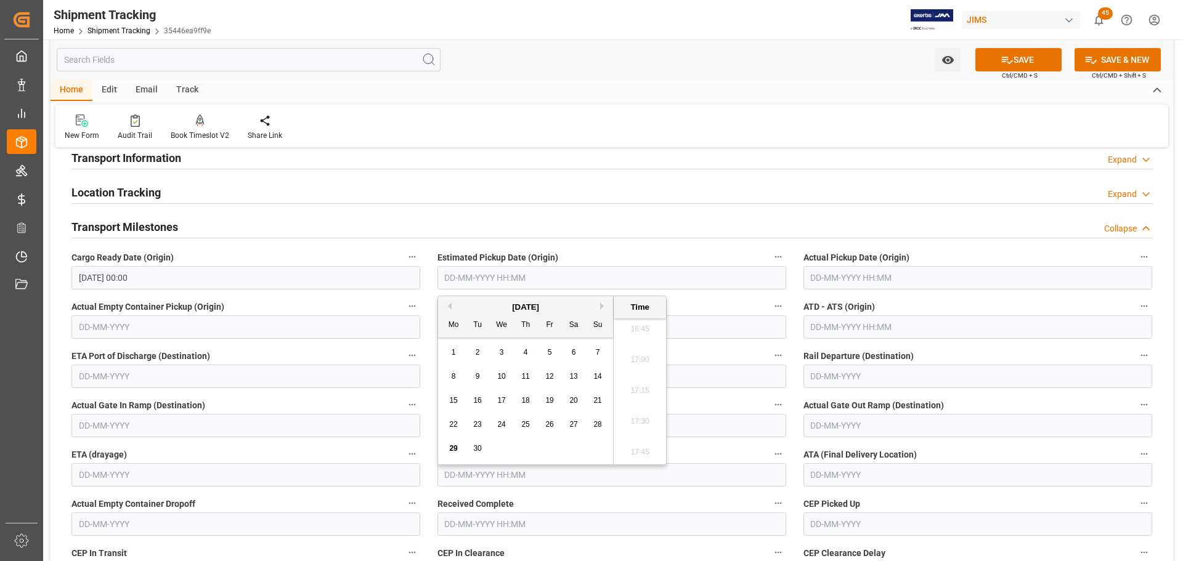
click at [450, 447] on span "29" at bounding box center [453, 448] width 8 height 9
type input "29-09-2025 00:00"
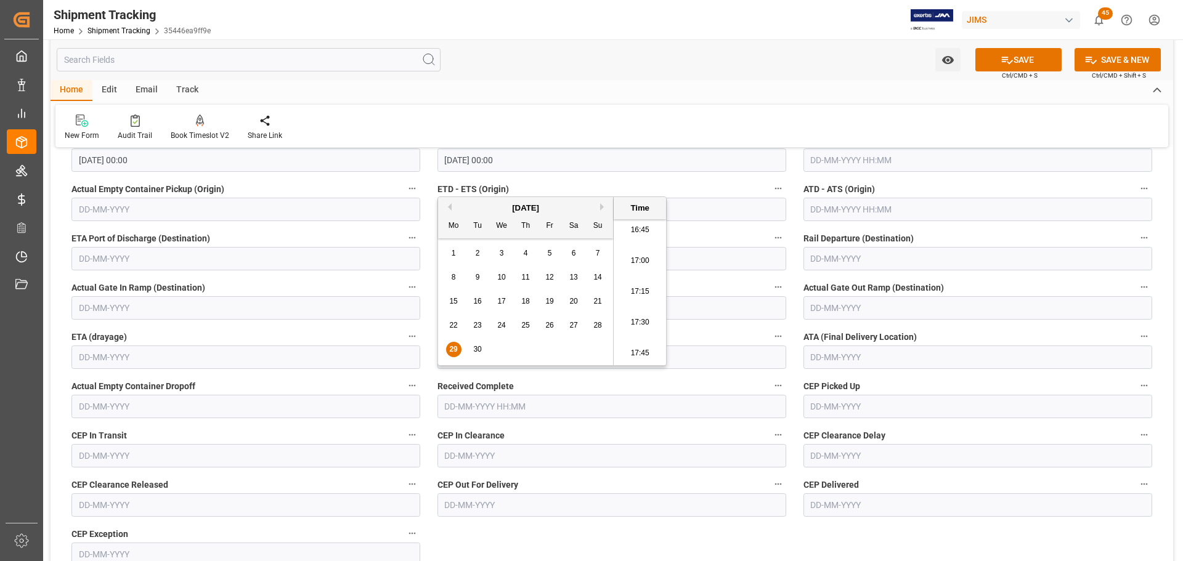
scroll to position [247, 0]
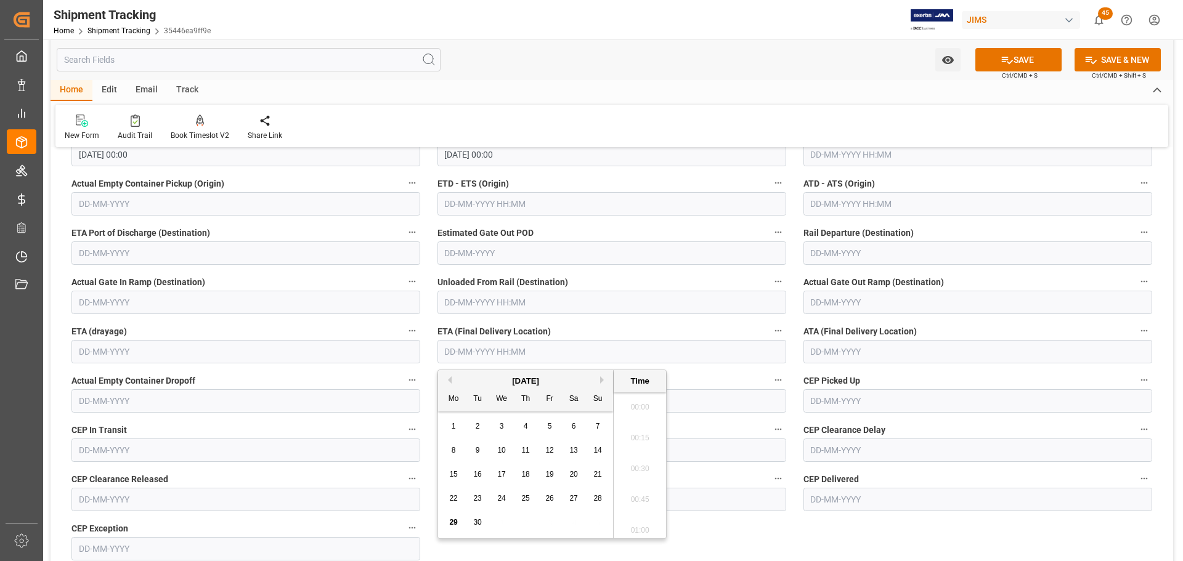
click at [612, 359] on input "text" at bounding box center [612, 351] width 349 height 23
click at [601, 381] on button "Next Month" at bounding box center [603, 380] width 7 height 7
click at [550, 446] on div "10" at bounding box center [549, 451] width 15 height 15
type input "10-10-2025 00:00"
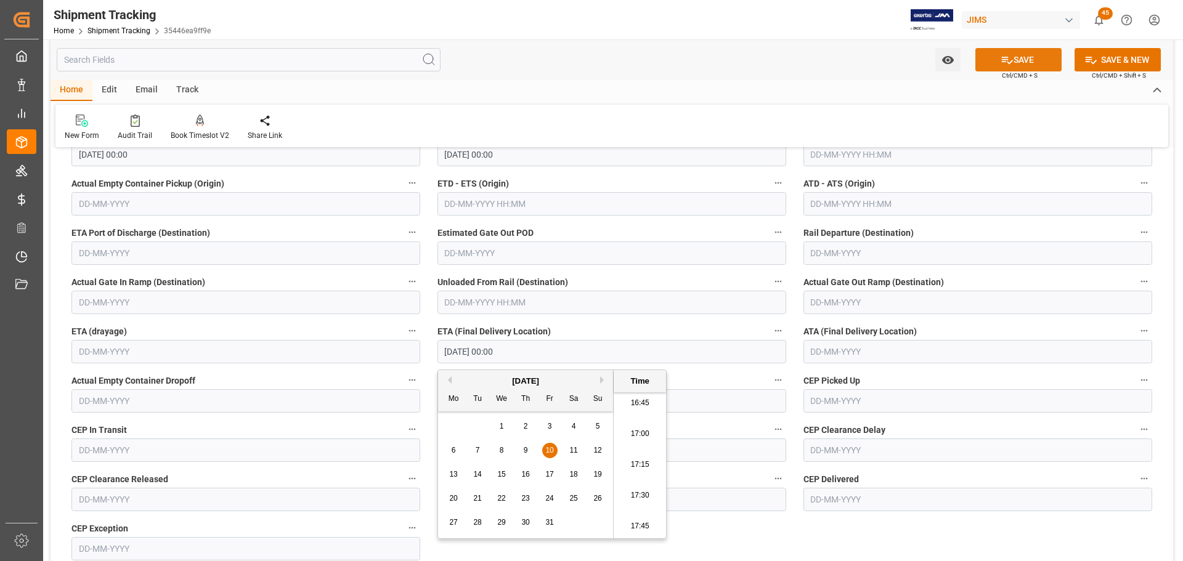
click at [1013, 61] on button "SAVE" at bounding box center [1019, 59] width 86 height 23
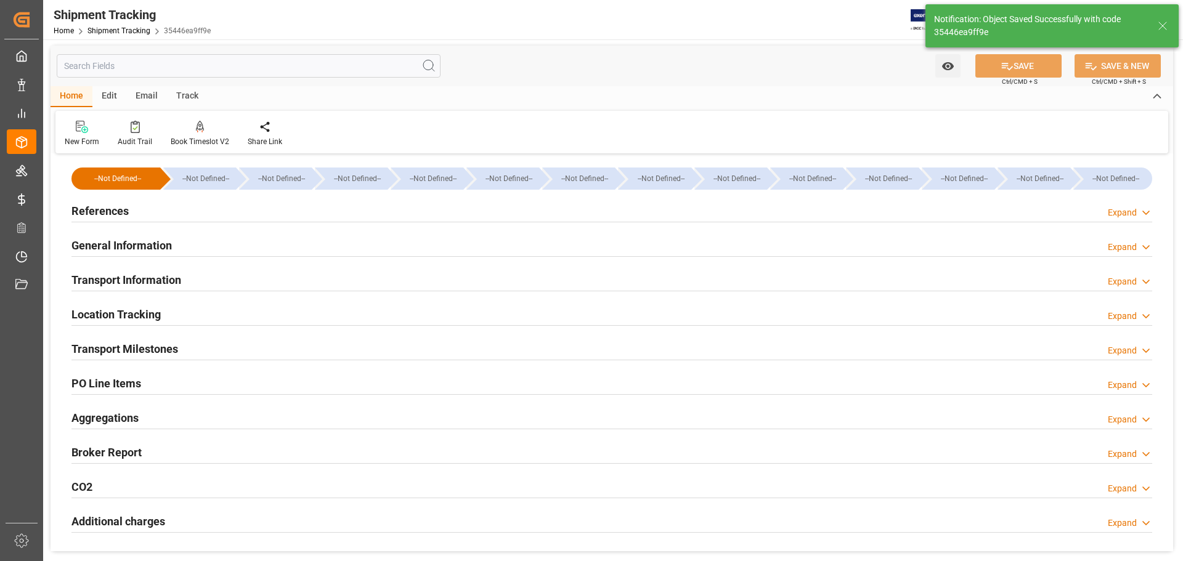
scroll to position [0, 0]
click at [175, 344] on h2 "Transport Milestones" at bounding box center [124, 350] width 107 height 17
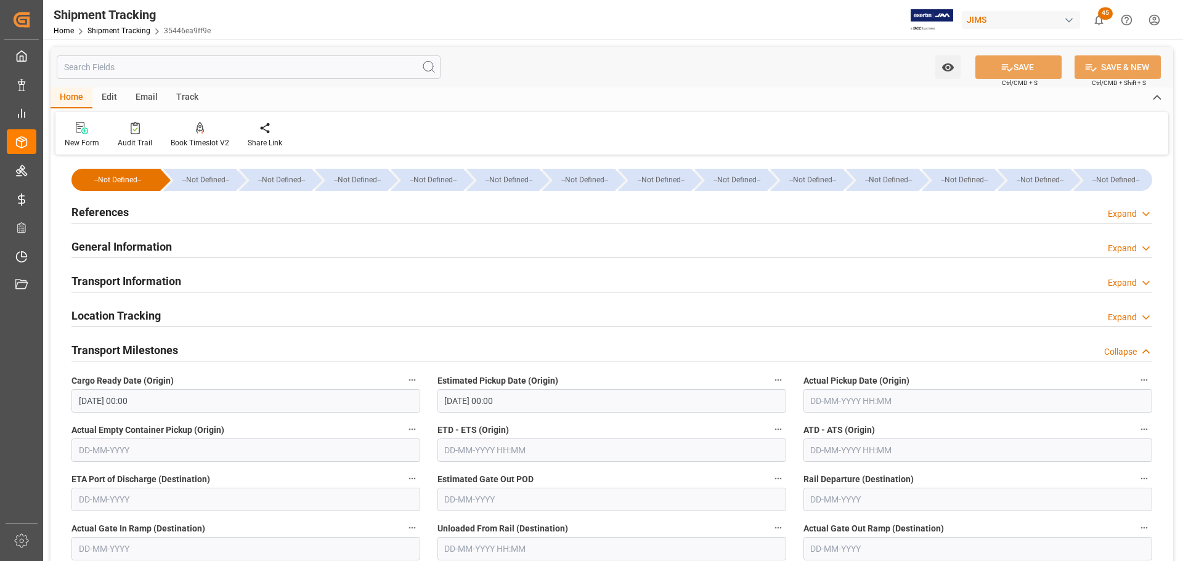
click at [175, 344] on h2 "Transport Milestones" at bounding box center [124, 350] width 107 height 17
